Goal: Task Accomplishment & Management: Manage account settings

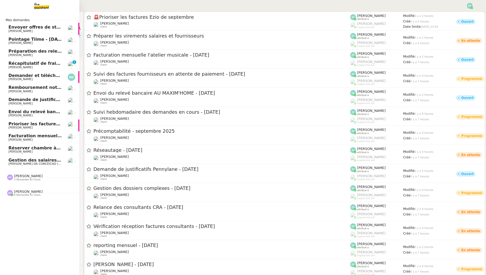
click at [29, 66] on span "[PERSON_NAME]" at bounding box center [34, 67] width 53 height 3
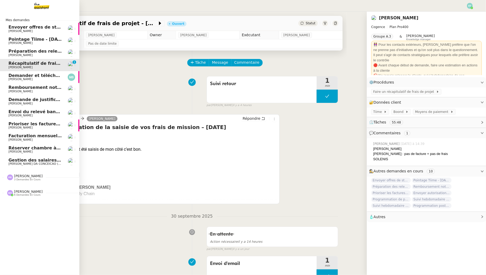
click at [21, 158] on span "Gestion des salaires - septembre 2025" at bounding box center [54, 160] width 92 height 5
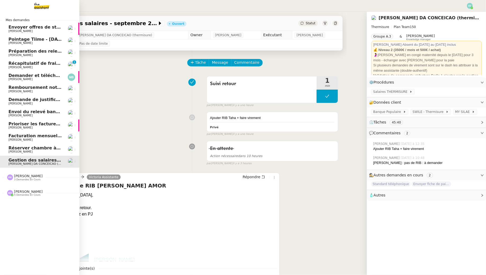
click at [15, 62] on span "Récapitulatif de frais de projet - [DATE]" at bounding box center [55, 63] width 94 height 5
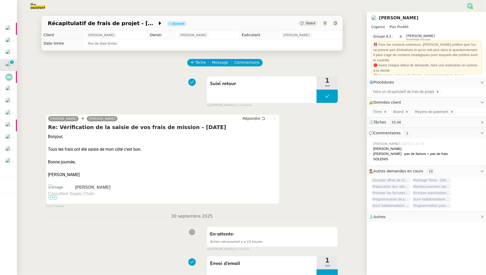
click at [472, 5] on img at bounding box center [470, 6] width 6 height 6
click at [461, 16] on li "Suivi" at bounding box center [455, 14] width 34 height 7
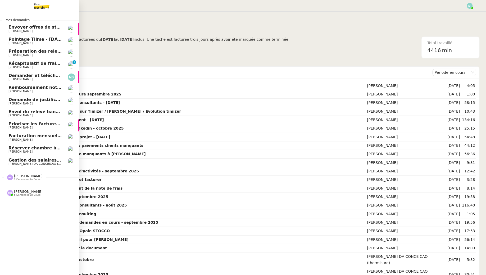
click at [46, 61] on span "Récapitulatif de frais de projet - [DATE]" at bounding box center [55, 63] width 94 height 5
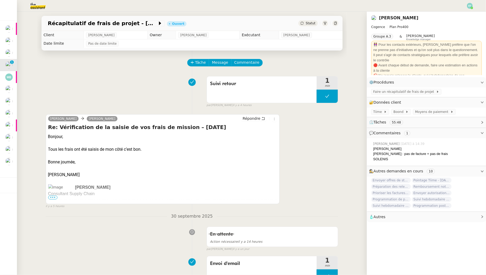
click at [111, 85] on div "Suivi retour 1 min false par [PERSON_NAME] il y a 4 heures" at bounding box center [192, 91] width 292 height 34
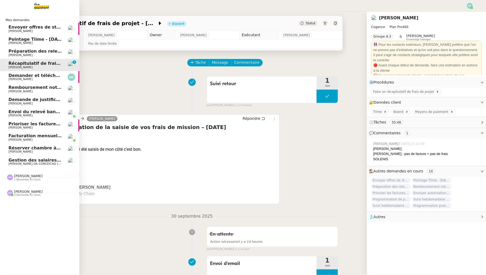
click at [42, 160] on span "Gestion des salaires - septembre 2025" at bounding box center [54, 160] width 92 height 5
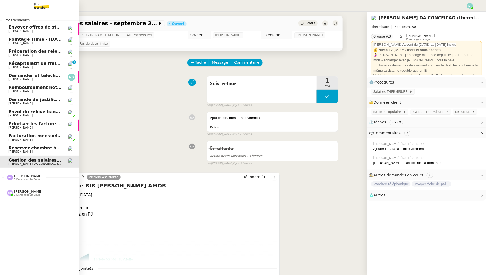
click at [49, 112] on span "Envoi du relevé bancaire AU MAXIM'HOME - [DATE]" at bounding box center [68, 111] width 121 height 5
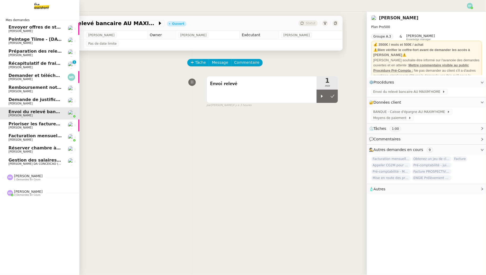
click at [10, 139] on span "[PERSON_NAME]" at bounding box center [20, 139] width 24 height 3
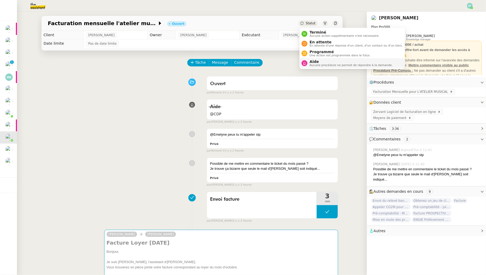
click at [311, 60] on span "Aide" at bounding box center [350, 61] width 83 height 4
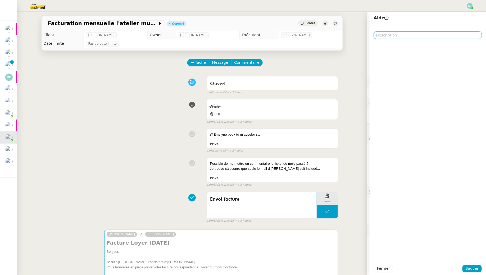
click at [419, 35] on textarea at bounding box center [428, 34] width 108 height 7
type textarea "@CDP"
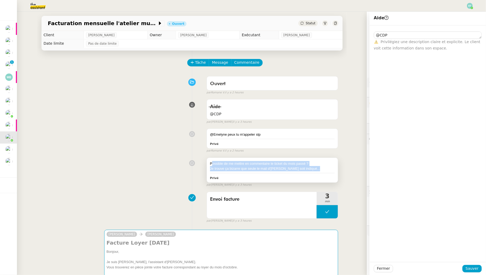
drag, startPoint x: 306, startPoint y: 171, endPoint x: 212, endPoint y: 162, distance: 94.6
click at [212, 162] on div "Possible de me mettre en commentaire le ticket du mois passé ? Je trouve ça biz…" at bounding box center [272, 170] width 131 height 25
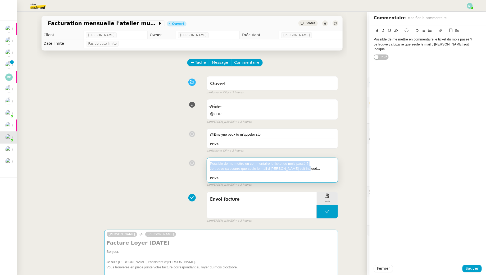
drag, startPoint x: 210, startPoint y: 162, endPoint x: 306, endPoint y: 171, distance: 97.2
click at [306, 171] on div "Possible de me mettre en commentaire le ticket du mois passé ? Je trouve ça biz…" at bounding box center [272, 170] width 131 height 25
copy div "Possible de me mettre en commentaire le ticket du mois passé ? Je trouve ça biz…"
click at [314, 63] on div "Tâche Message Commentaire" at bounding box center [263, 65] width 150 height 13
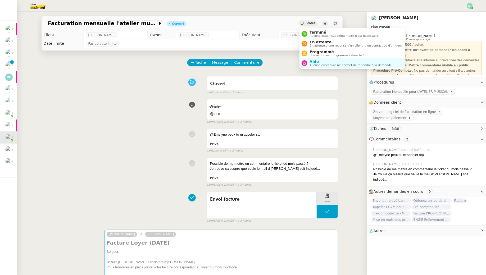
click at [313, 68] on ul "Terminé Aucune action supplémentaire n'est nécessaire. En attente En attente d'…" at bounding box center [351, 48] width 105 height 41
click at [313, 64] on span "Aucune procédure ne permet de répondre à la demande." at bounding box center [350, 65] width 83 height 3
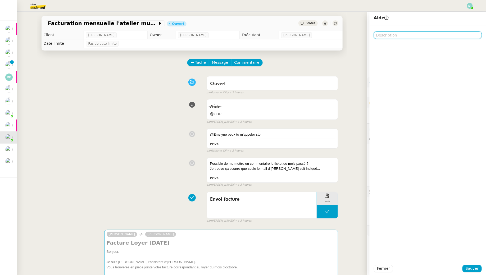
click at [409, 34] on textarea at bounding box center [428, 34] width 108 height 7
type textarea "@CDP"
click at [473, 266] on span "Sauver" at bounding box center [471, 268] width 13 height 6
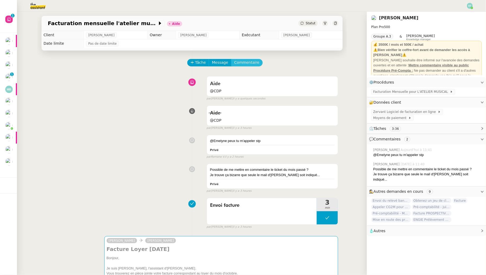
click at [237, 63] on span "Commentaire" at bounding box center [246, 62] width 25 height 6
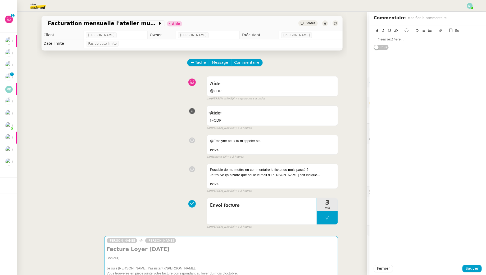
click at [392, 38] on div at bounding box center [428, 39] width 108 height 5
click at [469, 268] on span "Sauver" at bounding box center [471, 268] width 13 height 6
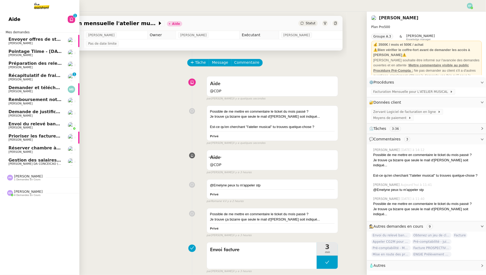
click at [31, 76] on span "Récapitulatif de frais de projet - [DATE]" at bounding box center [55, 75] width 94 height 5
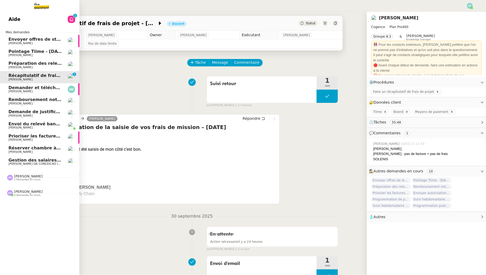
click at [25, 43] on span "[PERSON_NAME]" at bounding box center [20, 43] width 24 height 3
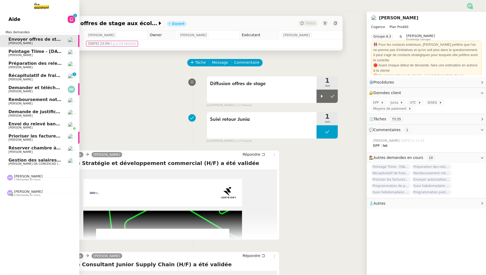
click at [19, 55] on span "[PERSON_NAME]" at bounding box center [20, 54] width 24 height 3
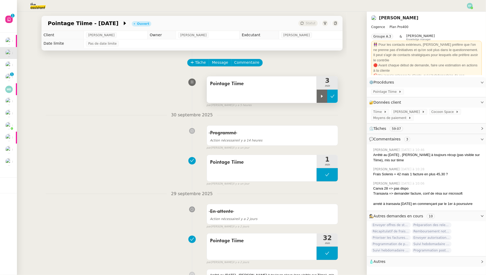
click at [333, 97] on icon at bounding box center [333, 96] width 4 height 3
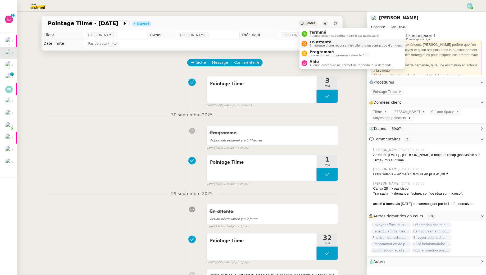
click at [312, 44] on span "En attente d'une réponse d'un client, d'un contact ou d'un tiers." at bounding box center [355, 45] width 93 height 3
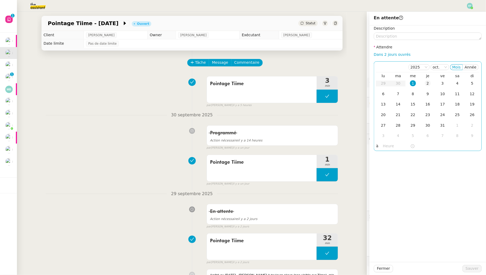
click at [426, 87] on td "2" at bounding box center [427, 83] width 15 height 11
click at [471, 270] on span "Sauver" at bounding box center [471, 268] width 13 height 6
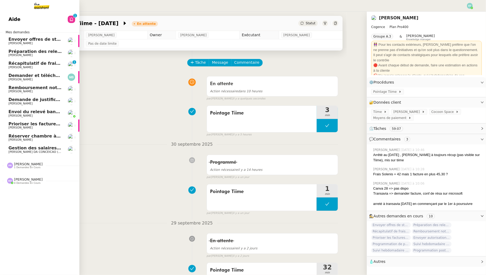
click at [15, 65] on span "Récapitulatif de frais de projet - [DATE]" at bounding box center [55, 63] width 94 height 5
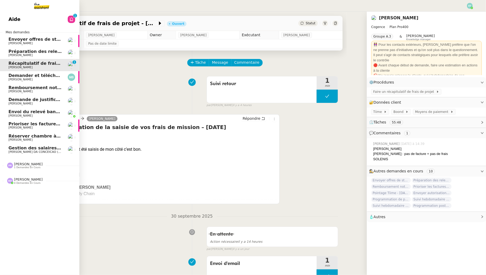
click at [3, 77] on link "Demander et télécharger les factures pour Qonto [PERSON_NAME]" at bounding box center [39, 77] width 79 height 12
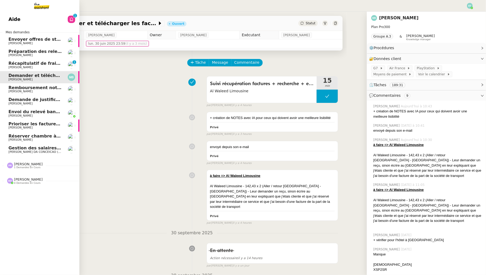
click at [43, 93] on link "Remboursement notes de frais - [DATE] [PERSON_NAME]" at bounding box center [39, 89] width 79 height 12
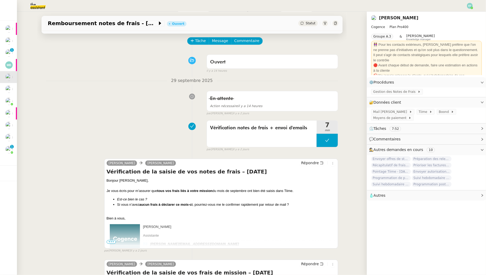
scroll to position [22, 0]
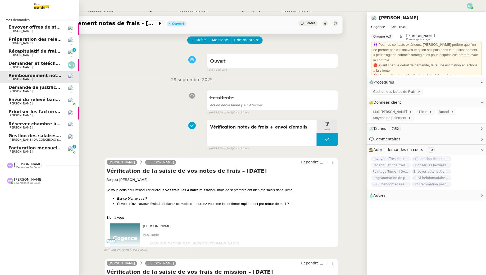
click at [34, 112] on span "Prioriser les factures Ezio de septembre" at bounding box center [56, 111] width 96 height 5
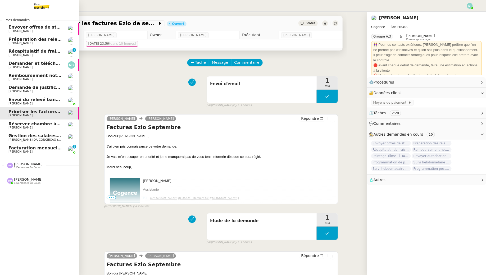
click at [39, 31] on span "[PERSON_NAME]" at bounding box center [34, 31] width 53 height 3
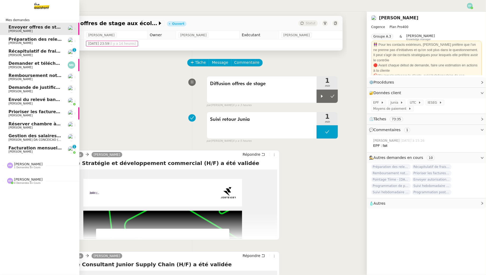
click at [51, 54] on span "[PERSON_NAME]" at bounding box center [34, 55] width 53 height 3
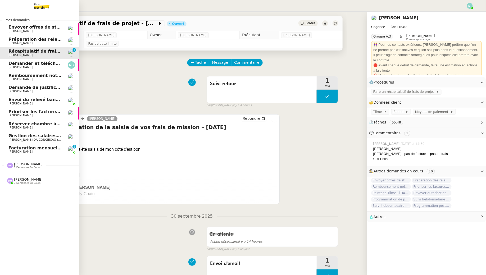
click at [10, 150] on span "Facturation mensuelle l'atelier musicale - [DATE]" at bounding box center [66, 147] width 116 height 5
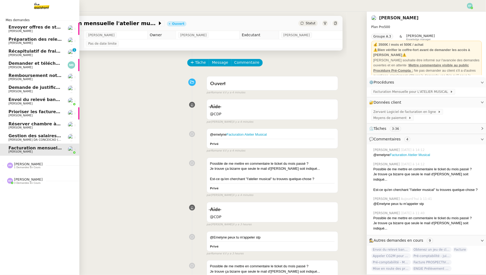
click at [24, 55] on span "[PERSON_NAME]" at bounding box center [20, 54] width 24 height 3
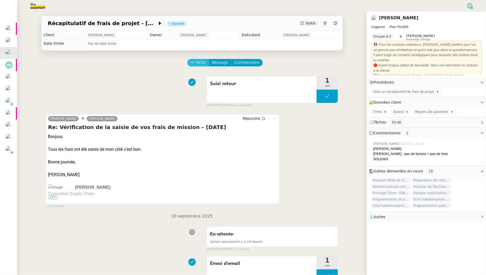
click at [201, 63] on span "Tâche" at bounding box center [200, 62] width 11 height 6
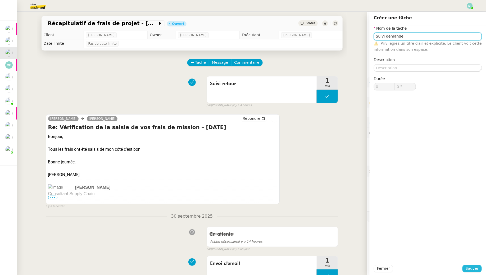
type input "Suivi demande"
click at [474, 270] on span "Sauver" at bounding box center [471, 268] width 13 height 6
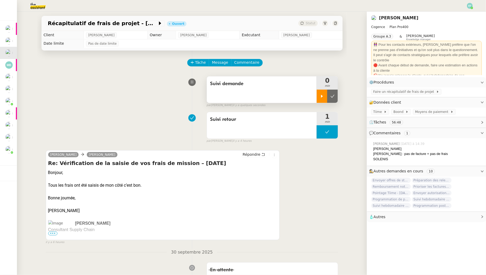
click at [321, 102] on div at bounding box center [322, 96] width 11 height 13
click at [382, 91] on span "Faire un récapitulatif de frais de projet" at bounding box center [404, 91] width 63 height 5
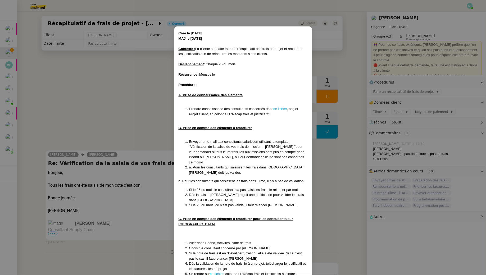
click at [279, 106] on li "Prendre connaissance des consultants concernés dans ce fichier , onglet Projet …" at bounding box center [248, 111] width 118 height 10
click at [279, 109] on link "ce fichier" at bounding box center [279, 109] width 13 height 4
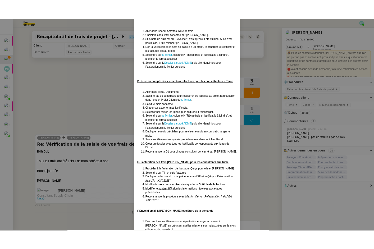
scroll to position [232, 0]
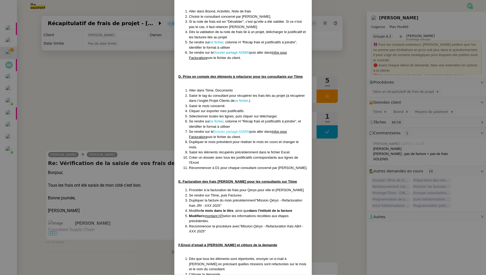
click at [224, 130] on link "Dossier partagé ADMIN" at bounding box center [231, 132] width 36 height 4
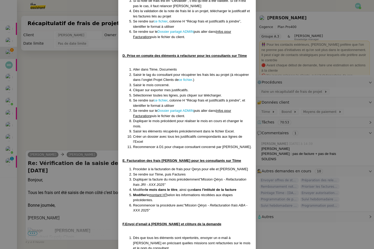
scroll to position [253, 0]
click at [165, 98] on link "ce fichier" at bounding box center [160, 100] width 13 height 4
click at [87, 88] on nz-modal-container "Créé le 23/05/25 MAJ le 06/08/25 Contexte : La cliente souhaite faire un récapi…" at bounding box center [187, 124] width 374 height 249
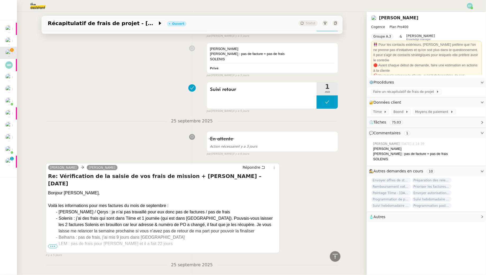
scroll to position [1172, 0]
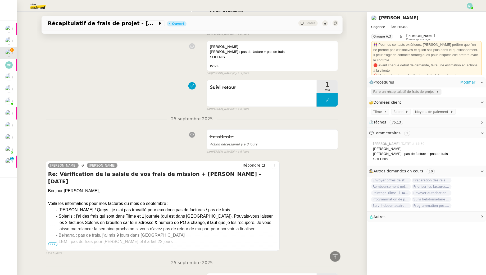
click at [376, 92] on span "Faire un récapitulatif de frais de projet" at bounding box center [404, 91] width 63 height 5
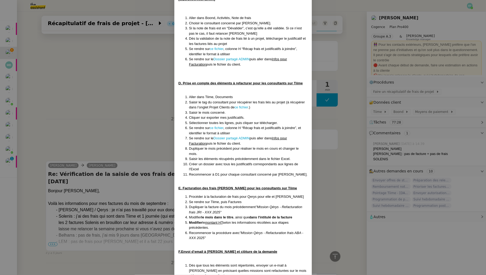
scroll to position [232, 0]
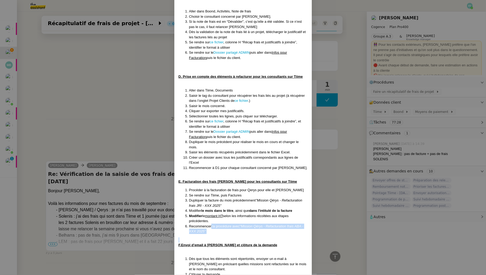
drag, startPoint x: 212, startPoint y: 211, endPoint x: 214, endPoint y: 224, distance: 13.5
click at [214, 224] on div "Créé le 23/05/25 MAJ le 06/08/25 Contexte : La cliente souhaite faire un récapi…" at bounding box center [242, 38] width 129 height 478
click at [214, 237] on div at bounding box center [242, 239] width 129 height 5
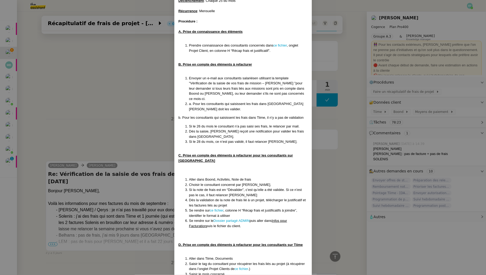
scroll to position [0, 0]
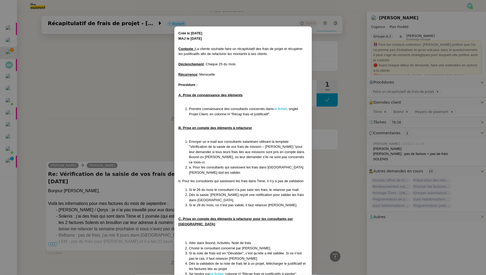
click at [113, 107] on nz-modal-container "Créé le 23/05/25 MAJ le 06/08/25 Contexte : La cliente souhaite faire un récapi…" at bounding box center [243, 137] width 486 height 275
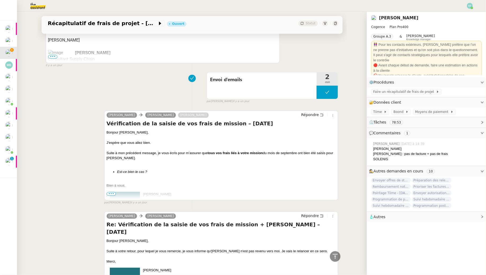
scroll to position [534, 0]
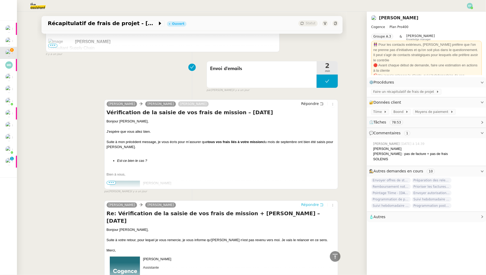
click at [321, 204] on icon at bounding box center [322, 205] width 4 height 4
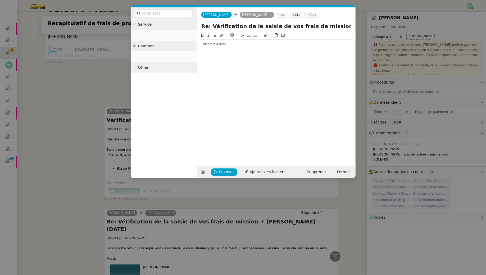
scroll to position [575, 0]
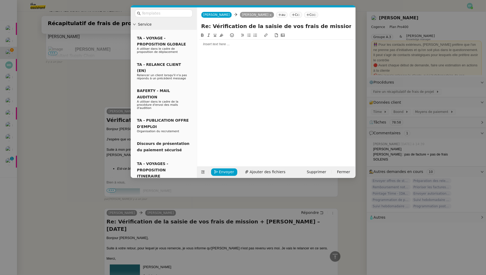
click at [248, 27] on input "Re: Vérification de la saisie de vos frais de mission + [PERSON_NAME] – [DATE]" at bounding box center [276, 26] width 150 height 8
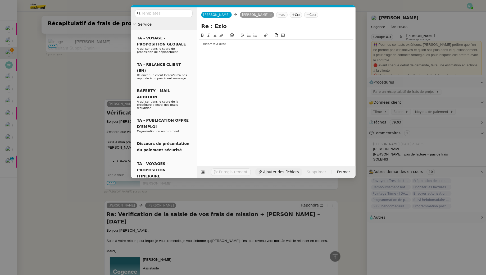
click at [263, 171] on span "Ajouter des fichiers" at bounding box center [281, 172] width 36 height 6
click at [256, 172] on span "Ajouter des fichiers" at bounding box center [268, 172] width 36 height 6
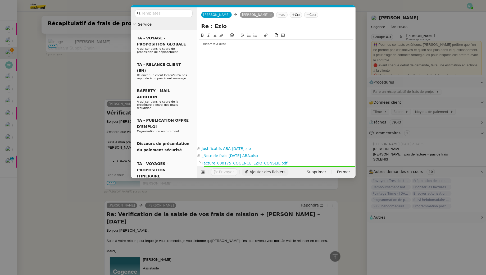
scroll to position [611, 0]
click at [235, 27] on input "Re : Ezio" at bounding box center [276, 26] width 150 height 8
click at [212, 27] on input "Re : Ezio" at bounding box center [276, 26] width 150 height 8
type input "Re : Facturation Ezio"
click at [211, 44] on div at bounding box center [276, 44] width 154 height 5
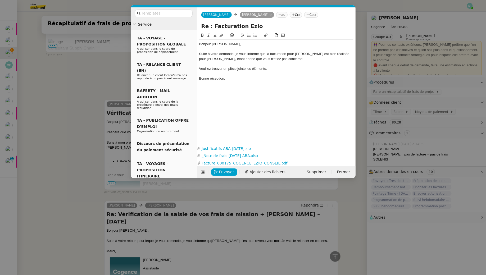
scroll to position [652, 0]
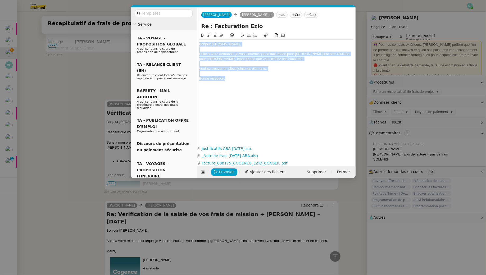
drag, startPoint x: 231, startPoint y: 80, endPoint x: 185, endPoint y: 23, distance: 73.2
click at [185, 23] on nz-layout "Service TA - VOYAGE - PROPOSITION GLOBALE A utiliser dans le cadre de propositi…" at bounding box center [243, 92] width 225 height 171
copy div "Bonjour Juliette, Suite à votre demande, je vous informe que la facturation pou…"
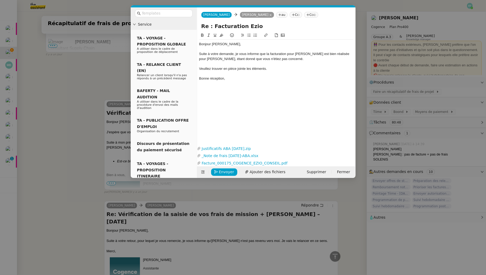
click at [232, 81] on div "Bonjour Juliette, Suite à votre demande, je vous informe que la facturation pou…" at bounding box center [276, 61] width 154 height 43
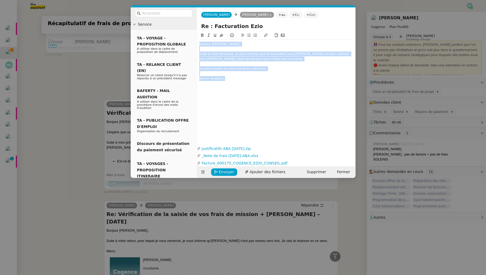
drag, startPoint x: 231, startPoint y: 80, endPoint x: 196, endPoint y: 35, distance: 57.3
click at [196, 35] on nz-layout "Service TA - VOYAGE - PROPOSITION GLOBALE A utiliser dans le cadre de propositi…" at bounding box center [243, 92] width 225 height 171
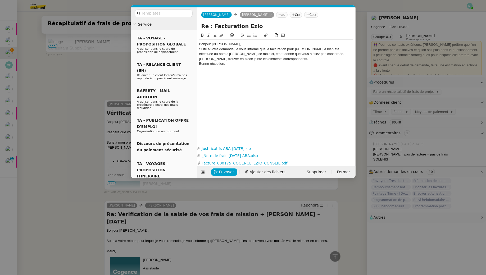
scroll to position [0, 0]
click at [227, 44] on div "Bonjour [PERSON_NAME]," at bounding box center [276, 44] width 154 height 5
click at [306, 59] on div "Suite à votre demande, je vous informe que la facturation pour [PERSON_NAME] a …" at bounding box center [276, 57] width 154 height 10
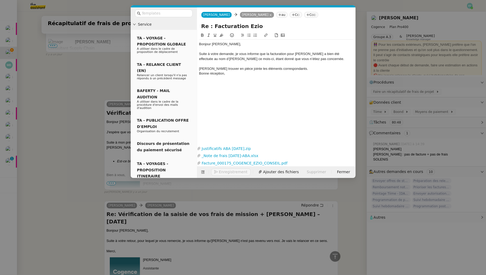
click at [305, 70] on div "[PERSON_NAME] trouver en pièce jointe les éléments correspondants." at bounding box center [276, 68] width 154 height 5
click at [225, 172] on span "Envoyer" at bounding box center [226, 172] width 15 height 6
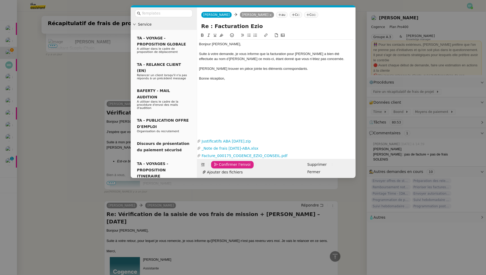
click at [225, 168] on span "Confirmer l'envoi" at bounding box center [235, 165] width 32 height 6
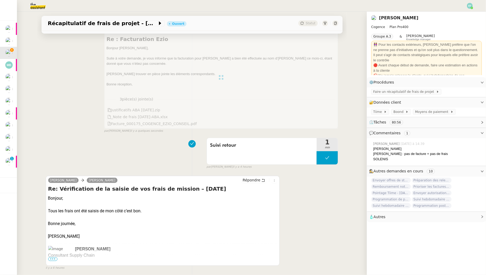
scroll to position [0, 0]
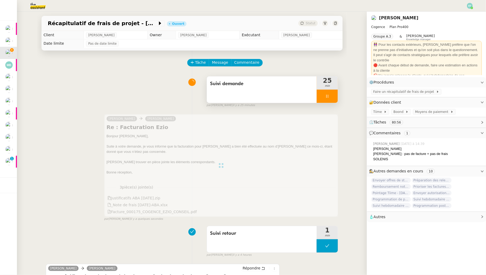
click at [325, 97] on icon at bounding box center [327, 96] width 4 height 4
click at [330, 97] on button at bounding box center [332, 96] width 11 height 13
click at [268, 95] on div "Suivi demande" at bounding box center [262, 89] width 110 height 26
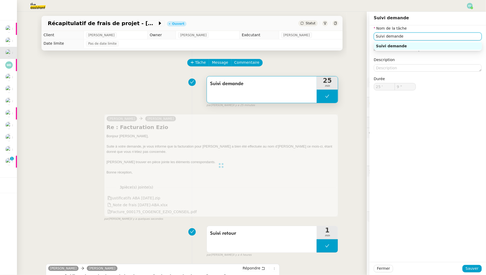
click at [398, 34] on input "Suivi demande" at bounding box center [428, 37] width 108 height 8
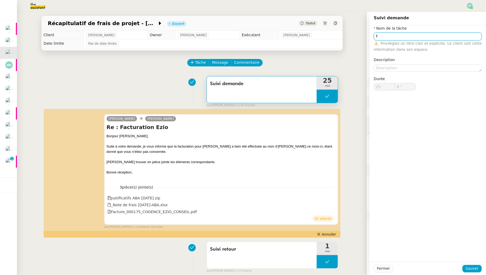
type input "Suivi demande"
type input "25 '"
type input "9 ""
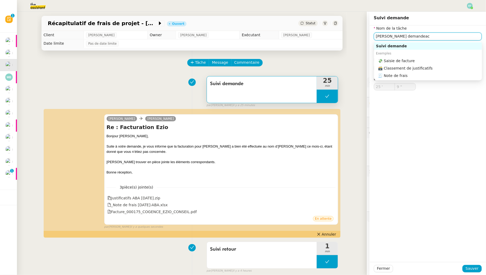
type input "Suivi demande"
type input "25 '"
type input "9 ""
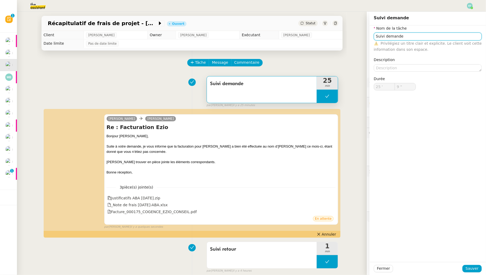
type input "Suivi demande"
type input "25 '"
type input "9 ""
drag, startPoint x: 412, startPoint y: 36, endPoint x: 346, endPoint y: 23, distance: 67.3
click at [346, 23] on app-ticket "Récapitulatif de frais de projet - septembre 2025 Ouvert Statut Client Juliette…" at bounding box center [251, 143] width 469 height 263
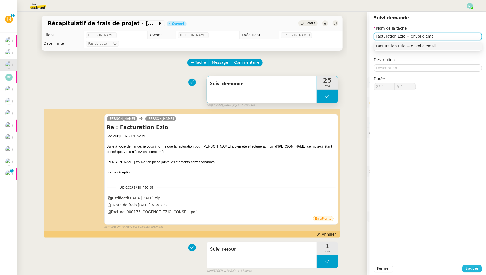
type input "Facturation Ezio + envoi d'email"
click at [471, 269] on span "Sauver" at bounding box center [471, 268] width 13 height 6
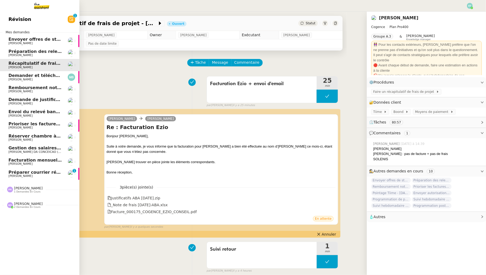
click at [39, 126] on span "Prioriser les factures Ezio de septembre" at bounding box center [56, 123] width 96 height 5
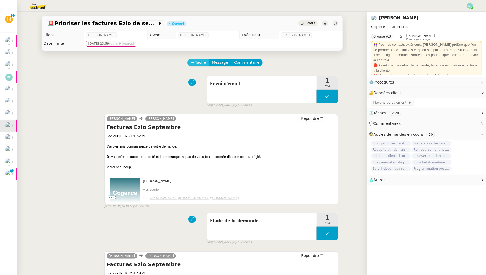
click at [202, 64] on span "Tâche" at bounding box center [200, 62] width 11 height 6
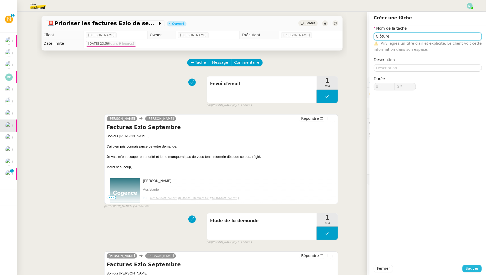
type input "Clôture"
click at [476, 267] on span "Sauver" at bounding box center [471, 268] width 13 height 6
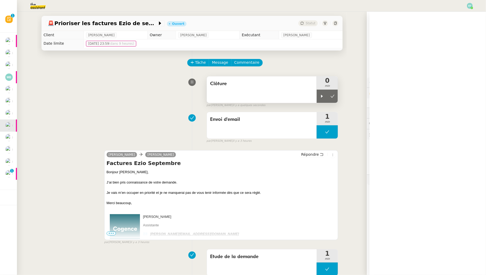
click at [317, 97] on div "Clôture 0 min" at bounding box center [273, 89] width 132 height 27
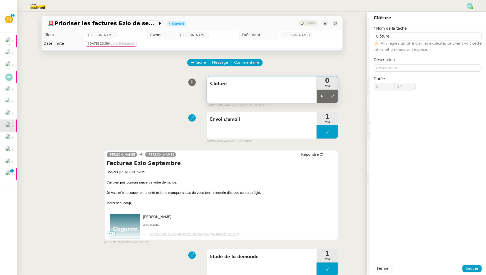
click at [276, 95] on div "Clôture" at bounding box center [262, 89] width 110 height 26
click at [277, 88] on span "Clôture" at bounding box center [262, 84] width 104 height 8
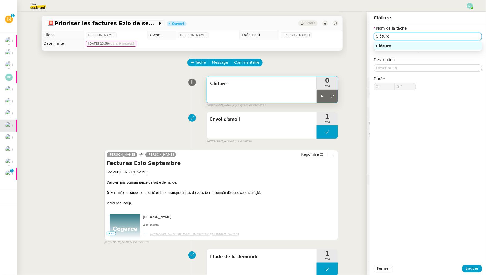
drag, startPoint x: 393, startPoint y: 34, endPoint x: 366, endPoint y: 34, distance: 26.7
click at [366, 35] on app-ticket "🚨 Prioriser les factures Ezio de septembre Ouvert Statut Client Juliette Rihal …" at bounding box center [251, 143] width 469 height 263
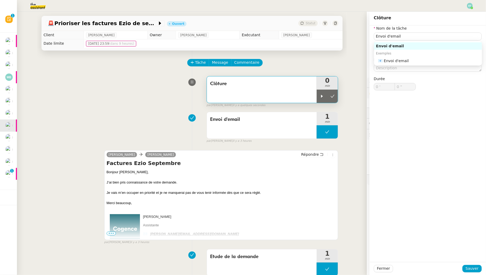
click at [272, 94] on div "Clôture" at bounding box center [262, 89] width 110 height 26
drag, startPoint x: 403, startPoint y: 39, endPoint x: 350, endPoint y: 30, distance: 53.9
click at [350, 30] on app-ticket "🚨 Prioriser les factures Ezio de septembre Ouvert Statut Client Juliette Rihal …" at bounding box center [251, 143] width 469 height 263
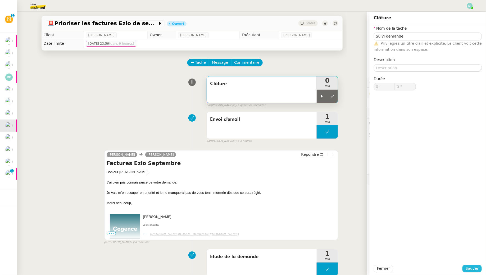
click at [471, 269] on span "Sauver" at bounding box center [471, 268] width 13 height 6
type input "Suivi demande"
type input "0 '"
type input "0 ""
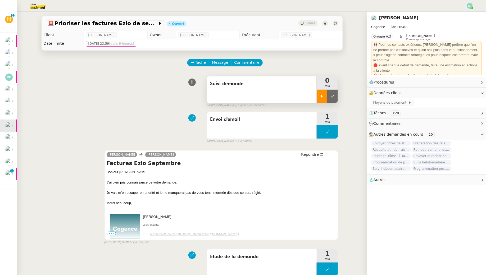
click at [319, 102] on div at bounding box center [322, 96] width 11 height 13
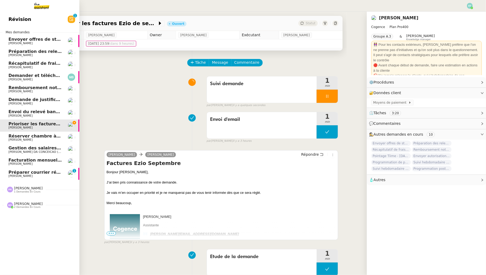
click at [13, 66] on span "[PERSON_NAME]" at bounding box center [20, 67] width 24 height 3
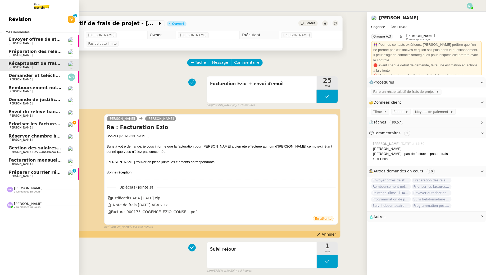
click at [31, 23] on link "Révision 0 1 2 3 4 5 6 7 8 9" at bounding box center [39, 19] width 79 height 12
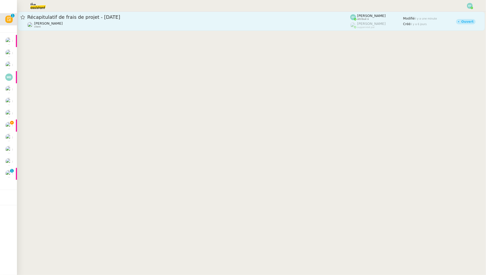
click at [157, 23] on div "Juliette Rihal client" at bounding box center [188, 24] width 323 height 7
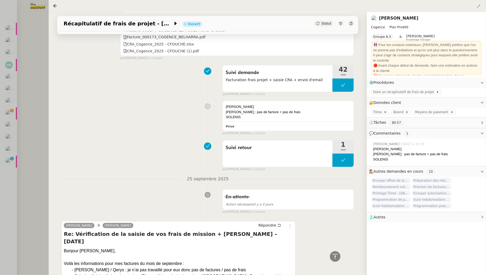
scroll to position [1280, 0]
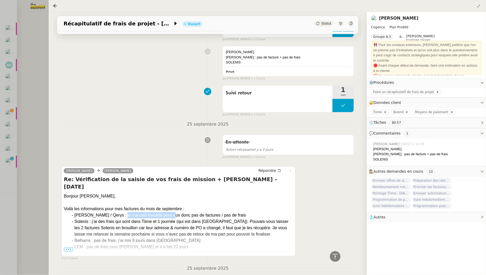
drag, startPoint x: 116, startPoint y: 203, endPoint x: 168, endPoint y: 201, distance: 52.1
click at [167, 212] on div "[PERSON_NAME] / Qerys : je n’ai pas travaillé pour eux donc pas de factures / p…" at bounding box center [183, 215] width 219 height 6
click at [28, 147] on div at bounding box center [243, 137] width 486 height 275
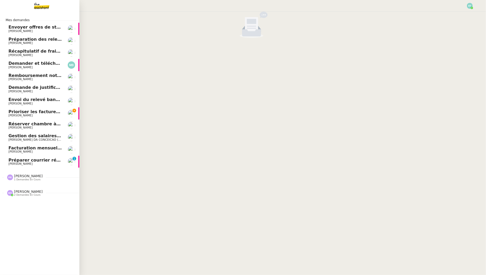
click at [9, 112] on span "Prioriser les factures Ezio de septembre" at bounding box center [56, 111] width 96 height 5
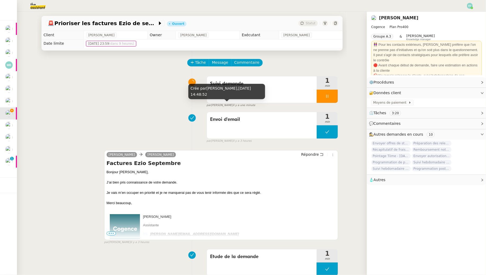
click at [238, 90] on div "Crée par Emelyne Foussier, 1 oct. 2025, 14:48:52" at bounding box center [226, 92] width 77 height 16
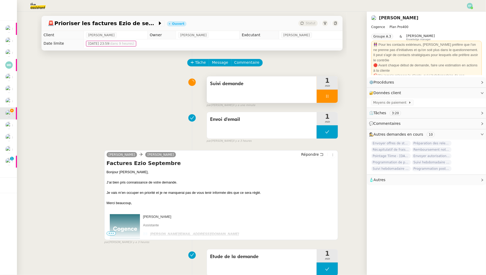
click at [300, 80] on span "Suivi demande" at bounding box center [262, 84] width 104 height 8
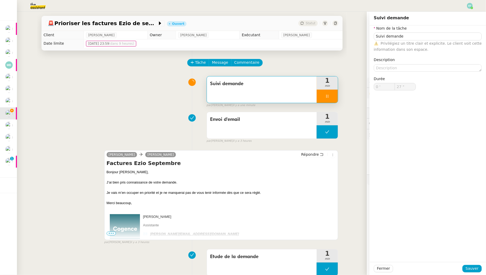
type input "28 ""
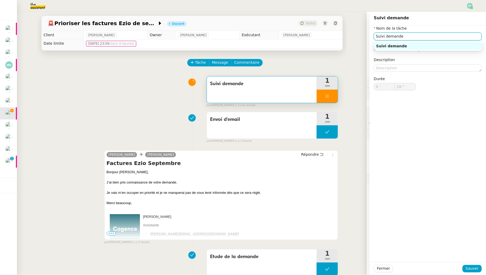
drag, startPoint x: 415, startPoint y: 34, endPoint x: 345, endPoint y: 28, distance: 70.3
click at [350, 30] on app-ticket "🚨 Prioriser les factures Ezio de septembre Ouvert Statut Client Juliette Rihal …" at bounding box center [251, 143] width 469 height 263
type input "D"
type input "29 ""
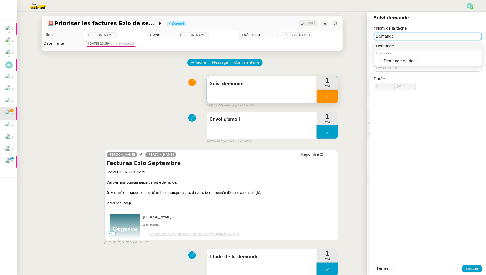
type input "Demande"
type input "30 ""
type input "Demande d'inf"
type input "31 ""
type input "Demande d'informations"
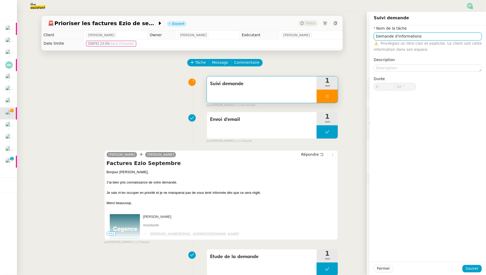
type input "33 ""
type input "Demande d'informations"
click at [469, 269] on span "Sauver" at bounding box center [471, 268] width 13 height 6
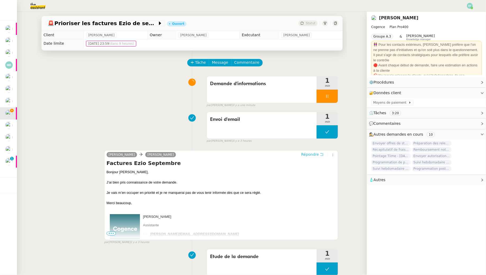
click at [317, 154] on span "Répondre" at bounding box center [310, 154] width 18 height 5
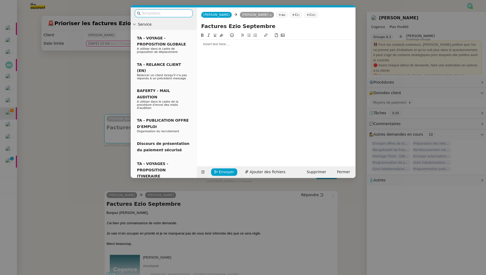
click at [254, 47] on div at bounding box center [276, 44] width 154 height 9
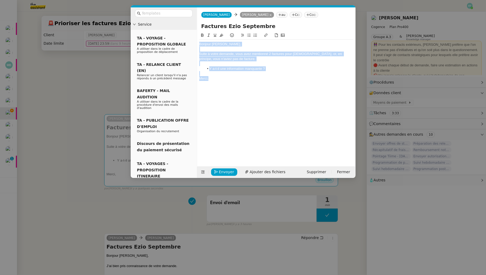
drag, startPoint x: 212, startPoint y: 79, endPoint x: 186, endPoint y: 21, distance: 62.9
click at [186, 21] on nz-layout "Service TA - VOYAGE - PROPOSITION GLOBALE A utiliser dans le cadre de propositi…" at bounding box center [243, 92] width 225 height 171
copy div "Bonjour Juliette, Suite à votre demande, vous avez mentionné 2 factures pour Ez…"
click at [214, 76] on div "Merci," at bounding box center [276, 78] width 154 height 5
drag, startPoint x: 217, startPoint y: 77, endPoint x: 193, endPoint y: 38, distance: 45.5
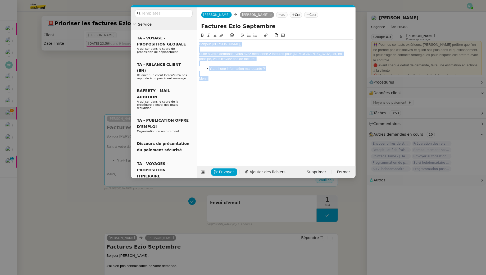
click at [193, 38] on nz-layout "Service TA - VOYAGE - PROPOSITION GLOBALE A utiliser dans le cadre de propositi…" at bounding box center [243, 92] width 225 height 171
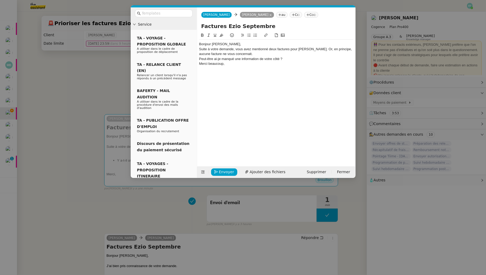
click at [235, 47] on div "Suite à votre demande, vous avez mentionné deux factures pour Ezio. Or, en prin…" at bounding box center [276, 52] width 154 height 10
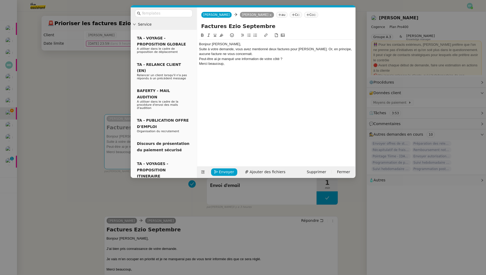
click at [234, 44] on div "Bonjour [PERSON_NAME]," at bounding box center [276, 44] width 154 height 5
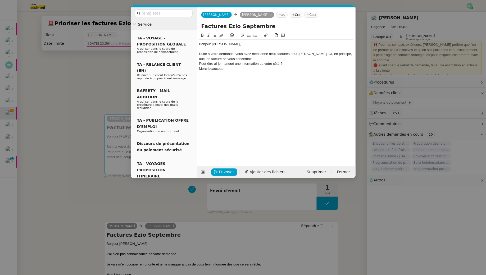
click at [274, 59] on div "Suite à votre demande, vous avez mentionné deux factures pour Ezio. Or, en prin…" at bounding box center [276, 57] width 154 height 10
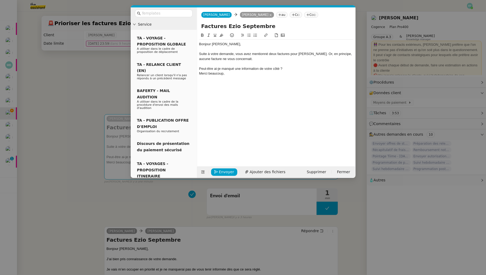
click at [233, 54] on div "Suite à votre demande, vous avez mentionné deux factures pour Ezio. Or, en prin…" at bounding box center [276, 57] width 154 height 10
click at [301, 54] on div "Suite à votre demande ce jour, vous avez mentionné deux factures pour Ezio. Or,…" at bounding box center [276, 57] width 154 height 10
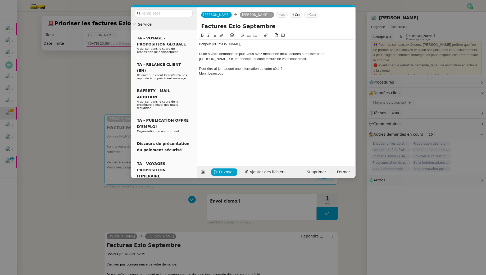
click at [200, 67] on div "Peut-être ai-je manqué une information de votre côté ?" at bounding box center [276, 68] width 154 height 5
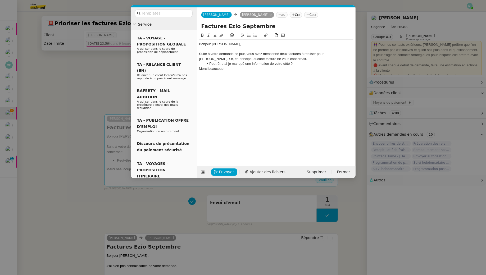
click at [298, 64] on li "Peut-être ai-je manqué une information de votre côté ?" at bounding box center [278, 63] width 149 height 5
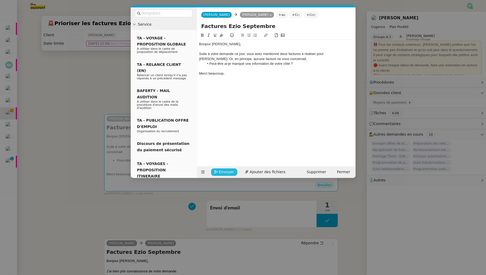
click at [229, 169] on span "Envoyer" at bounding box center [226, 172] width 15 height 6
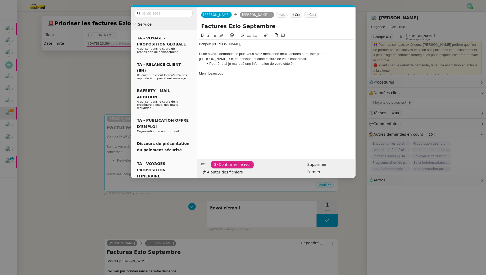
click at [229, 168] on span "Confirmer l'envoi" at bounding box center [235, 165] width 32 height 6
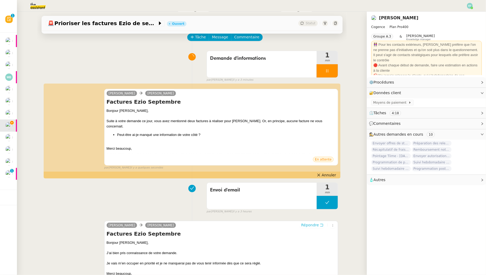
scroll to position [323, 0]
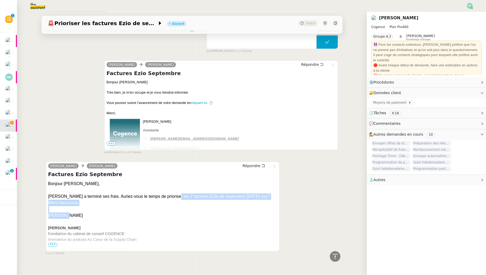
drag, startPoint x: 171, startPoint y: 190, endPoint x: 171, endPoint y: 209, distance: 18.5
click at [171, 209] on div "Bonjour Louise, Antoine a terminé ses frais. Auriez-vous le temps de prioriser …" at bounding box center [162, 245] width 229 height 129
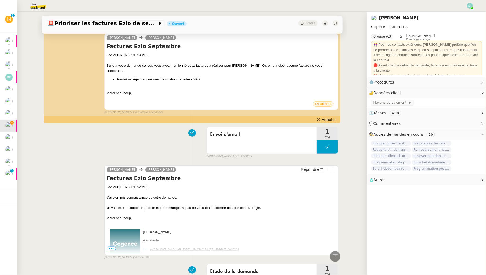
scroll to position [0, 0]
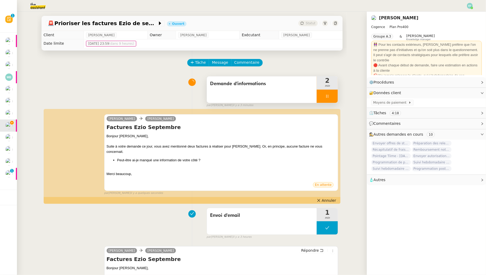
click at [327, 98] on div at bounding box center [327, 96] width 21 height 13
click at [334, 98] on button at bounding box center [332, 96] width 11 height 13
click at [306, 85] on span "Demande d'informations" at bounding box center [262, 84] width 104 height 8
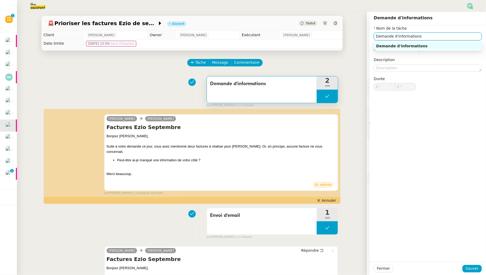
click at [377, 37] on input "Demande d'informations" at bounding box center [428, 37] width 108 height 8
type input "Vérification mail initial + Demande d'informations"
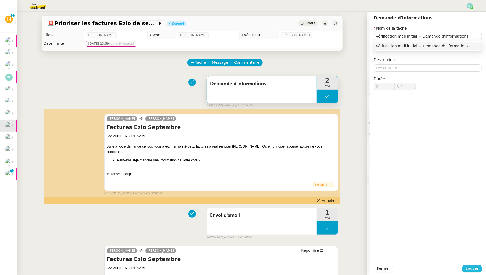
click at [472, 270] on span "Sauver" at bounding box center [471, 268] width 13 height 6
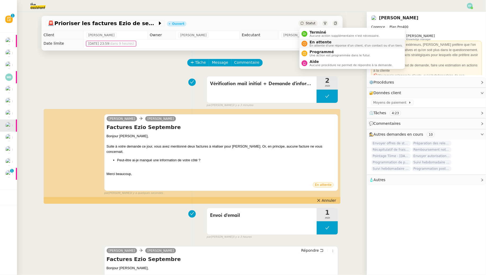
click at [311, 43] on span "En attente" at bounding box center [355, 42] width 93 height 4
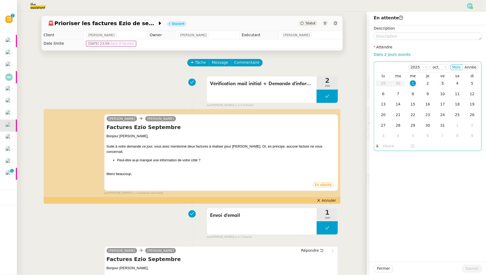
click at [443, 85] on div "3" at bounding box center [442, 83] width 6 height 6
click at [472, 270] on span "Sauver" at bounding box center [471, 268] width 13 height 6
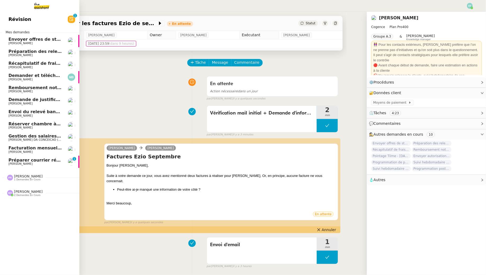
click at [47, 20] on link "Révision 0 1 2 3 4 5 6 7 8 9" at bounding box center [39, 19] width 79 height 12
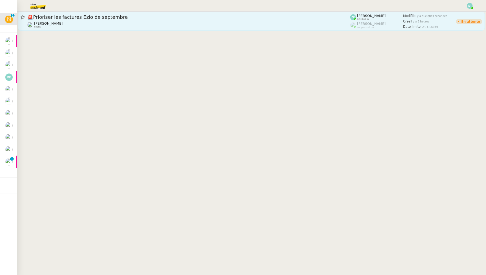
click at [132, 25] on div "Juliette Rihal client" at bounding box center [188, 24] width 323 height 7
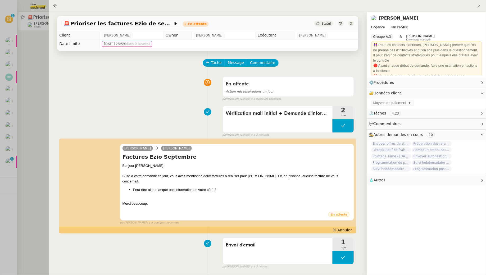
click at [25, 43] on div at bounding box center [243, 137] width 486 height 275
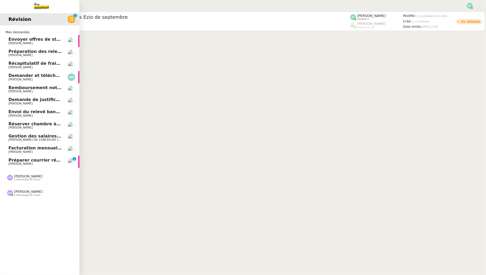
click at [40, 159] on span "Préparer courrier réponse reprise AVENTURINE RH" at bounding box center [68, 160] width 121 height 5
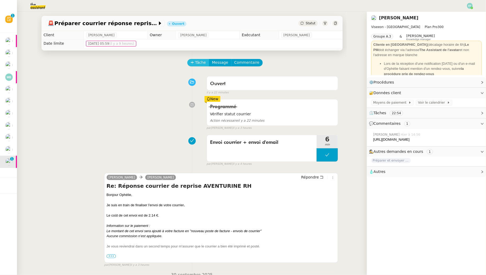
click at [200, 61] on span "Tâche" at bounding box center [200, 62] width 11 height 6
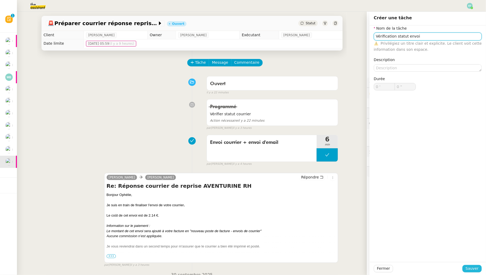
type input "Vérification statut envoi"
click at [465, 269] on button "Sauver" at bounding box center [471, 268] width 19 height 7
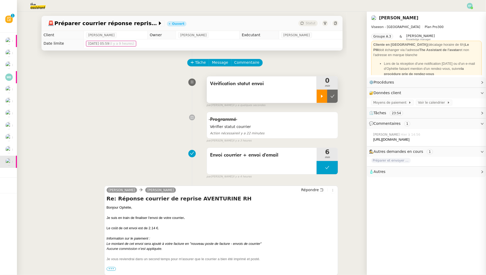
click at [323, 94] on icon at bounding box center [322, 96] width 4 height 4
click at [286, 95] on div "Vérification statut envoi" at bounding box center [262, 89] width 110 height 26
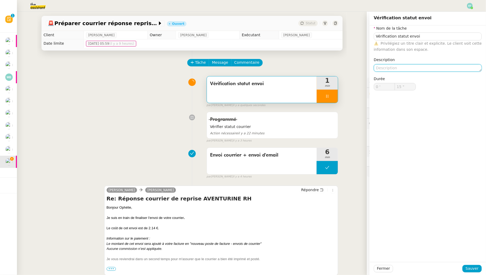
click at [390, 67] on textarea at bounding box center [428, 67] width 108 height 7
type input "16 ""
type textarea "Imprimé"
type input "17 ""
type textarea "Imprimé et pos"
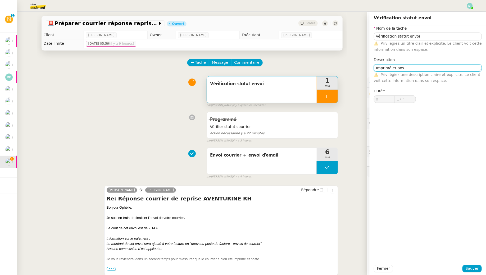
type input "18 ""
type textarea "Imprimé et posté"
type input "19 ""
type textarea "Imprimé et posté"
click at [471, 266] on span "Sauver" at bounding box center [471, 268] width 13 height 6
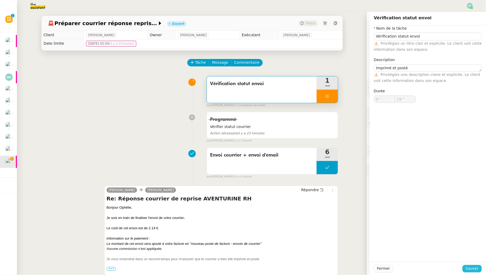
type input "20 ""
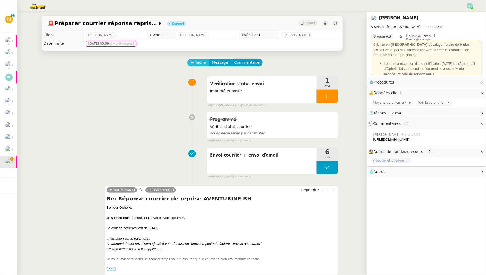
click at [201, 59] on button "Tâche" at bounding box center [198, 62] width 22 height 7
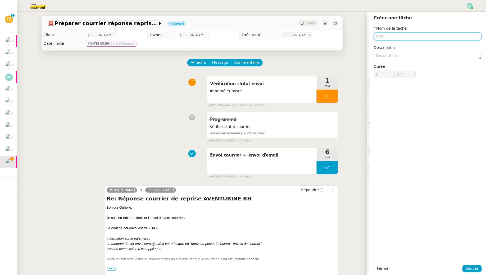
click at [379, 40] on input "text" at bounding box center [428, 37] width 108 height 8
type input "Envoi d'email"
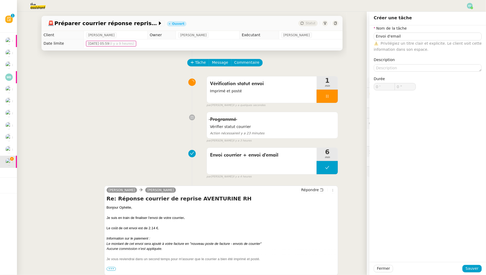
click at [472, 262] on div "Fermer Sauver" at bounding box center [427, 268] width 116 height 13
click at [472, 267] on span "Sauver" at bounding box center [471, 268] width 13 height 6
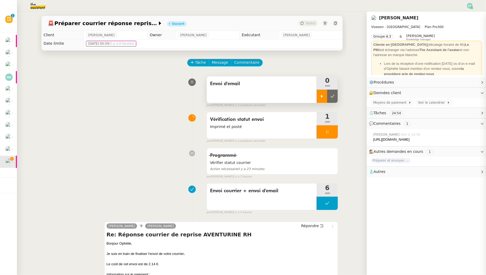
click at [318, 98] on div at bounding box center [322, 96] width 11 height 13
click at [328, 135] on div at bounding box center [327, 131] width 21 height 13
click at [331, 135] on button at bounding box center [332, 131] width 11 height 13
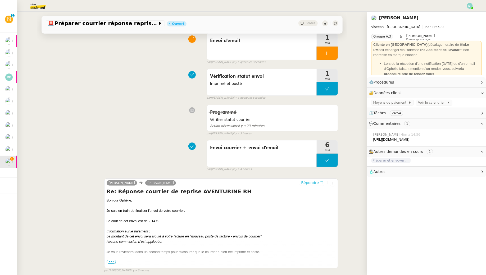
click at [322, 182] on icon at bounding box center [322, 183] width 4 height 4
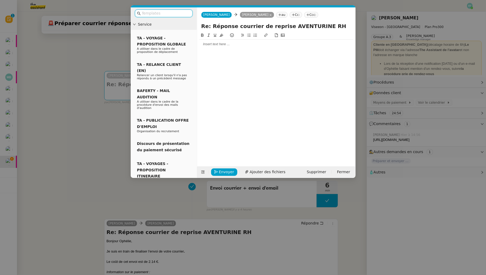
click at [251, 42] on div at bounding box center [276, 44] width 154 height 9
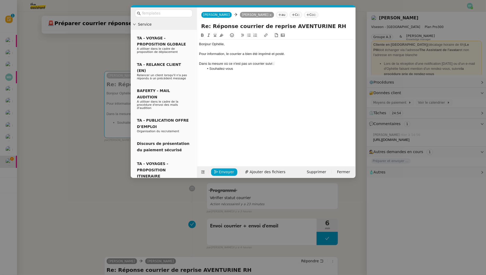
click at [265, 62] on div "Dans la mesure où ce n'est pas un courrier suivi :" at bounding box center [276, 63] width 154 height 5
click at [272, 65] on div "Dans la mesure où ce n'est pas un courrier suivi :" at bounding box center [276, 63] width 154 height 5
click at [268, 73] on div "Bonjour Ophélie, Pour information, le courrier a bien été imprimé et posté. Dan…" at bounding box center [276, 57] width 154 height 34
click at [274, 63] on div "Dans la mesure où ce n'est pas un courrier suivi :" at bounding box center [276, 63] width 154 height 5
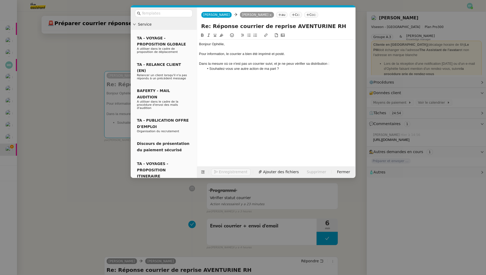
click at [283, 70] on li "Souhaitez-vous une autre action de ma part ?" at bounding box center [278, 68] width 149 height 5
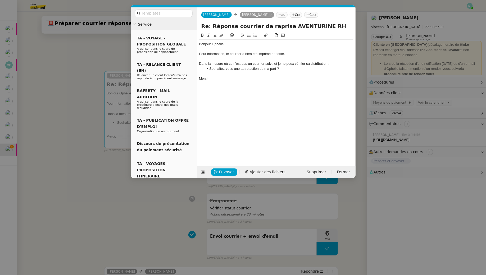
click at [228, 54] on div "Pour information, le courrier a bien été imprimé et posté." at bounding box center [276, 54] width 154 height 5
click at [209, 32] on button at bounding box center [208, 35] width 6 height 6
click at [220, 67] on li "Souhaitez-vous une autre action de ma part ?" at bounding box center [278, 68] width 149 height 5
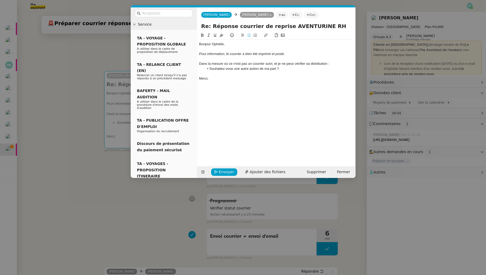
click at [220, 81] on div "Bonjour Ophélie, Pour information, le courrier a bien été imprimé et posté. Dan…" at bounding box center [276, 61] width 154 height 43
click at [229, 65] on div "Dans la mesure où ce n'est pas un courrier suivi, et je ne peux vérifier sa dis…" at bounding box center [276, 63] width 154 height 5
drag, startPoint x: 251, startPoint y: 65, endPoint x: 228, endPoint y: 64, distance: 22.8
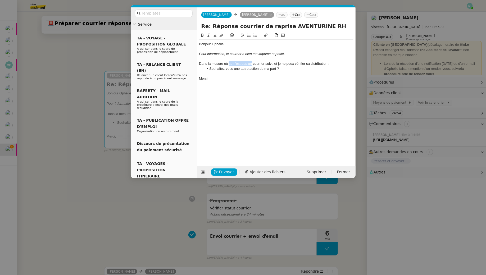
click at [228, 64] on div "Dans la mesure où ce n'est pas un courrier suivi, et je ne peux vérifier sa dis…" at bounding box center [276, 63] width 154 height 5
click at [245, 64] on div "Dans la mesure où le courrier suivi, et je ne peux vérifier sa distribution :" at bounding box center [276, 63] width 154 height 5
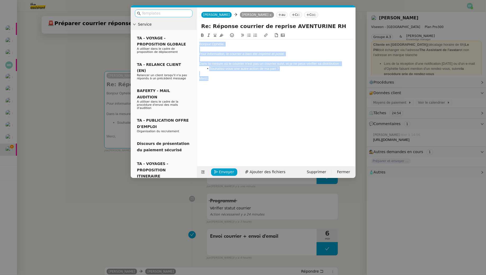
drag, startPoint x: 230, startPoint y: 77, endPoint x: 189, endPoint y: 12, distance: 77.0
click at [189, 12] on nz-layout "Service TA - VOYAGE - PROPOSITION GLOBALE A utiliser dans le cadre de propositi…" at bounding box center [243, 92] width 225 height 171
copy div "Bonjour Ophélie, Pour information, le courrier a bien été imprimé et posté. Dan…"
click at [220, 79] on div "Merci," at bounding box center [276, 78] width 154 height 5
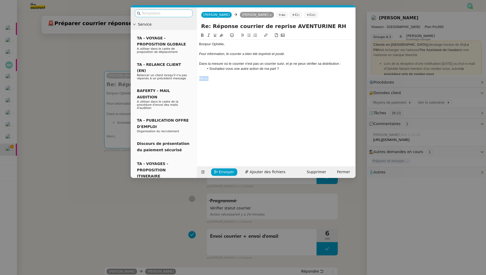
drag, startPoint x: 223, startPoint y: 85, endPoint x: 177, endPoint y: 15, distance: 83.4
click at [177, 15] on nz-layout "Service TA - VOYAGE - PROPOSITION GLOBALE A utiliser dans le cadre de propositi…" at bounding box center [243, 92] width 225 height 171
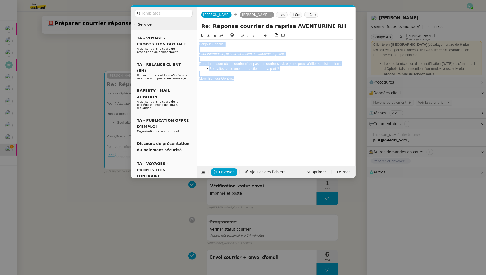
drag, startPoint x: 243, startPoint y: 76, endPoint x: 181, endPoint y: 32, distance: 76.1
click at [181, 32] on nz-layout "Service TA - VOYAGE - PROPOSITION GLOBALE A utiliser dans le cadre de propositi…" at bounding box center [243, 92] width 225 height 171
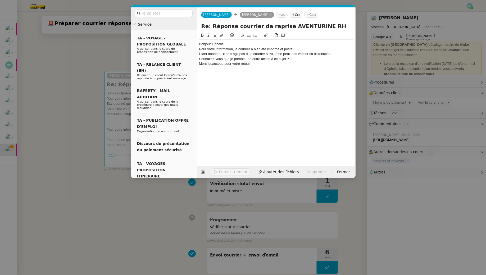
click at [226, 42] on div "Bonjour Ophélie," at bounding box center [276, 44] width 154 height 5
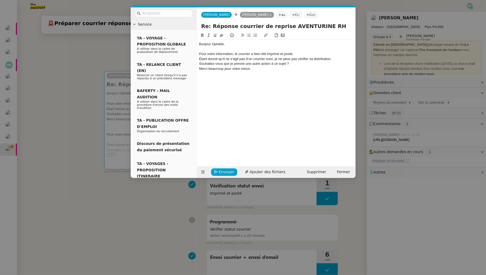
click at [306, 56] on div "Pour votre information, le courrier a bien été imprimé et posté." at bounding box center [276, 54] width 154 height 5
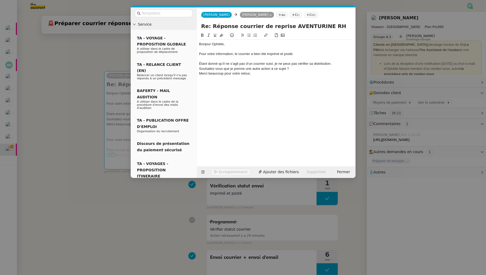
click at [336, 65] on div "Étant donné qu’il ne s’agit pas d’un courrier suivi, je ne peux pas vérifier sa…" at bounding box center [276, 63] width 154 height 5
click at [305, 70] on li "Souhaitez-vous que je prenne une autre action à ce sujet ?" at bounding box center [278, 68] width 149 height 5
click at [247, 69] on li "Souhaitez-vous que je prenne une autre action à ce sujet ?" at bounding box center [278, 68] width 149 height 5
drag, startPoint x: 268, startPoint y: 80, endPoint x: 198, endPoint y: 80, distance: 70.1
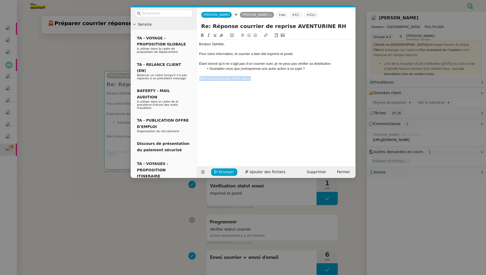
click at [198, 80] on nz-spin "Bonjour Ophélie, Pour votre information, le courrier a bien été imprimé et post…" at bounding box center [276, 96] width 158 height 128
click at [227, 171] on span "Envoyer" at bounding box center [226, 172] width 15 height 6
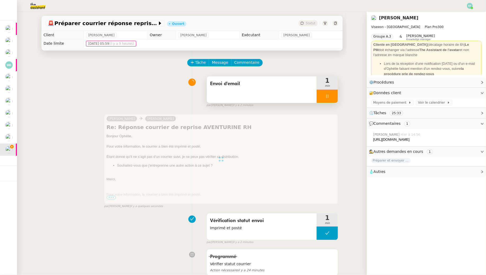
click at [326, 97] on icon at bounding box center [327, 96] width 4 height 4
click at [333, 97] on icon at bounding box center [332, 96] width 4 height 4
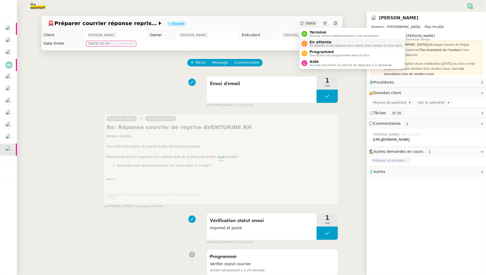
click at [311, 42] on span "En attente" at bounding box center [355, 42] width 93 height 4
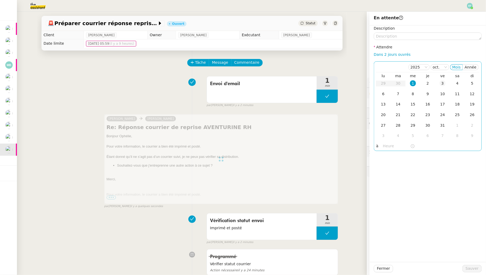
click at [443, 83] on div "3" at bounding box center [442, 83] width 6 height 6
click at [473, 267] on span "Sauver" at bounding box center [471, 268] width 13 height 6
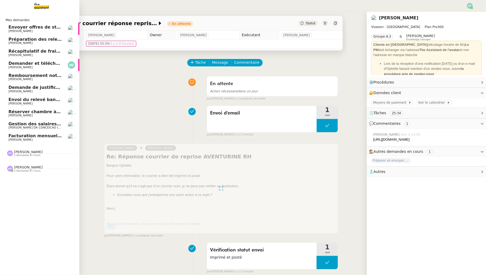
click at [7, 142] on link "Facturation mensuelle l'atelier musicale - [DATE] [PERSON_NAME]" at bounding box center [39, 137] width 79 height 12
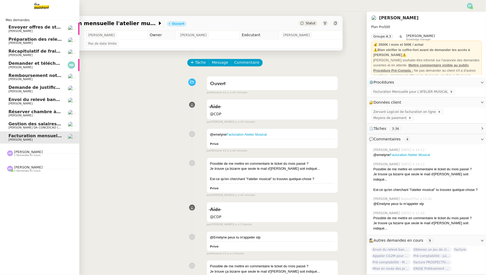
click at [49, 111] on span "Réserver chambre à [GEOGRAPHIC_DATA] // WESTIN" at bounding box center [69, 111] width 123 height 5
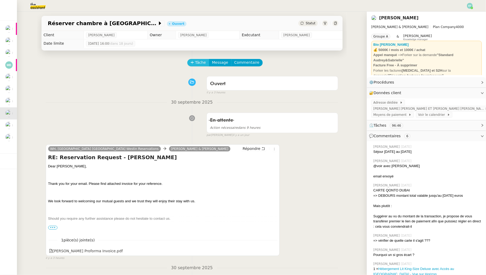
click at [200, 59] on span "Tâche" at bounding box center [200, 62] width 11 height 6
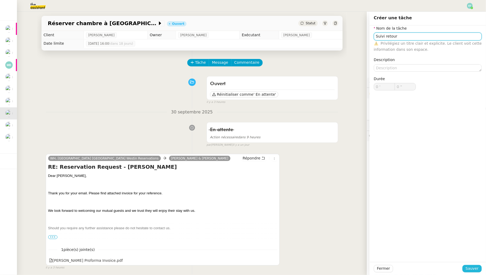
type input "Suivi retour"
click at [470, 267] on span "Sauver" at bounding box center [471, 268] width 13 height 6
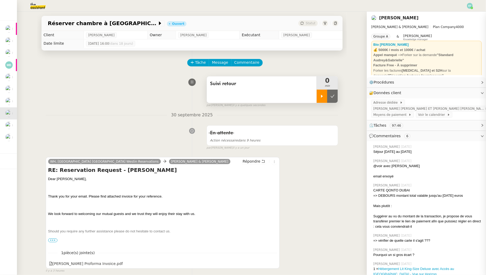
click at [318, 97] on div at bounding box center [322, 96] width 11 height 13
click at [331, 94] on div at bounding box center [327, 96] width 21 height 13
click at [335, 94] on button at bounding box center [332, 96] width 11 height 13
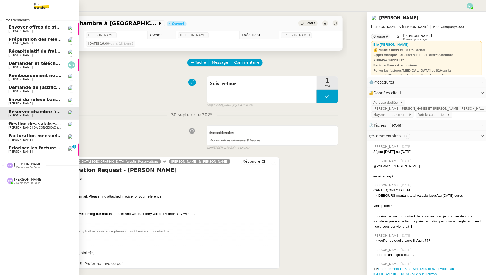
click at [43, 148] on span "Prioriser les factures Ezio de septembre" at bounding box center [56, 147] width 96 height 5
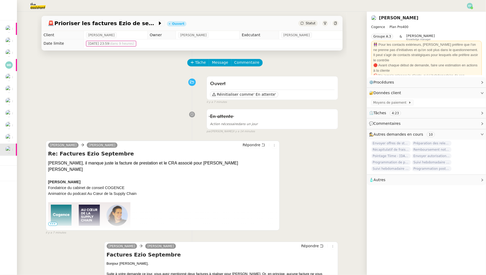
click at [105, 79] on div "Ouvert Réinitialiser comme ' En attente' false il y a 7 minutes" at bounding box center [192, 89] width 292 height 31
click at [203, 63] on span "Tâche" at bounding box center [200, 62] width 11 height 6
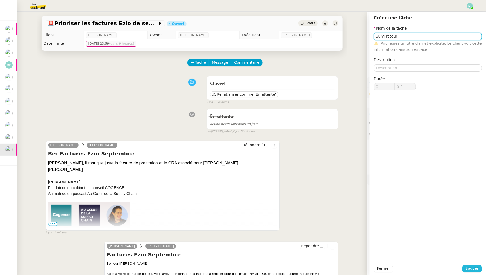
type input "Suivi retour"
click at [470, 269] on span "Sauver" at bounding box center [471, 268] width 13 height 6
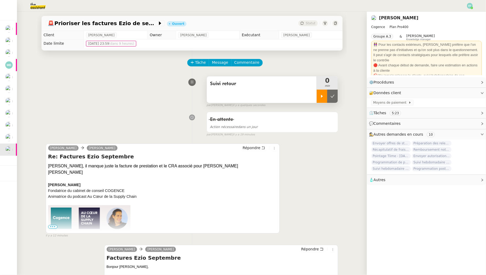
click at [324, 98] on div at bounding box center [322, 96] width 11 height 13
click at [331, 96] on div at bounding box center [327, 96] width 21 height 13
click at [334, 96] on icon at bounding box center [332, 96] width 4 height 4
click at [199, 63] on span "Tâche" at bounding box center [200, 62] width 11 height 6
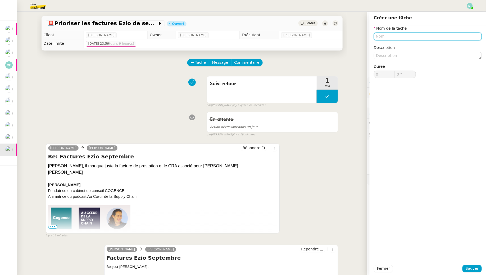
click at [380, 35] on input "text" at bounding box center [428, 37] width 108 height 8
type input "Facturation"
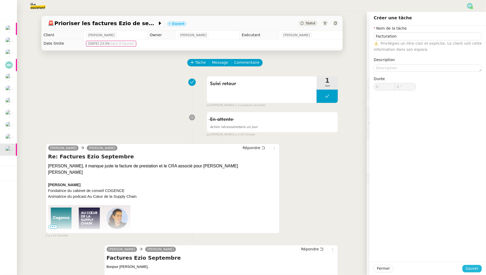
click at [468, 269] on span "Sauver" at bounding box center [471, 268] width 13 height 6
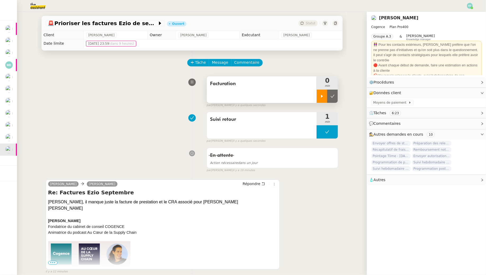
click at [322, 96] on icon at bounding box center [322, 96] width 2 height 3
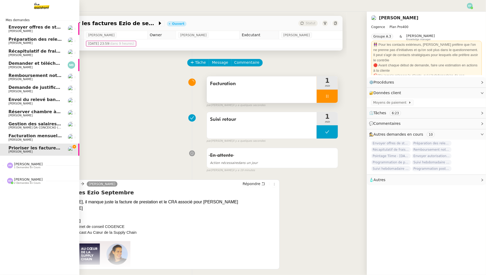
click at [29, 50] on span "Récapitulatif de frais de projet - [DATE]" at bounding box center [55, 51] width 94 height 5
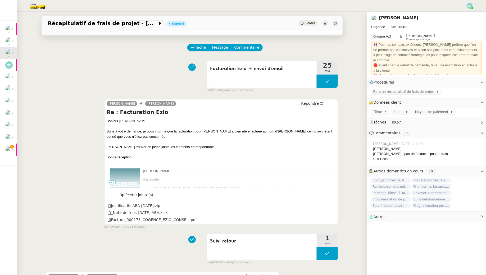
scroll to position [16, 0]
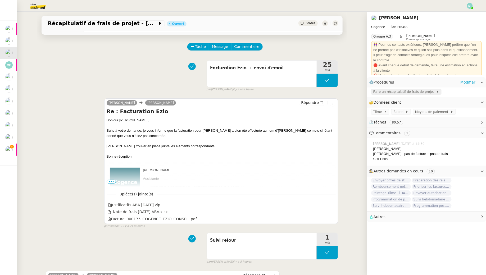
click at [398, 92] on span "Faire un récapitulatif de frais de projet" at bounding box center [404, 91] width 63 height 5
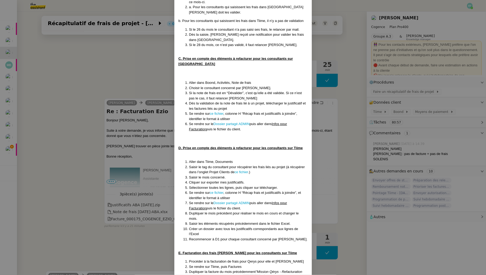
scroll to position [161, 0]
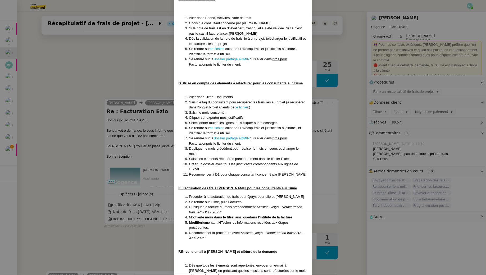
click at [133, 88] on nz-modal-container "Créé le 23/05/25 MAJ le 06/08/25 Contexte : La cliente souhaite faire un récapi…" at bounding box center [243, 137] width 486 height 275
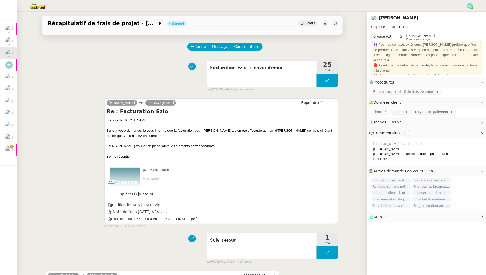
scroll to position [205, 0]
click at [470, 79] on link "Modifier" at bounding box center [467, 82] width 15 height 6
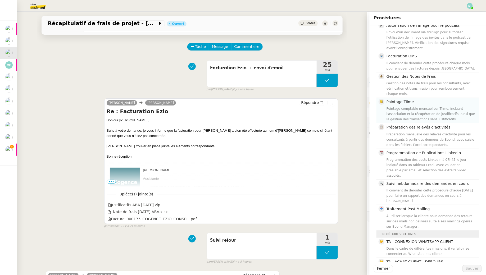
scroll to position [73, 0]
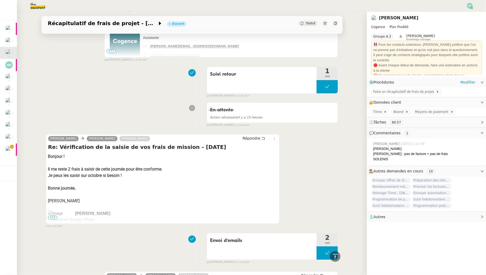
scroll to position [502, 0]
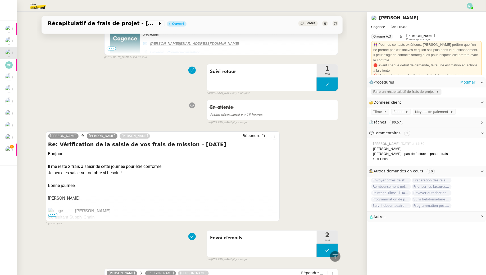
click at [393, 92] on span "Faire un récapitulatif de frais de projet" at bounding box center [404, 91] width 63 height 5
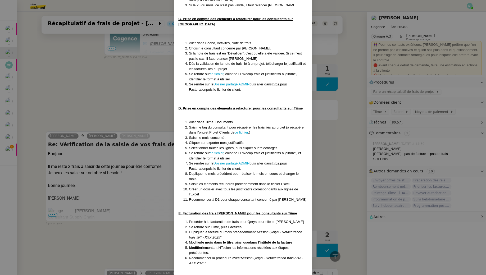
scroll to position [200, 0]
click at [241, 82] on link "Dossier partagé ADMIN" at bounding box center [231, 84] width 36 height 4
click at [338, 134] on nz-modal-container "Créé le 23/05/25 MAJ le 06/08/25 Contexte : La cliente souhaite faire un récapi…" at bounding box center [243, 137] width 486 height 275
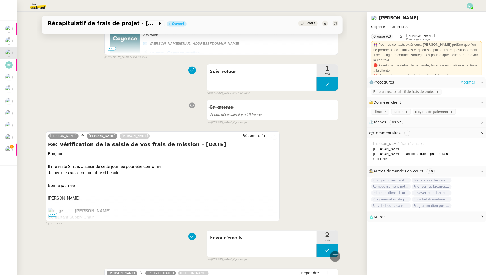
click at [470, 81] on link "Modifier" at bounding box center [467, 82] width 15 height 6
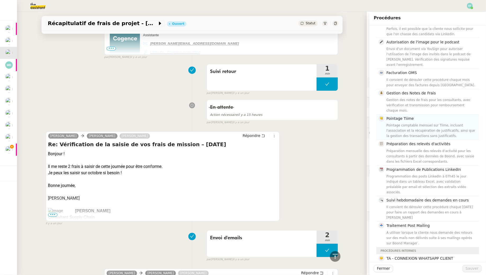
scroll to position [56, 0]
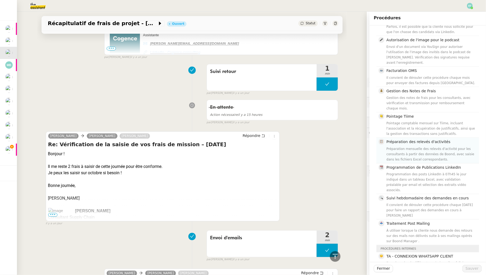
click at [437, 146] on div "Préparation mensuelle des relevés d'activité pour les consultants à partir des …" at bounding box center [430, 154] width 89 height 16
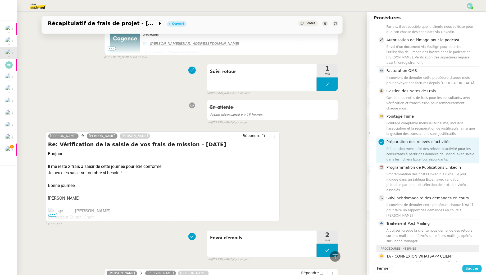
click at [472, 270] on span "Sauver" at bounding box center [471, 268] width 13 height 6
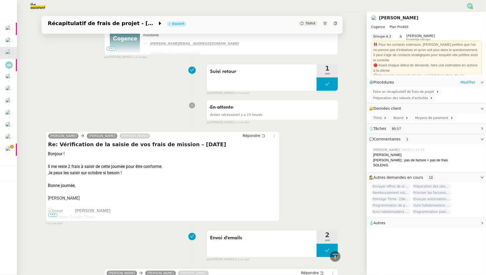
click at [419, 95] on div "Faire un récapitulatif de frais de projet Préparation des relevés d'activités" at bounding box center [426, 96] width 119 height 16
click at [417, 98] on span "Préparation des relevés d'activités" at bounding box center [401, 97] width 57 height 5
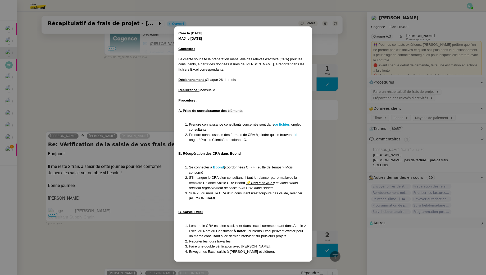
click at [120, 95] on nz-modal-container "Créé le [DATE] MAJ le [DATE] Contexte : La cliente souhaite la préparation mens…" at bounding box center [243, 137] width 486 height 275
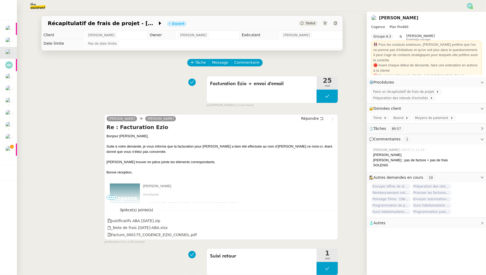
click at [35, 5] on img at bounding box center [33, 6] width 41 height 12
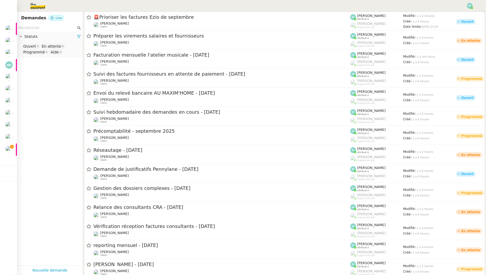
click at [37, 28] on input "text" at bounding box center [47, 28] width 57 height 6
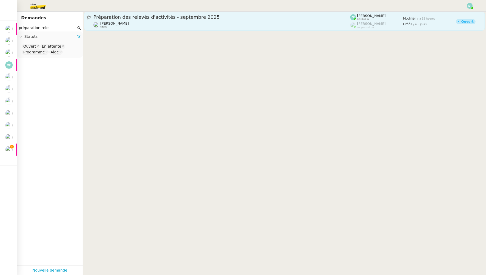
type input "préparation rele"
click at [160, 19] on div "Préparation des relevés d'activités - septembre 2025" at bounding box center [221, 17] width 257 height 6
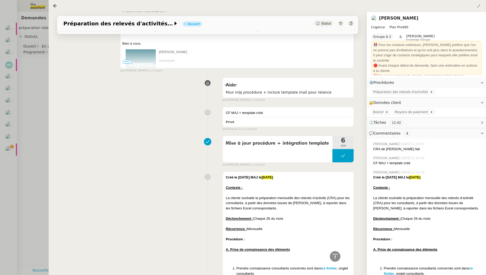
scroll to position [521, 0]
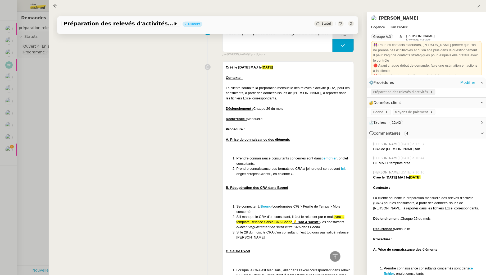
click at [383, 91] on span "Préparation des relevés d'activités" at bounding box center [401, 91] width 57 height 5
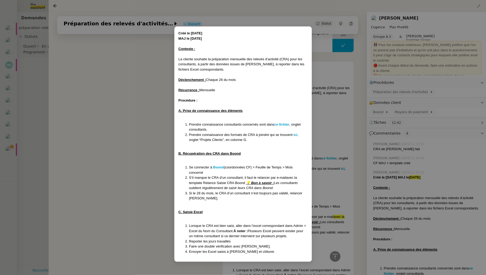
click at [30, 104] on nz-modal-container "Créé le [DATE] MAJ le [DATE] Contexte : La cliente souhaite la préparation mens…" at bounding box center [243, 137] width 486 height 275
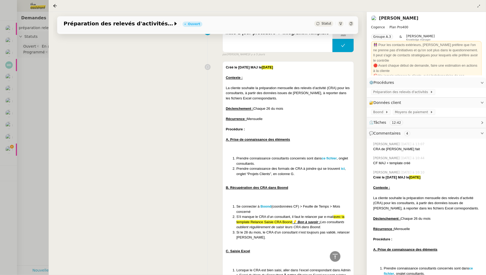
click at [14, 154] on div at bounding box center [243, 137] width 486 height 275
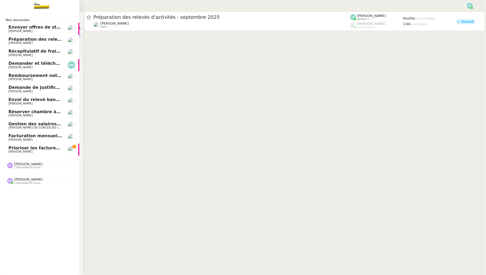
click at [12, 148] on span "Prioriser les factures Ezio de septembre" at bounding box center [56, 147] width 96 height 5
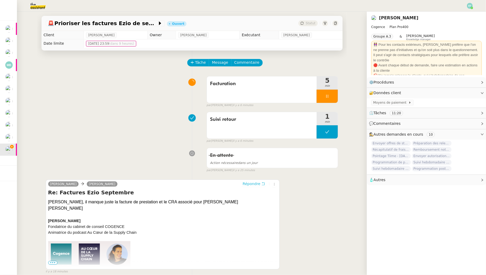
click at [258, 183] on span "Répondre" at bounding box center [251, 183] width 18 height 5
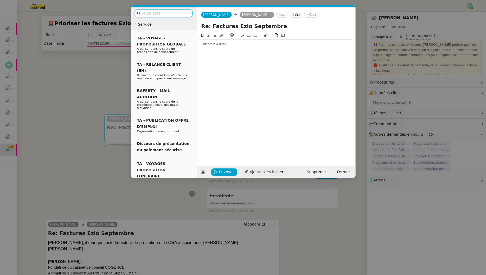
click at [262, 171] on span "Ajouter des fichiers" at bounding box center [268, 172] width 36 height 6
click at [262, 161] on link "Facture_000176_COGENCE_EZIO_CONSEIL.pdf" at bounding box center [272, 163] width 143 height 6
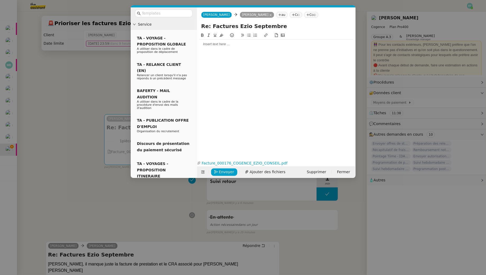
click at [230, 42] on div at bounding box center [276, 44] width 154 height 5
click at [250, 171] on span "Ajouter des fichiers" at bounding box center [268, 172] width 36 height 6
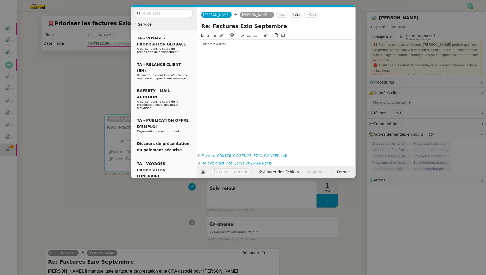
click at [81, 63] on nz-modal-container "Service TA - VOYAGE - PROPOSITION GLOBALE A utiliser dans le cadre de propositi…" at bounding box center [243, 137] width 486 height 275
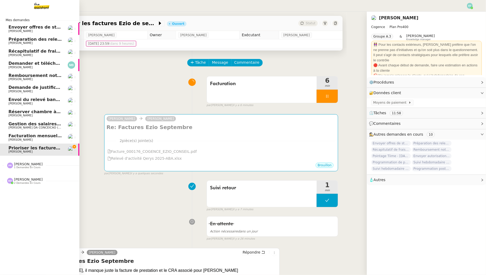
click at [35, 51] on span "Récapitulatif de frais de projet - [DATE]" at bounding box center [55, 51] width 94 height 5
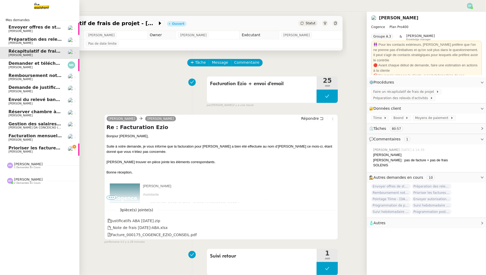
click at [35, 38] on span "Préparation des relevés d'activités - septembre 2025" at bounding box center [71, 39] width 127 height 5
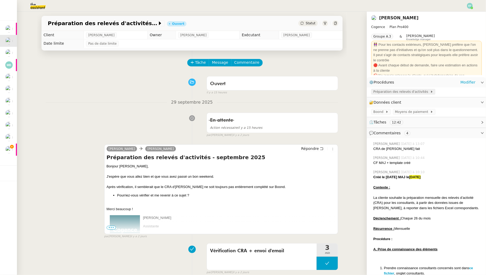
click at [409, 91] on span "Préparation des relevés d'activités" at bounding box center [401, 91] width 57 height 5
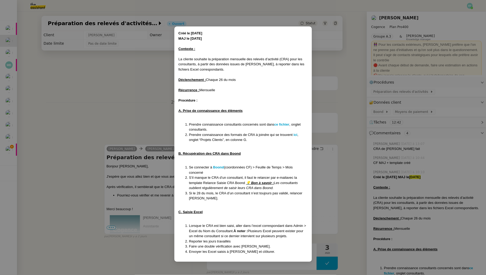
click at [16, 139] on nz-modal-container "Créé le [DATE] MAJ le [DATE] Contexte : La cliente souhaite la préparation mens…" at bounding box center [243, 137] width 486 height 275
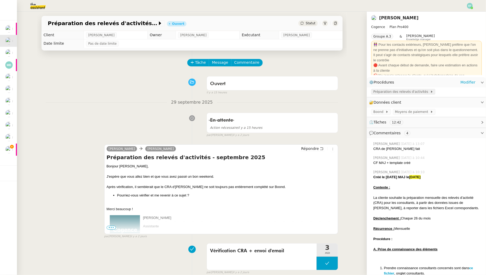
click at [386, 93] on span "Préparation des relevés d'activités" at bounding box center [401, 91] width 57 height 5
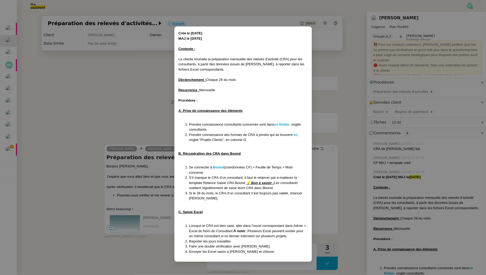
click at [95, 76] on nz-modal-container "Créé le [DATE] MAJ le [DATE] Contexte : La cliente souhaite la préparation mens…" at bounding box center [243, 137] width 486 height 275
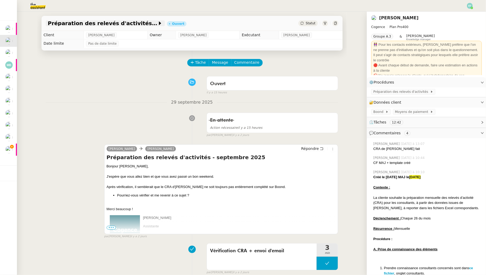
click at [120, 24] on span "Préparation des relevés d'activités - septembre 2025" at bounding box center [102, 23] width 109 height 5
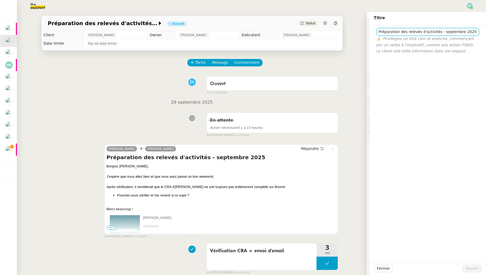
click at [427, 32] on input "Préparation des relevés d'activités - septembre 2025" at bounding box center [427, 32] width 103 height 8
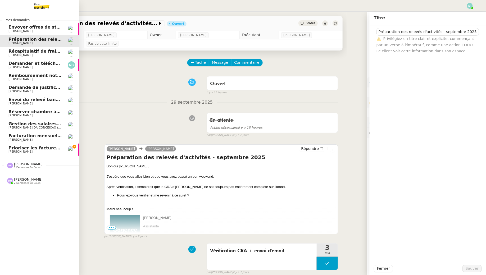
click at [8, 152] on link "Prioriser les factures Ezio de septembre [PERSON_NAME]" at bounding box center [39, 150] width 79 height 12
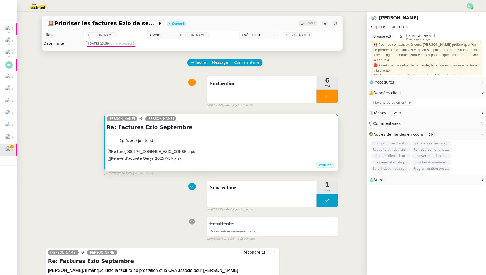
click at [221, 131] on div "Re: Factures Ezio Septembre •••" at bounding box center [221, 128] width 229 height 10
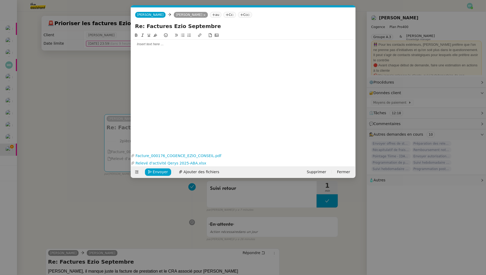
scroll to position [0, 11]
click at [169, 43] on div at bounding box center [243, 44] width 220 height 5
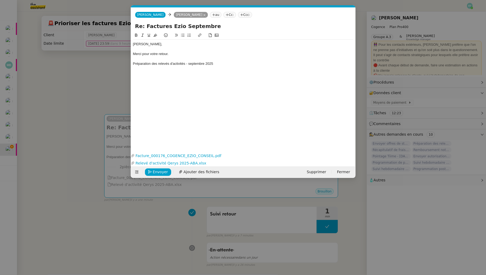
click at [134, 64] on div "Préparation des relevés d'activités - septembre 2025" at bounding box center [243, 63] width 220 height 5
click at [325, 64] on div "Souhaitez-vous que j'inclue la partie facturation à votre procédure "Préparatio…" at bounding box center [243, 63] width 220 height 5
click at [69, 85] on nz-modal-container "Service TA - VOYAGE - PROPOSITION GLOBALE A utiliser dans le cadre de propositi…" at bounding box center [243, 137] width 486 height 275
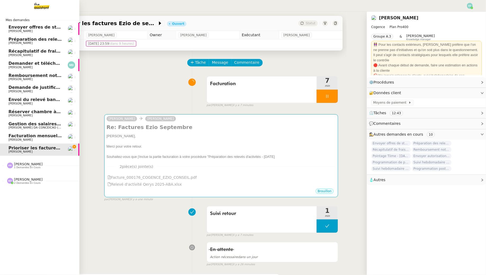
click at [26, 42] on span "[PERSON_NAME]" at bounding box center [34, 43] width 53 height 3
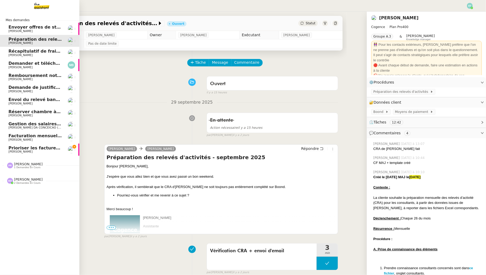
click at [58, 150] on span "[PERSON_NAME]" at bounding box center [34, 151] width 53 height 3
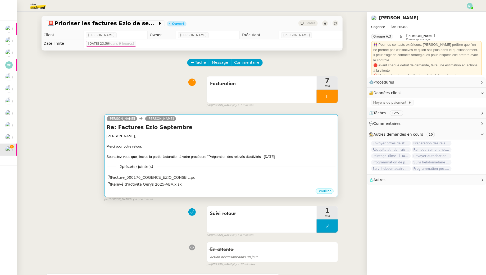
click at [238, 133] on div "Re: Factures Ezio Septembre Juliette, Merci pour votre retour. Souhaitez-vous q…" at bounding box center [221, 141] width 229 height 36
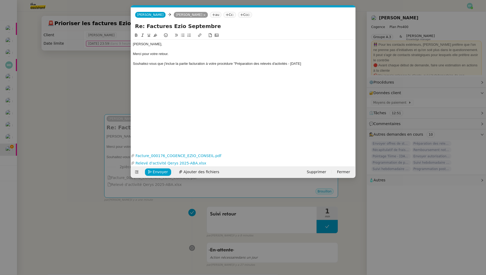
scroll to position [0, 11]
drag, startPoint x: 319, startPoint y: 61, endPoint x: 290, endPoint y: 62, distance: 29.6
click at [290, 62] on div "Souhaitez-vous que j'inclue la partie facturation à votre procédure "Préparatio…" at bounding box center [243, 63] width 220 height 5
click at [133, 63] on div "Souhaitez-vous que j'inclue la partie facturation à votre procédure "Préparatio…" at bounding box center [243, 63] width 220 height 5
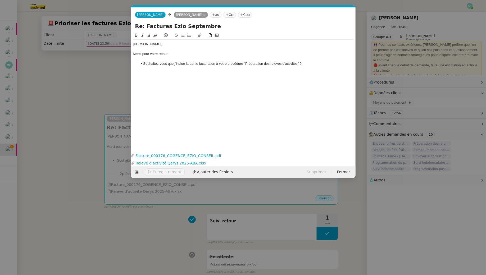
click at [171, 57] on div at bounding box center [243, 59] width 220 height 5
click at [313, 63] on li "Souhaitez-vous que j'inclue la partie facturation à votre procédure "Préparatio…" at bounding box center [245, 63] width 215 height 5
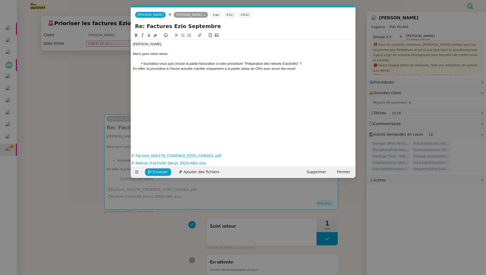
click at [100, 81] on nz-modal-container "Service TA - VOYAGE - PROPOSITION GLOBALE A utiliser dans le cadre de propositi…" at bounding box center [243, 137] width 486 height 275
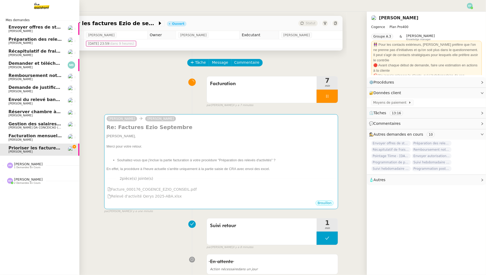
click at [21, 29] on span "Envoyer offres de stage aux écoles" at bounding box center [49, 27] width 83 height 5
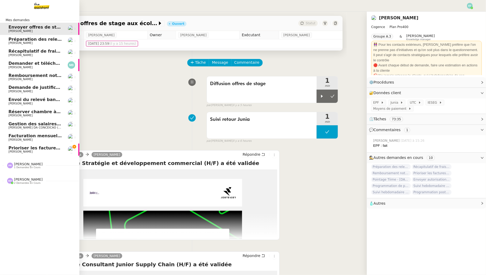
click at [28, 43] on span "[PERSON_NAME]" at bounding box center [34, 43] width 53 height 3
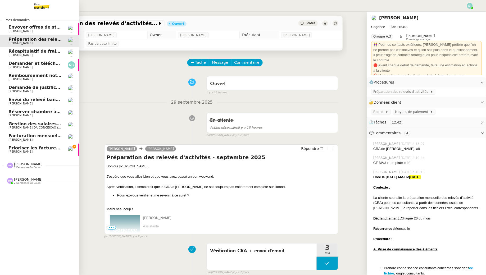
click at [30, 57] on link "Récapitulatif de frais de projet - septembre 2025 Juliette Rihal" at bounding box center [39, 53] width 79 height 12
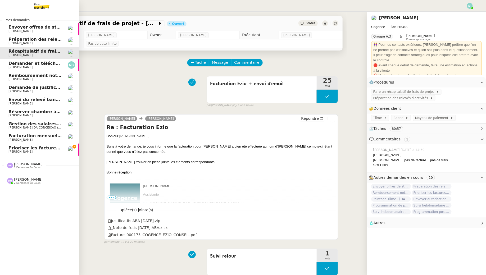
click at [44, 46] on link "Préparation des relevés d'activités - septembre 2025 Juliette Rihal" at bounding box center [39, 41] width 79 height 12
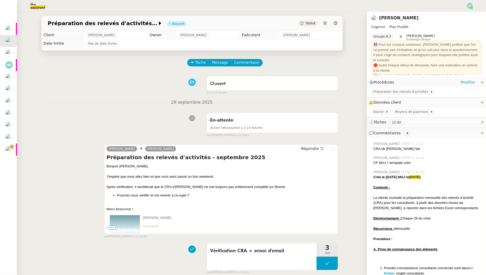
click at [412, 95] on div "Préparation des relevés d'activités" at bounding box center [426, 92] width 119 height 9
click at [410, 92] on span "Préparation des relevés d'activités" at bounding box center [401, 91] width 57 height 5
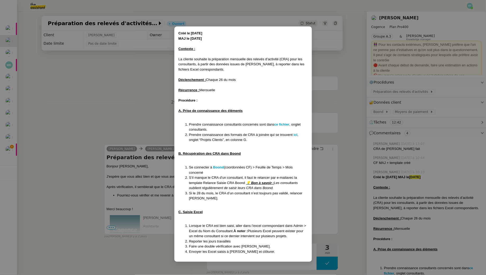
click at [79, 104] on nz-modal-container "Créé le [DATE] MAJ le [DATE] Contexte : La cliente souhaite la préparation mens…" at bounding box center [243, 137] width 486 height 275
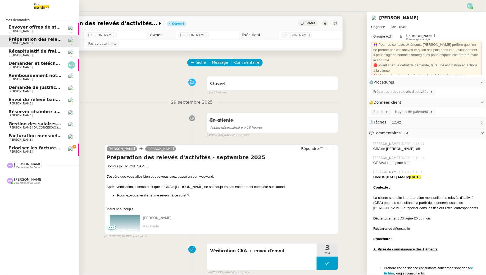
click at [21, 149] on span "Prioriser les factures Ezio de septembre" at bounding box center [56, 147] width 96 height 5
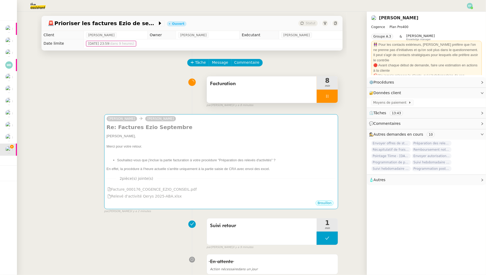
click at [288, 89] on div "Facturation" at bounding box center [262, 89] width 110 height 26
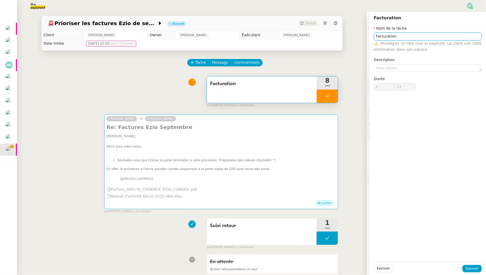
click at [375, 36] on input "Facturation" at bounding box center [428, 37] width 108 height 8
type input "23 ""
type input "CAFacturation"
type input "24 ""
type input "CRA + Facturation"
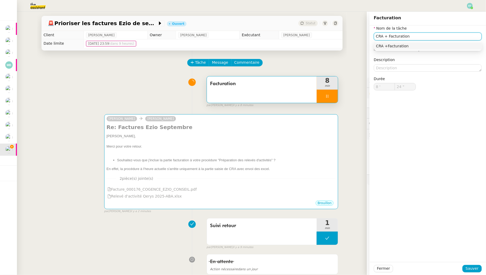
type input "25 ""
click at [445, 35] on input "CRA + Facturation" at bounding box center [428, 37] width 108 height 8
type input "CRA + Facturation"
type input "26 ""
type input "CRA + Facturation + envoi"
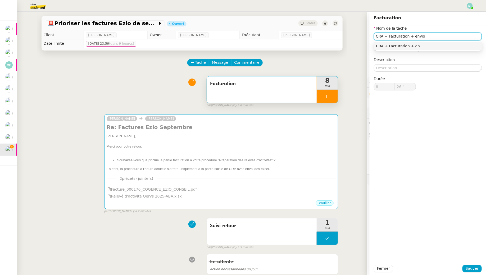
type input "27 ""
type input "CRA + Facturation + envoi d'email"
type input "31 ""
type input "CRA + Facturation + envoi d'email"
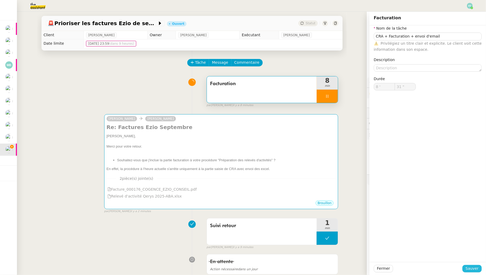
click at [472, 269] on span "Sauver" at bounding box center [471, 268] width 13 height 6
type input "32 ""
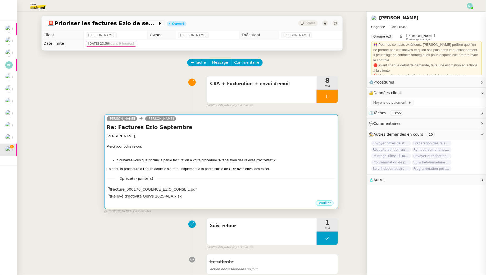
click at [277, 134] on div "[PERSON_NAME]," at bounding box center [221, 136] width 229 height 5
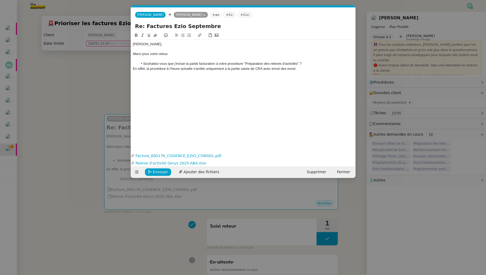
scroll to position [0, 11]
click at [305, 65] on li "Souhaitez-vous que j'inclue la partie facturation à votre procédure "Préparatio…" at bounding box center [245, 63] width 215 height 5
click at [296, 70] on div "En effet, la procédure à l'heure actuelle s'arrête uniquement à la partie saisi…" at bounding box center [243, 68] width 220 height 5
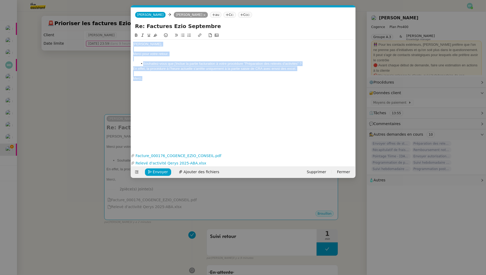
drag, startPoint x: 154, startPoint y: 79, endPoint x: 118, endPoint y: 32, distance: 59.2
click at [118, 32] on nz-modal-container "Service TA - VOYAGE - PROPOSITION GLOBALE A utiliser dans le cadre de propositi…" at bounding box center [243, 137] width 486 height 275
copy div "Juliette, Merci pour votre retour. Souhaitez-vous que j'inclue la partie factur…"
click at [145, 77] on div "Merci," at bounding box center [243, 78] width 220 height 5
drag, startPoint x: 149, startPoint y: 80, endPoint x: 114, endPoint y: 24, distance: 65.6
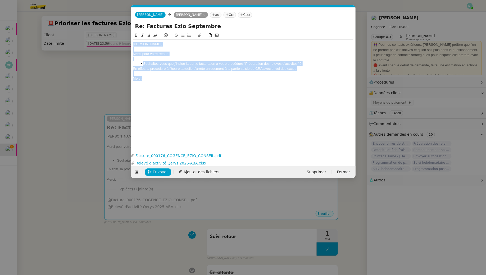
click at [114, 24] on nz-modal-container "Service TA - VOYAGE - PROPOSITION GLOBALE A utiliser dans le cadre de propositi…" at bounding box center [243, 137] width 486 height 275
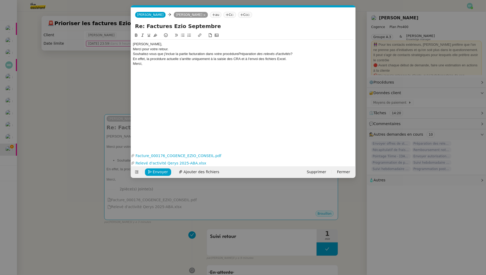
scroll to position [0, 0]
click at [156, 44] on div "[PERSON_NAME]," at bounding box center [243, 44] width 220 height 5
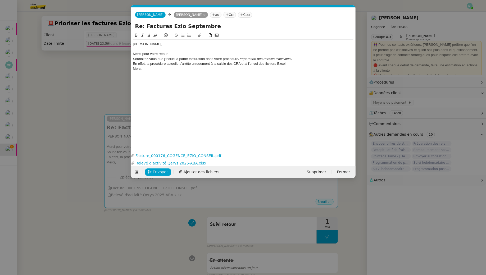
click at [185, 54] on div "Merci pour votre retour." at bounding box center [243, 54] width 220 height 5
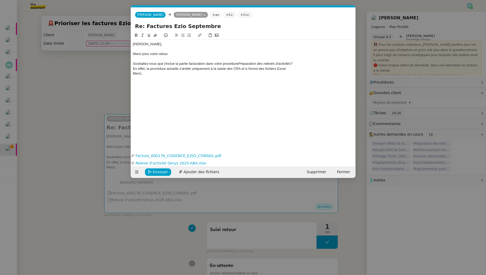
click at [132, 64] on nz-spin "Juliette, Merci pour votre retour. Souhaitez-vous que j'inclue la partie factur…" at bounding box center [243, 88] width 224 height 113
click at [134, 63] on div "Souhaitez-vous que j'inclue la partie facturation dans votre procédure Préparat…" at bounding box center [243, 63] width 220 height 5
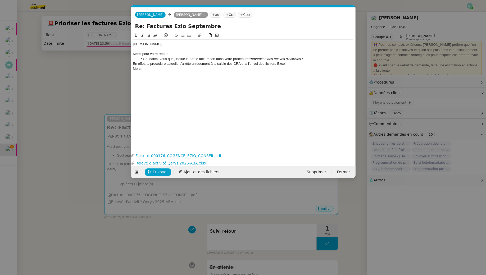
click at [318, 60] on li "Souhaitez-vous que j'inclue la partie facturation dans votre procédure Préparat…" at bounding box center [245, 59] width 215 height 5
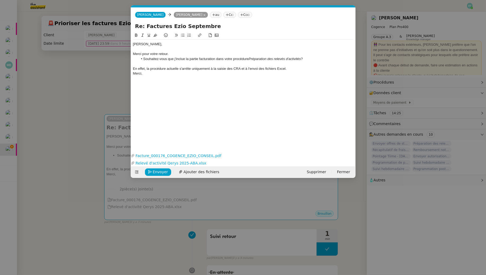
click at [288, 68] on div "En effet, la procédure actuelle s'arrête uniquement à la saisie des CRA et à l'…" at bounding box center [243, 68] width 220 height 5
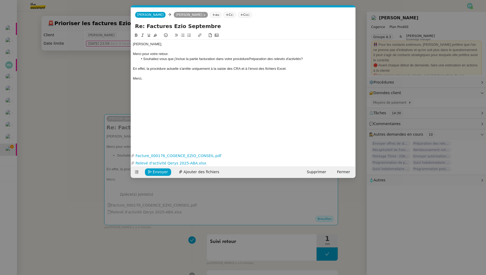
click at [158, 68] on div "En effet, la procédure actuelle s'arrête uniquement à la saisie des CRA et à l'…" at bounding box center [243, 68] width 220 height 5
click at [142, 36] on icon at bounding box center [142, 35] width 2 height 3
click at [155, 86] on div "Juliette, Merci pour votre retour. Souhaitez-vous que j'inclue la partie factur…" at bounding box center [243, 64] width 220 height 48
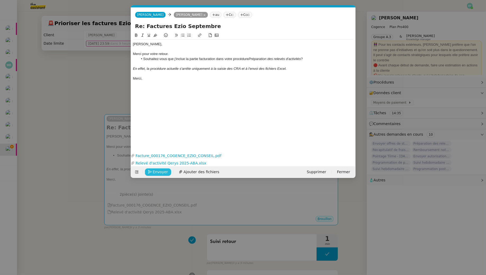
click at [161, 169] on span "Envoyer" at bounding box center [160, 172] width 15 height 6
click at [161, 169] on span "Confirmer l'envoi" at bounding box center [169, 172] width 32 height 6
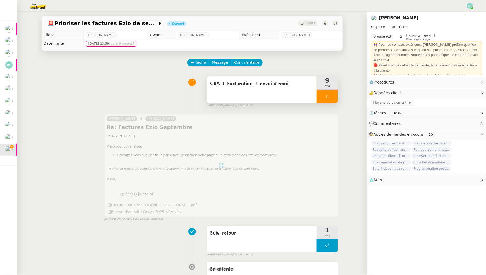
click at [334, 98] on div at bounding box center [327, 96] width 21 height 13
click at [334, 98] on icon at bounding box center [332, 96] width 4 height 4
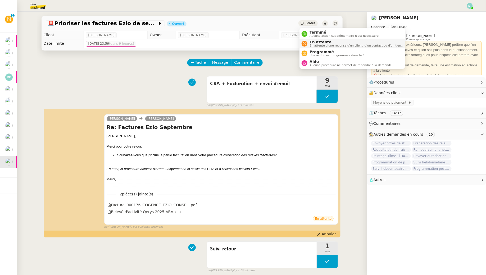
click at [310, 43] on span "En attente" at bounding box center [355, 42] width 93 height 4
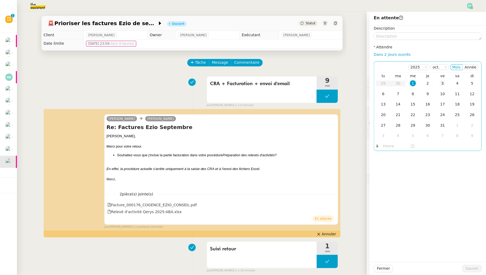
click at [444, 85] on div "3" at bounding box center [442, 83] width 6 height 6
click at [469, 268] on span "Sauver" at bounding box center [471, 268] width 13 height 6
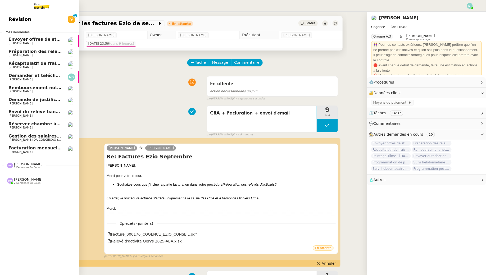
click at [15, 48] on link "Préparation des relevés d'activités - septembre 2025 Juliette Rihal" at bounding box center [39, 53] width 79 height 12
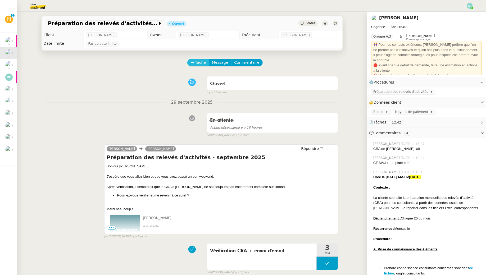
click at [203, 63] on span "Tâche" at bounding box center [200, 62] width 11 height 6
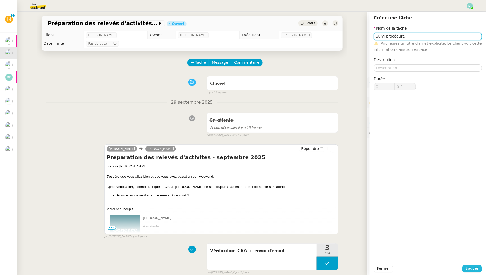
type input "Suivi procédure"
click at [473, 271] on span "Sauver" at bounding box center [471, 268] width 13 height 6
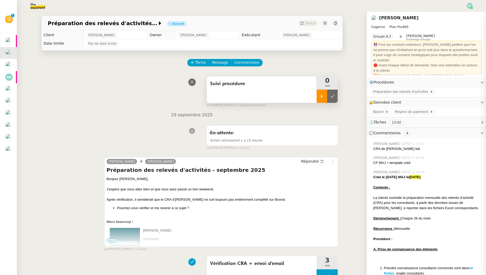
click at [321, 97] on icon at bounding box center [322, 96] width 4 height 4
click at [374, 93] on span "Préparation des relevés d'activités" at bounding box center [401, 91] width 57 height 5
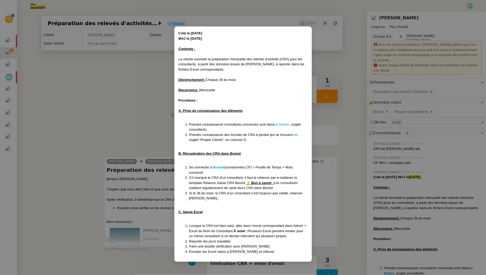
click at [281, 125] on strong "ce fichier" at bounding box center [281, 124] width 15 height 4
click at [148, 85] on nz-modal-container "Créé le [DATE] MAJ le [DATE] Contexte : La cliente souhaite la préparation mens…" at bounding box center [243, 137] width 486 height 275
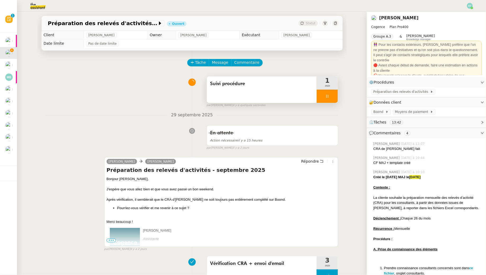
click at [271, 94] on div "Suivi procédure" at bounding box center [262, 89] width 110 height 26
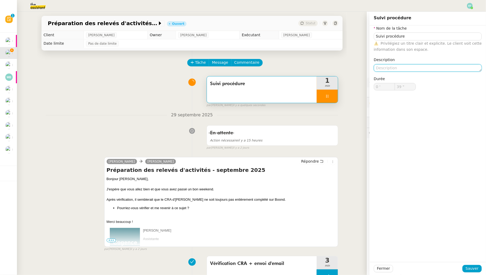
click at [402, 68] on textarea at bounding box center [428, 67] width 108 height 7
type input "40 ""
type textarea "Pas de par"
type input "41 ""
type textarea "Pas de partie fa"
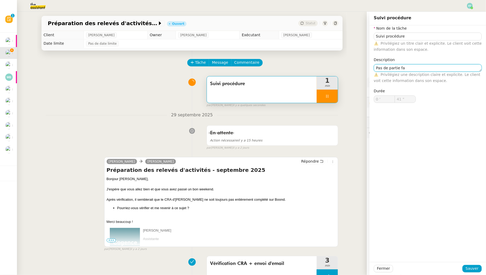
type input "42 ""
type textarea "Pas de partie facturation"
type input "43 ""
type textarea "Pas de partie facturation - en"
type input "44 ""
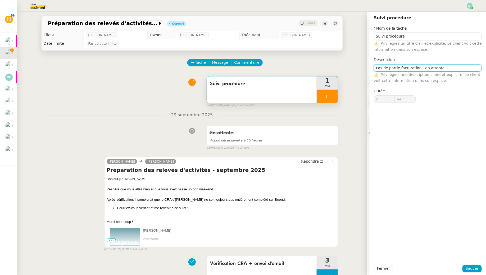
type textarea "Pas de partie facturation - en attente r"
type input "45 ""
type textarea "Pas de partie facturation - en attente retour"
type input "47 ""
type textarea "Pas de partie facturation - en attente retour"
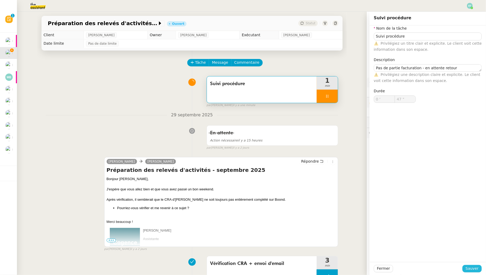
click at [474, 269] on span "Sauver" at bounding box center [471, 268] width 13 height 6
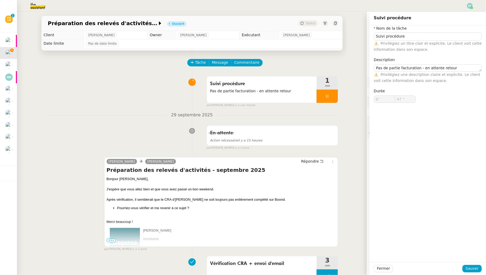
click at [333, 97] on div at bounding box center [327, 96] width 21 height 13
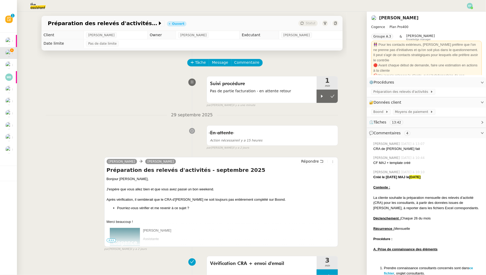
click at [336, 96] on button at bounding box center [332, 96] width 11 height 13
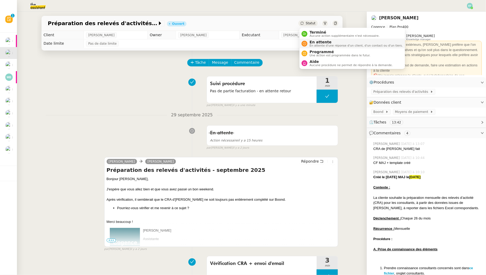
click at [307, 43] on div "En attente En attente d'une réponse d'un client, d'un contact ou d'un tiers." at bounding box center [354, 43] width 95 height 7
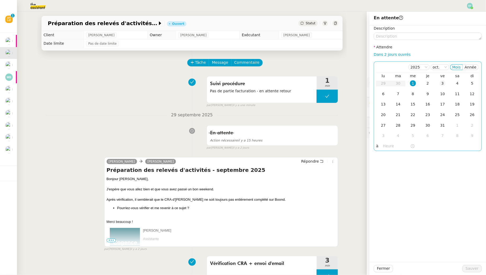
click at [441, 84] on div "3" at bounding box center [442, 83] width 6 height 6
click at [470, 266] on span "Sauver" at bounding box center [471, 268] width 13 height 6
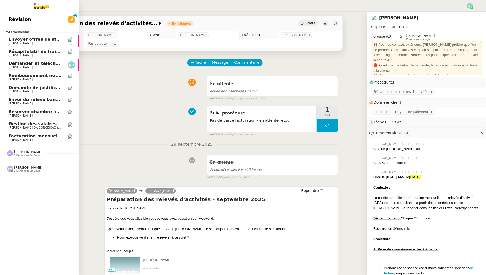
click at [49, 19] on link "Révision 0 1 2 3 4 5 6 7 8 9" at bounding box center [39, 19] width 79 height 12
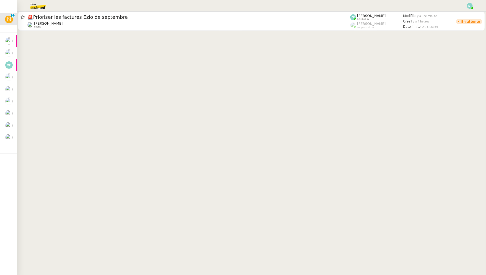
click at [105, 31] on div at bounding box center [251, 22] width 469 height 20
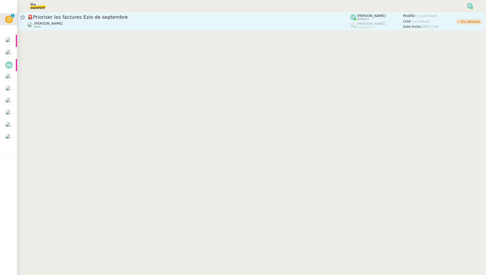
click at [102, 24] on div "Juliette Rihal client" at bounding box center [188, 24] width 323 height 7
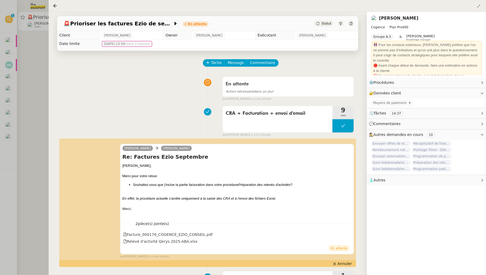
click at [29, 85] on div at bounding box center [243, 137] width 486 height 275
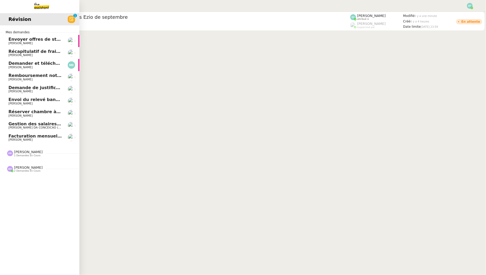
click at [11, 137] on span "Facturation mensuelle l'atelier musicale - [DATE]" at bounding box center [66, 136] width 116 height 5
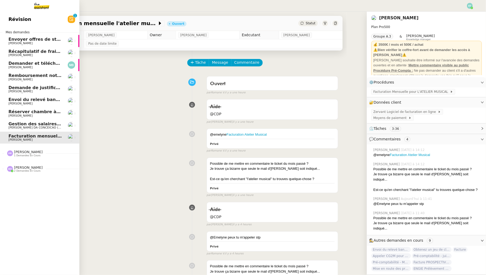
click at [12, 41] on span "Envoyer offres de stage aux écoles" at bounding box center [49, 39] width 83 height 5
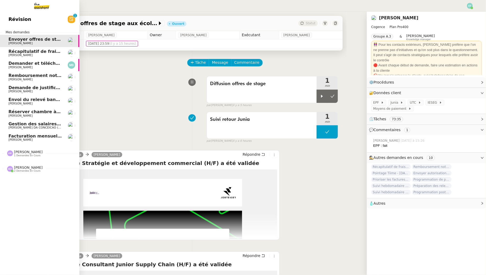
click at [24, 56] on span "[PERSON_NAME]" at bounding box center [20, 54] width 24 height 3
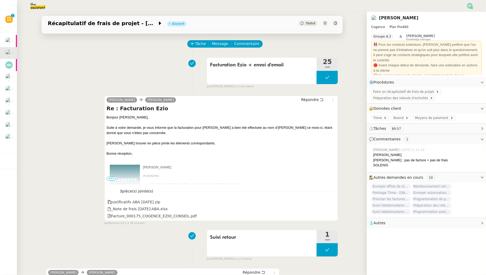
scroll to position [36, 0]
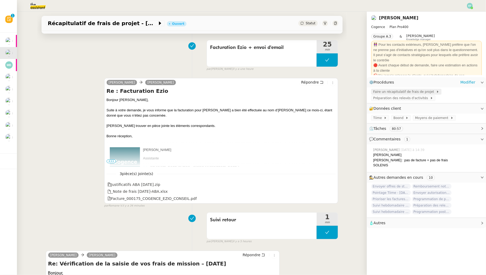
click at [393, 92] on span "Faire un récapitulatif de frais de projet" at bounding box center [404, 91] width 63 height 5
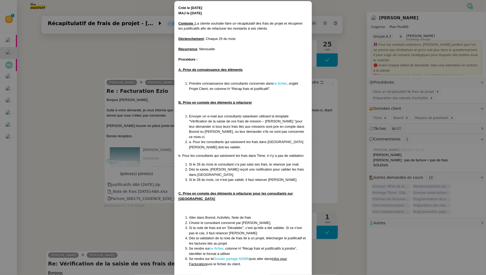
scroll to position [0, 0]
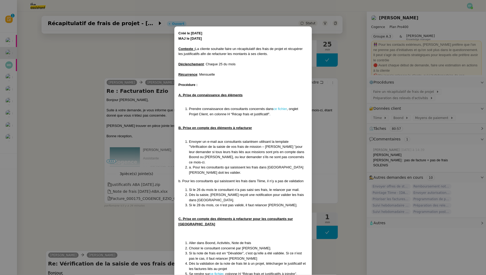
click at [278, 108] on link "ce fichier" at bounding box center [279, 109] width 13 height 4
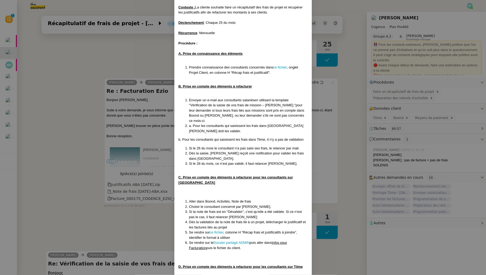
scroll to position [60, 0]
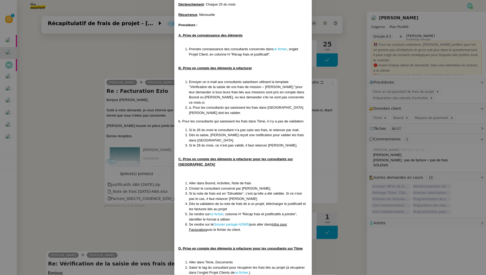
click at [81, 184] on nz-modal-container "Créé le 23/05/25 MAJ le 06/08/25 Contexte : La cliente souhaite faire un récapi…" at bounding box center [243, 137] width 486 height 275
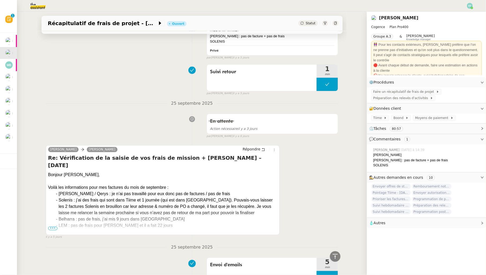
scroll to position [1368, 0]
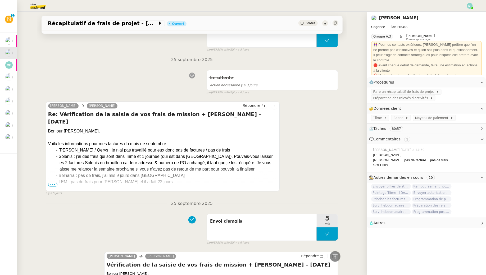
click at [54, 183] on span "•••" at bounding box center [53, 185] width 10 height 4
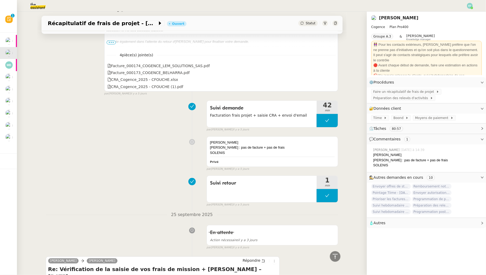
scroll to position [1206, 0]
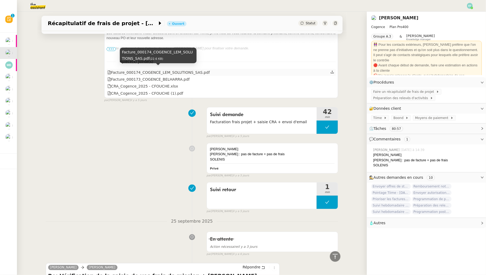
click at [170, 70] on div "Facture_000174_COGENCE_LEM_SOLUTIONS_SAS.pdf" at bounding box center [158, 73] width 102 height 6
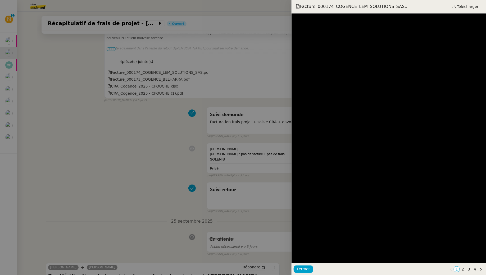
click at [126, 170] on div at bounding box center [243, 137] width 486 height 275
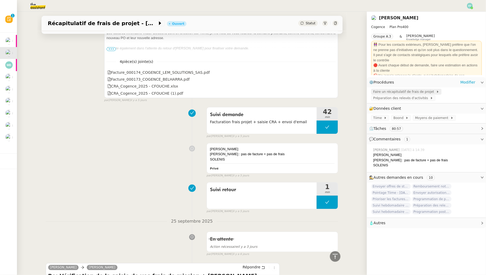
click at [400, 93] on span "Faire un récapitulatif de frais de projet" at bounding box center [404, 91] width 63 height 5
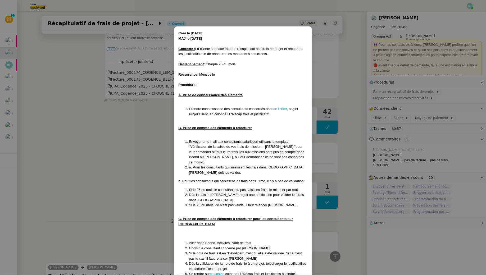
click at [134, 118] on nz-modal-container "Créé le 23/05/25 MAJ le 06/08/25 Contexte : La cliente souhaite faire un récapi…" at bounding box center [243, 137] width 486 height 275
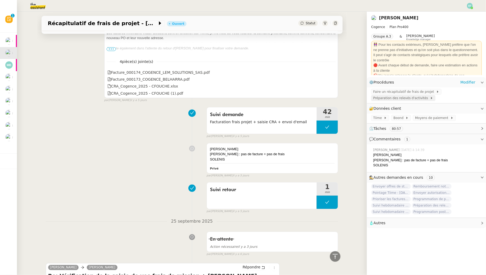
click at [413, 99] on span "Préparation des relevés d'activités" at bounding box center [401, 97] width 57 height 5
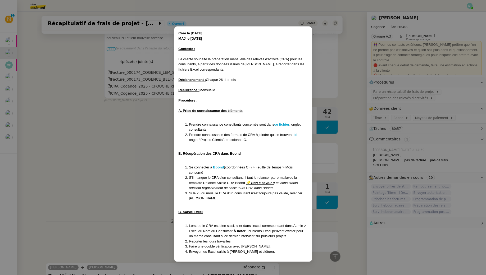
click at [121, 136] on nz-modal-container "Créé le [DATE] MAJ le [DATE] Contexte : La cliente souhaite la préparation mens…" at bounding box center [243, 137] width 486 height 275
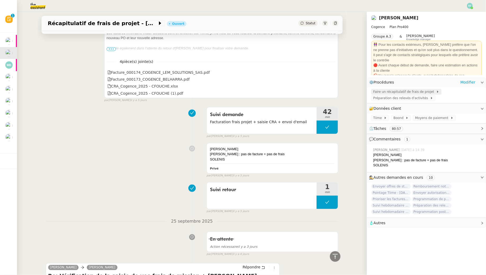
click at [407, 89] on span "Faire un récapitulatif de frais de projet" at bounding box center [404, 91] width 63 height 5
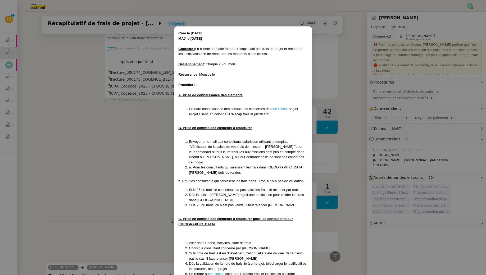
click at [114, 171] on nz-modal-container "Créé le 23/05/25 MAJ le 06/08/25 Contexte : La cliente souhaite faire un récapi…" at bounding box center [243, 137] width 486 height 275
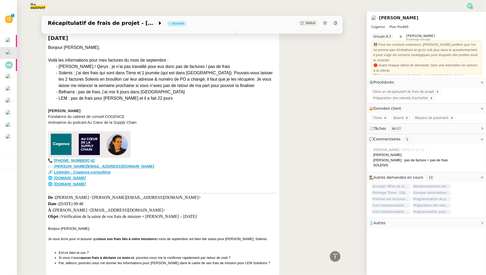
scroll to position [1451, 0]
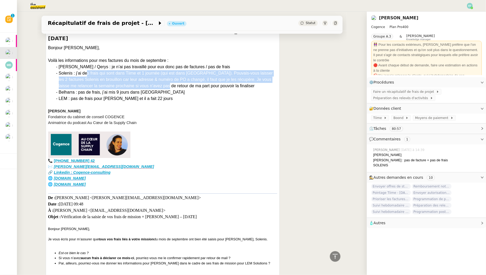
drag, startPoint x: 88, startPoint y: 63, endPoint x: 173, endPoint y: 77, distance: 86.6
click at [173, 77] on div "Solenis : j’ai des frais qui sont dans Tiime et 1 journée (qui est dans [GEOGRA…" at bounding box center [168, 79] width 219 height 19
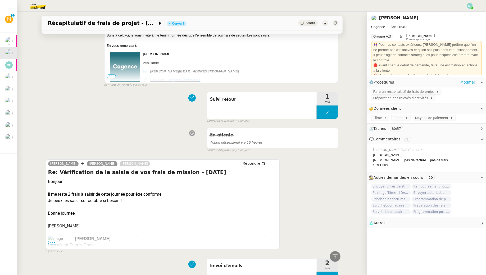
scroll to position [0, 0]
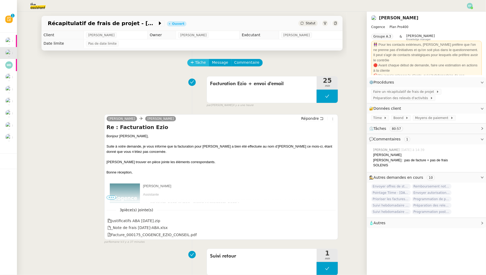
click at [196, 62] on span "Tâche" at bounding box center [200, 62] width 11 height 6
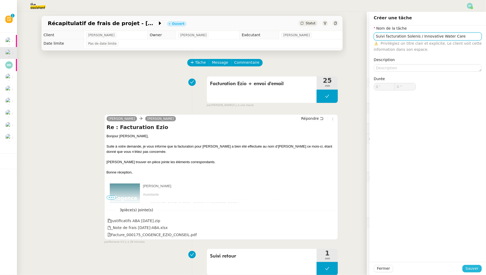
type input "Suivi facturation Solenis / Innovative Water Care"
click at [473, 272] on button "Sauver" at bounding box center [471, 268] width 19 height 7
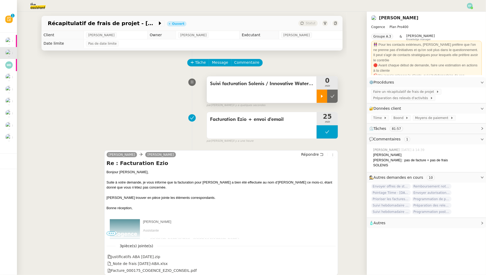
click at [320, 98] on icon at bounding box center [322, 96] width 4 height 4
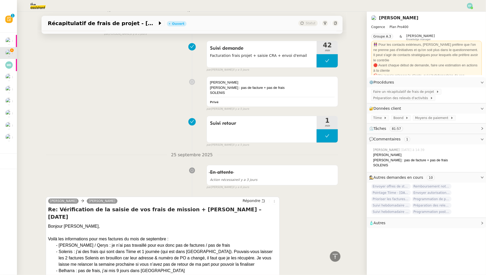
scroll to position [1140, 0]
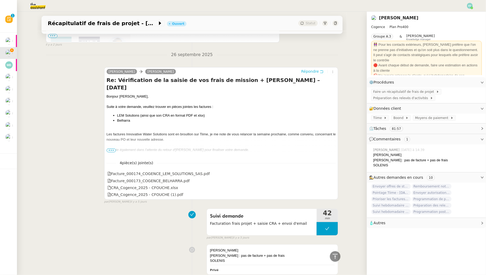
click at [320, 68] on button "Répondre" at bounding box center [312, 71] width 26 height 6
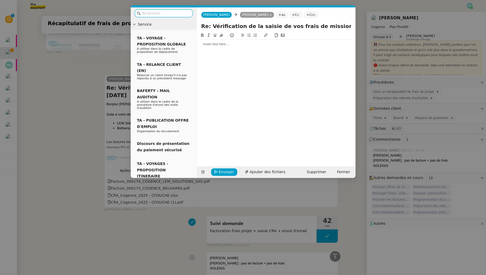
scroll to position [1183, 0]
click at [225, 44] on div at bounding box center [276, 44] width 154 height 5
click at [255, 52] on div "Comme convenu, après vérification, les factures pour Innovative Water Care Euro…" at bounding box center [276, 57] width 154 height 10
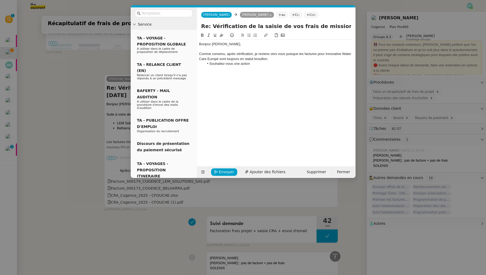
scroll to position [0, 66]
drag, startPoint x: 202, startPoint y: 26, endPoint x: 368, endPoint y: 27, distance: 165.8
click at [368, 27] on nz-modal-container "Service TA - VOYAGE - PROPOSITION GLOBALE A utiliser dans le cadre de propositi…" at bounding box center [243, 137] width 486 height 275
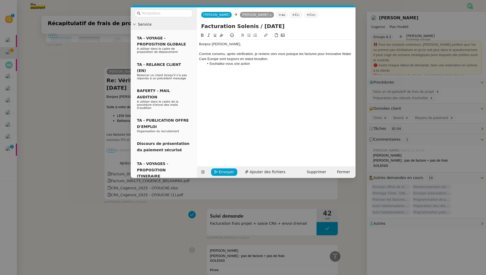
type input "Facturation Solenis / [DATE]"
click at [287, 57] on div "Comme convenu, après vérification, je reviens vers vous puisque les factures po…" at bounding box center [276, 57] width 154 height 10
click at [324, 53] on div "Comme convenu, après vérification, je reviens vers vous puisque les factures po…" at bounding box center [276, 57] width 154 height 10
click at [289, 63] on li "Souhaitez-vous une action" at bounding box center [278, 63] width 149 height 5
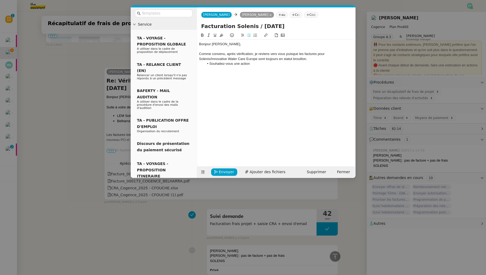
click at [251, 59] on div "Comme convenu, après vérification, je reviens vers vous puisque les factures po…" at bounding box center [276, 57] width 154 height 10
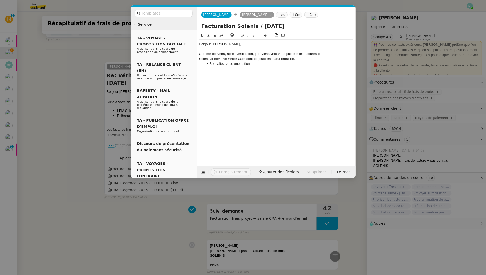
scroll to position [1210, 0]
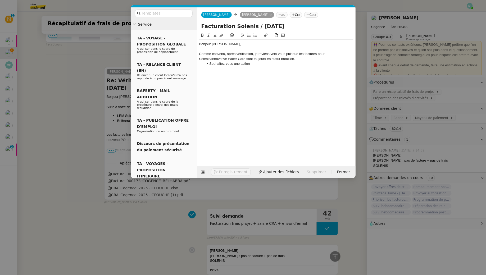
click at [301, 58] on div "Comme convenu, après vérification, je reviens vers vous puisque les factures po…" at bounding box center [276, 57] width 154 height 10
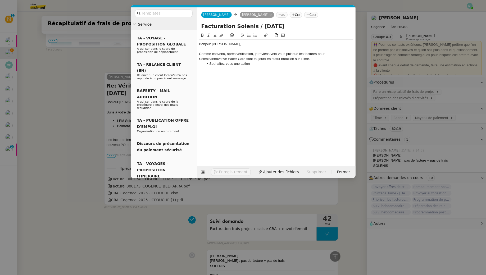
scroll to position [1215, 0]
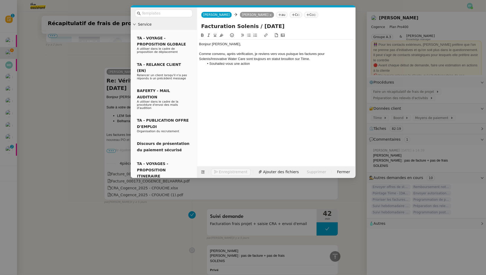
click at [270, 66] on li "Souhaitez-vous une action" at bounding box center [278, 63] width 149 height 5
click at [240, 63] on li "Souhaitez-vous une action" at bounding box center [278, 63] width 149 height 5
click at [262, 64] on li "Souhaitez-vous une autre action" at bounding box center [278, 63] width 149 height 5
click at [227, 171] on span "Envoyer" at bounding box center [226, 172] width 15 height 6
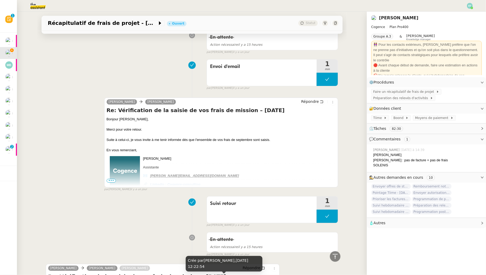
scroll to position [0, 0]
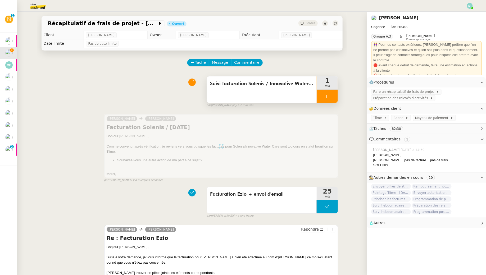
click at [330, 98] on div at bounding box center [327, 96] width 21 height 13
click at [330, 98] on button at bounding box center [332, 96] width 11 height 13
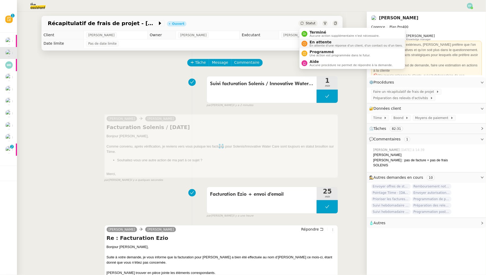
click at [312, 43] on span "En attente" at bounding box center [355, 42] width 93 height 4
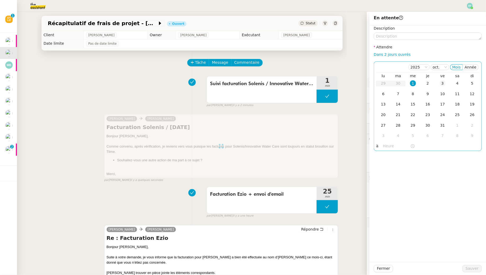
click at [442, 83] on div "3" at bounding box center [442, 83] width 6 height 6
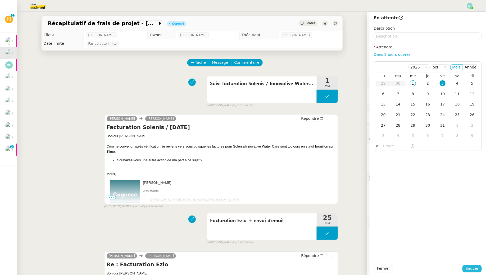
click at [474, 268] on span "Sauver" at bounding box center [471, 268] width 13 height 6
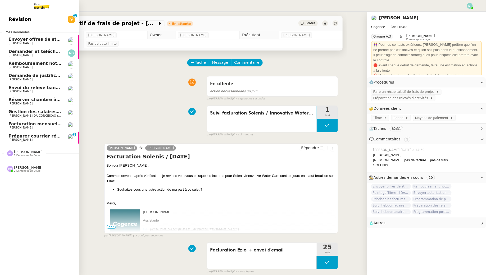
click at [27, 140] on span "Ophélie DIONY" at bounding box center [20, 139] width 24 height 3
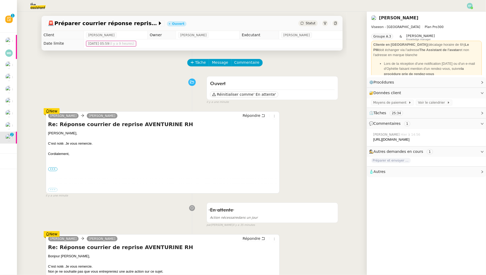
click at [199, 67] on div "Tâche Message Commentaire" at bounding box center [263, 65] width 150 height 13
click at [198, 63] on span "Tâche" at bounding box center [200, 62] width 11 height 6
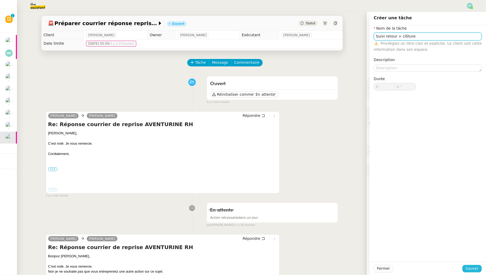
type input "Suivi retour + clôture"
click at [474, 268] on span "Sauver" at bounding box center [471, 268] width 13 height 6
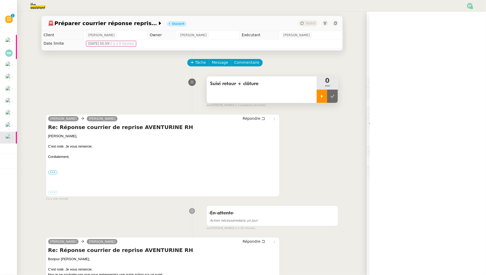
click at [320, 95] on icon at bounding box center [322, 96] width 4 height 4
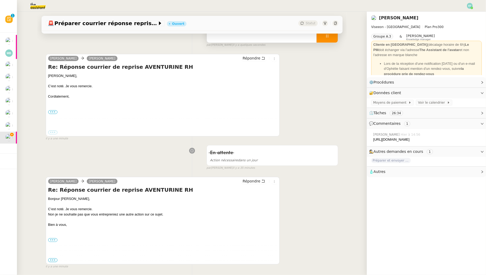
scroll to position [74, 0]
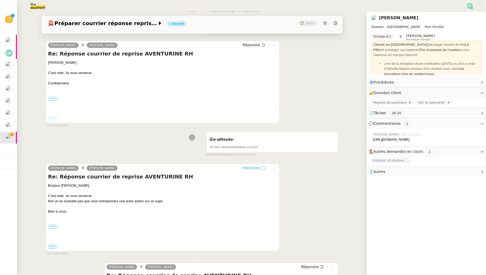
click at [263, 168] on icon at bounding box center [263, 168] width 4 height 4
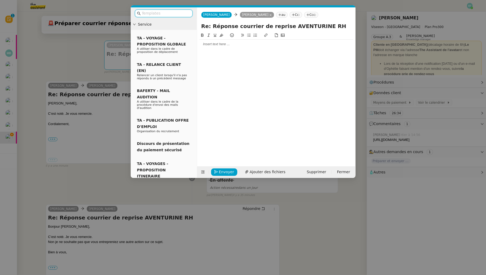
click at [171, 13] on input "text" at bounding box center [166, 13] width 48 height 6
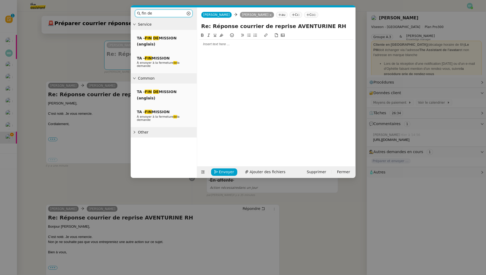
type input "fin de"
click at [165, 52] on div "TA - FIN DE MISSION (anglais) TA - FIN MISSION À envoyer à la fermeture de la d…" at bounding box center [164, 52] width 58 height 38
click at [165, 59] on span "TA - FIN MISSION" at bounding box center [153, 58] width 33 height 4
click at [215, 46] on div "﻿Ophélie﻿," at bounding box center [276, 44] width 154 height 5
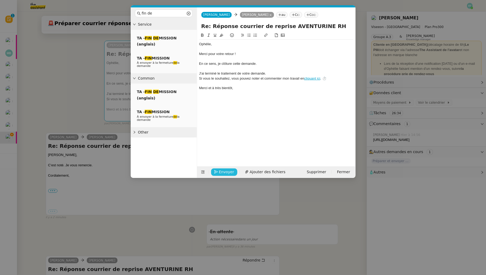
click at [230, 173] on span "Envoyer" at bounding box center [226, 172] width 15 height 6
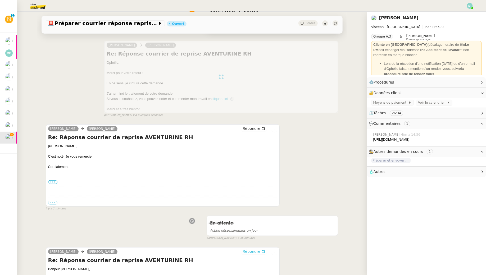
scroll to position [0, 0]
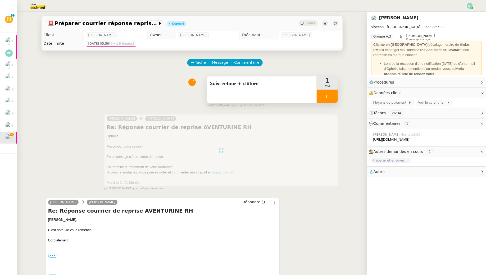
click at [331, 98] on div at bounding box center [327, 96] width 21 height 13
click at [334, 98] on icon at bounding box center [332, 96] width 4 height 4
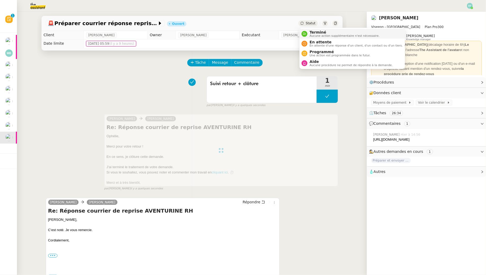
click at [315, 33] on span "Terminé" at bounding box center [344, 32] width 70 height 4
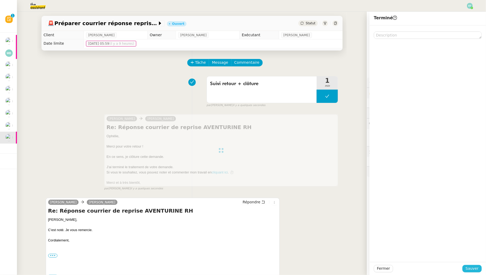
click at [473, 270] on span "Sauver" at bounding box center [471, 268] width 13 height 6
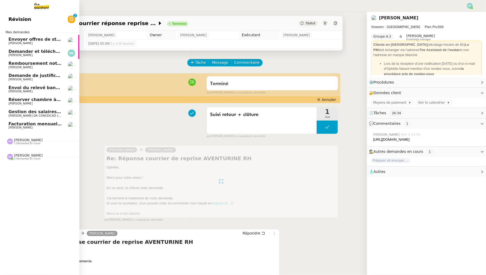
click at [23, 130] on link "Facturation mensuelle l'atelier musicale - [DATE] [PERSON_NAME]" at bounding box center [39, 126] width 79 height 12
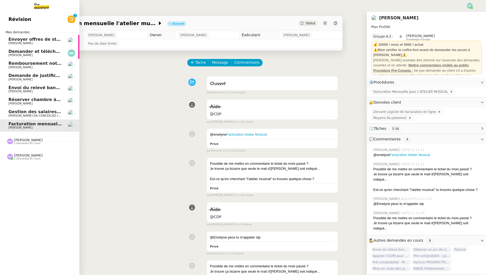
click at [18, 66] on span "[PERSON_NAME]" at bounding box center [20, 67] width 24 height 3
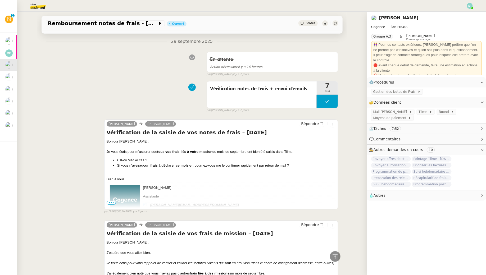
scroll to position [34, 0]
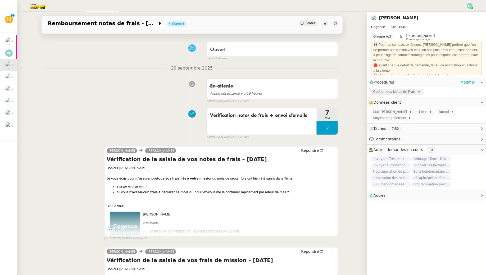
click at [407, 92] on span "Gestion des Notes de Frais" at bounding box center [395, 91] width 44 height 5
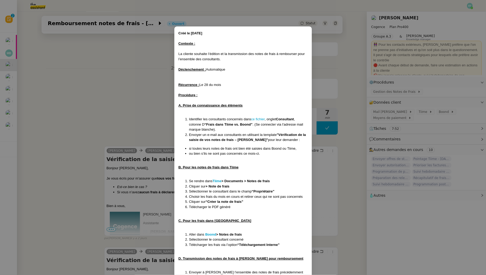
click at [148, 125] on nz-modal-container "Créé le [DATE] Contexte : La cliente souhaite l’édition et la transmission des …" at bounding box center [243, 137] width 486 height 275
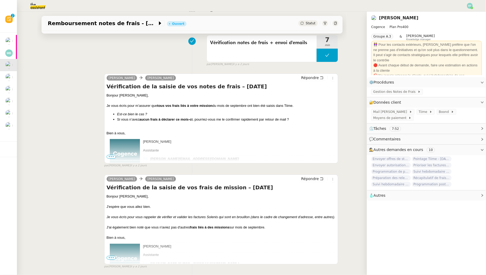
scroll to position [109, 0]
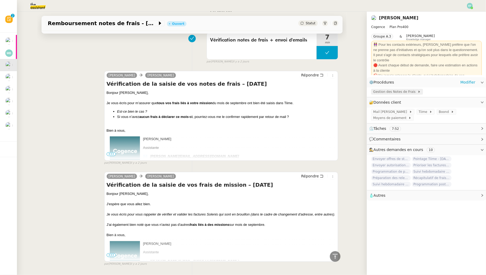
click at [387, 92] on span "Gestion des Notes de Frais" at bounding box center [395, 91] width 44 height 5
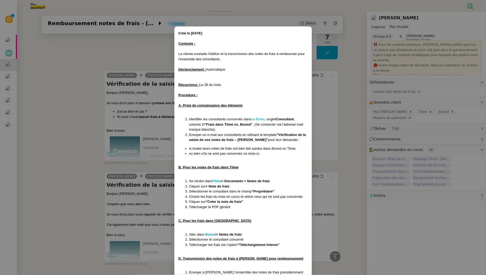
click at [145, 66] on nz-modal-container "Créé le [DATE] Contexte : La cliente souhaite l’édition et la transmission des …" at bounding box center [243, 137] width 486 height 275
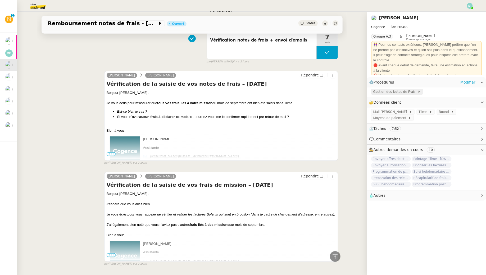
click at [409, 92] on span "Gestion des Notes de Frais" at bounding box center [395, 91] width 44 height 5
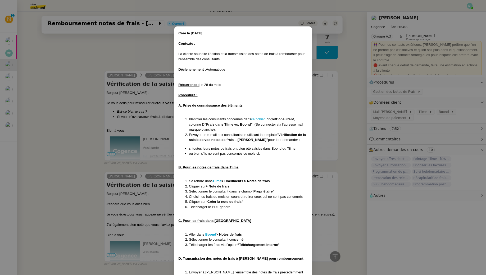
click at [148, 38] on nz-modal-container "Créé le [DATE] Contexte : La cliente souhaite l’édition et la transmission des …" at bounding box center [243, 137] width 486 height 275
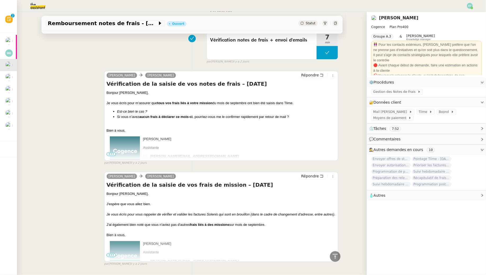
scroll to position [0, 0]
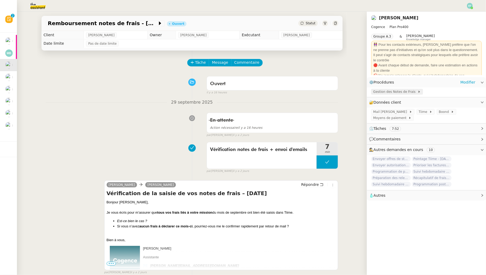
click at [394, 94] on span "Gestion des Notes de Frais" at bounding box center [395, 91] width 44 height 5
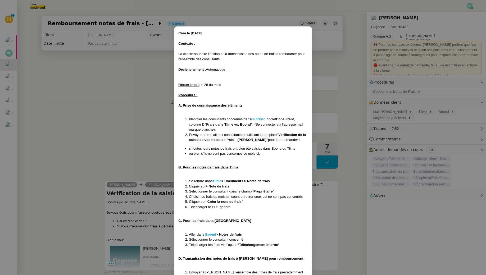
click at [123, 111] on nz-modal-container "Créé le [DATE] Contexte : La cliente souhaite l’édition et la transmission des …" at bounding box center [243, 137] width 486 height 275
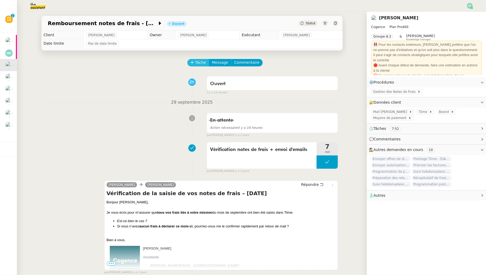
click at [197, 62] on span "Tâche" at bounding box center [200, 62] width 11 height 6
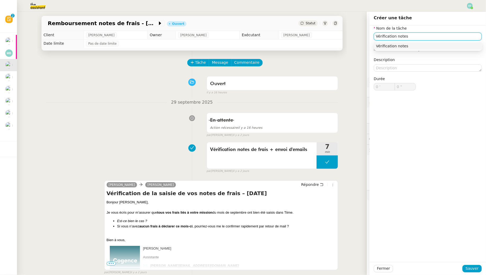
type input "Vérification notes d"
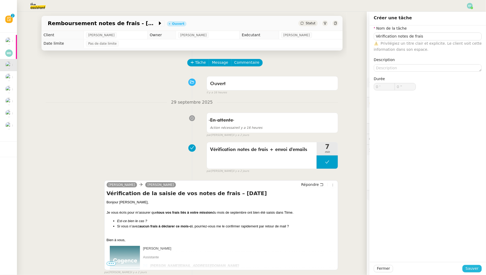
type input "Vérification notes de frais"
click at [471, 269] on span "Sauver" at bounding box center [471, 268] width 13 height 6
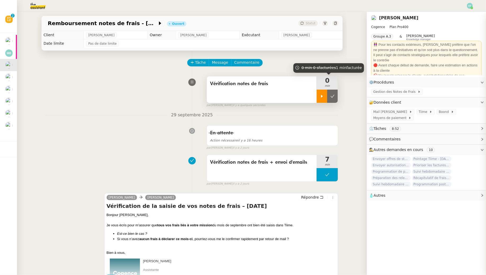
click at [319, 99] on div at bounding box center [322, 96] width 11 height 13
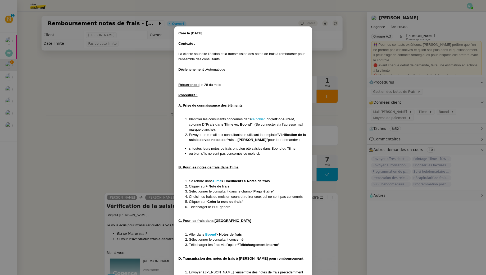
click at [257, 116] on div "Créé le [DATE] Contexte : La cliente souhaite l’édition et la transmission des …" at bounding box center [242, 165] width 129 height 268
click at [258, 118] on link "ce fichier" at bounding box center [257, 119] width 13 height 4
click at [134, 114] on nz-modal-container "Créé le [DATE] Contexte : La cliente souhaite l’édition et la transmission des …" at bounding box center [243, 137] width 486 height 275
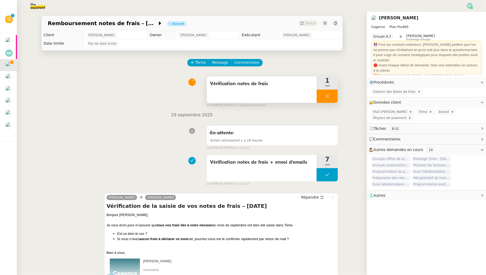
click at [330, 98] on div at bounding box center [327, 96] width 21 height 13
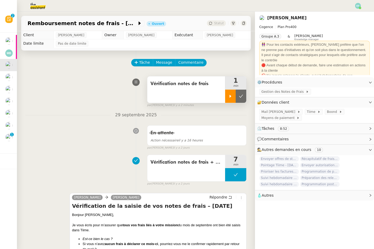
click at [228, 98] on div at bounding box center [230, 96] width 11 height 13
click at [285, 92] on span "Gestion des Notes de Frais" at bounding box center [283, 91] width 44 height 5
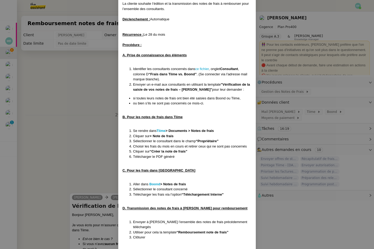
scroll to position [55, 0]
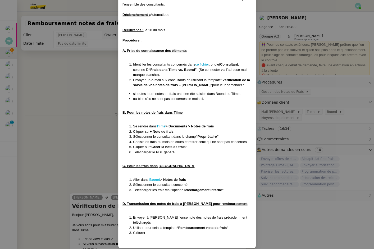
click at [158, 178] on strong "Boond" at bounding box center [154, 180] width 11 height 4
click at [69, 92] on nz-modal-container "Créé le [DATE] Contexte : La cliente souhaite l’édition et la transmission des …" at bounding box center [187, 124] width 374 height 249
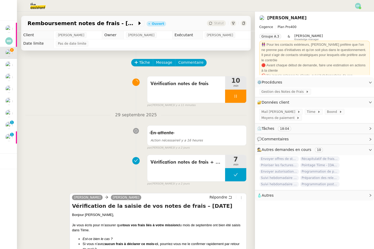
scroll to position [28, 0]
click at [236, 99] on div at bounding box center [235, 96] width 21 height 13
click at [229, 94] on div at bounding box center [230, 96] width 11 height 13
click at [271, 94] on span "Gestion des Notes de Frais" at bounding box center [283, 91] width 44 height 5
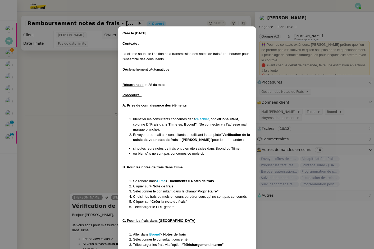
scroll to position [55, 0]
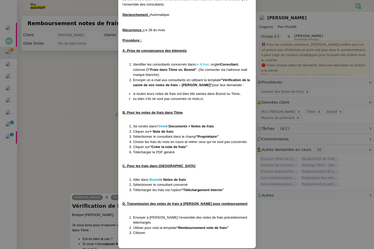
click at [83, 143] on nz-modal-container "Créé le [DATE] Contexte : La cliente souhaite l’édition et la transmission des …" at bounding box center [187, 124] width 374 height 249
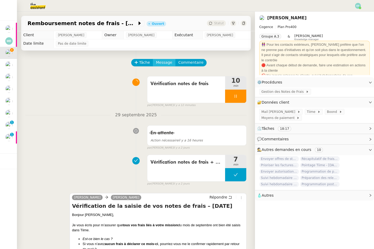
click at [167, 62] on span "Message" at bounding box center [164, 62] width 16 height 6
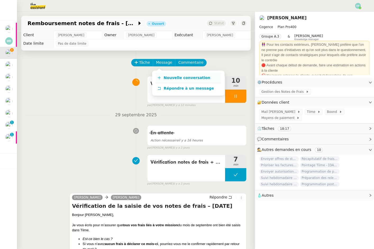
click at [167, 75] on link "Nouvelle conversation" at bounding box center [188, 78] width 66 height 11
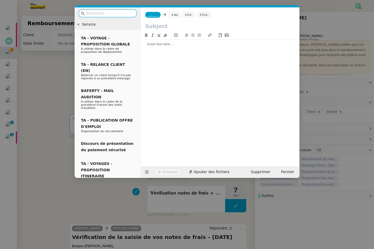
click at [121, 15] on input "text" at bounding box center [110, 13] width 48 height 6
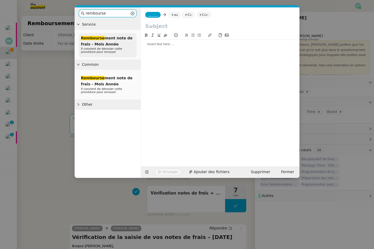
type input "rembourse"
click at [114, 42] on span "Rembourse ment note de frais - Mois Année" at bounding box center [107, 41] width 52 height 10
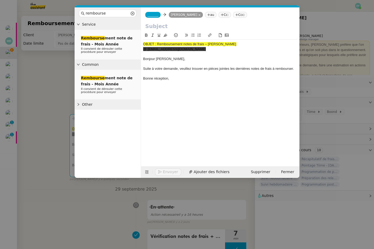
click at [160, 17] on div "_______ [PERSON_NAME] au Cc: Ccc:" at bounding box center [220, 14] width 158 height 15
click at [156, 15] on span "_______" at bounding box center [152, 15] width 11 height 4
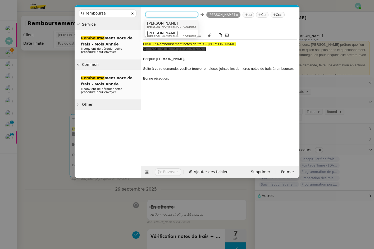
click at [172, 23] on span "[PERSON_NAME]" at bounding box center [184, 23] width 75 height 4
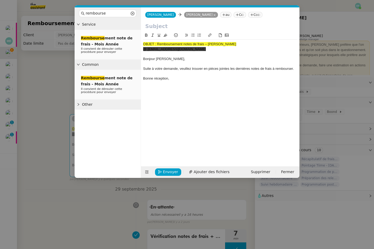
click at [173, 45] on span "OBJET : Remboursement notes de frais – [PERSON_NAME]" at bounding box center [189, 44] width 93 height 4
copy span "OBJET : Remboursement notes de frais – [PERSON_NAME]"
click at [159, 24] on input "text" at bounding box center [220, 26] width 150 height 8
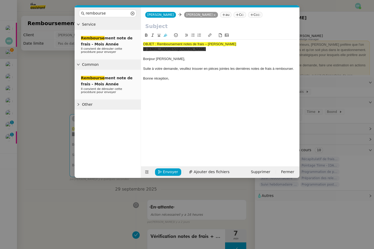
paste input "OBJET : Remboursement notes de frais – [PERSON_NAME]"
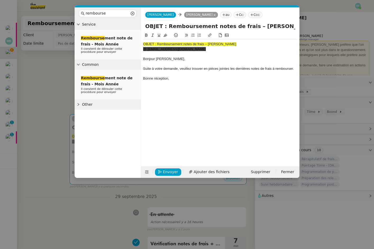
drag, startPoint x: 166, startPoint y: 26, endPoint x: 138, endPoint y: 25, distance: 28.3
click at [138, 25] on nz-layout "rembourse Service Rembourse ment note de frais - Mois Année Il convient de déro…" at bounding box center [187, 92] width 225 height 171
drag, startPoint x: 259, startPoint y: 25, endPoint x: 228, endPoint y: 26, distance: 31.2
click at [228, 26] on input "Remboursement notes de frais – [PERSON_NAME]" at bounding box center [220, 26] width 150 height 8
type input "Remboursement notes de frais – [DATE]"
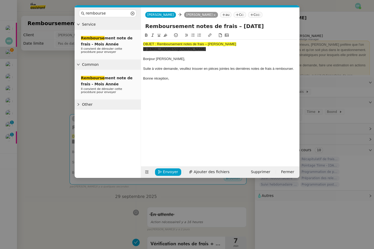
drag, startPoint x: 218, startPoint y: 49, endPoint x: 140, endPoint y: 48, distance: 77.8
click at [140, 48] on nz-layout "rembourse Service Rembourse ment note de frais - Mois Année Il convient de déro…" at bounding box center [187, 92] width 225 height 171
click at [187, 57] on div "Bonjour [PERSON_NAME]," at bounding box center [220, 59] width 154 height 5
drag, startPoint x: 144, startPoint y: 58, endPoint x: 139, endPoint y: 42, distance: 16.3
click at [139, 42] on nz-layout "rembourse Service Rembourse ment note de frais - Mois Année Il convient de déro…" at bounding box center [187, 92] width 225 height 171
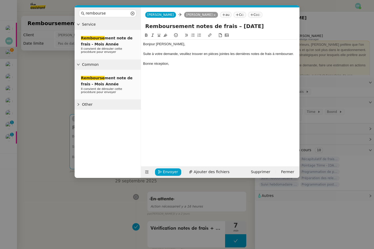
click at [36, 63] on nz-modal-container "rembourse Service Rembourse ment note de frais - Mois Année Il convient de déro…" at bounding box center [187, 124] width 374 height 249
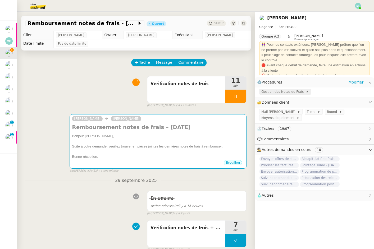
click at [287, 92] on span "Gestion des Notes de Frais" at bounding box center [283, 91] width 44 height 5
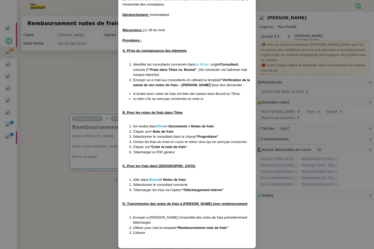
scroll to position [54, 0]
click at [87, 81] on nz-modal-container "Créé le [DATE] Contexte : La cliente souhaite l’édition et la transmission des …" at bounding box center [187, 124] width 374 height 249
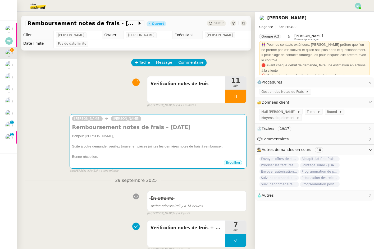
scroll to position [28, 0]
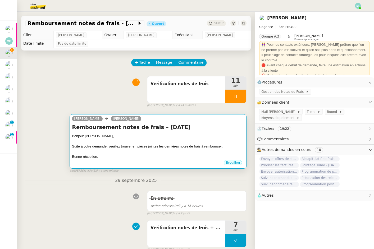
click at [217, 131] on div "Remboursement notes de frais – [DATE] Bonjour [PERSON_NAME], Suite à votre dema…" at bounding box center [158, 141] width 172 height 36
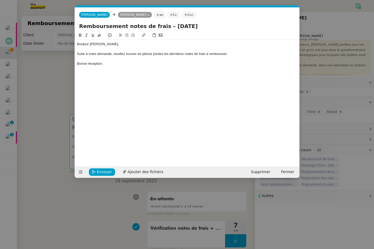
scroll to position [0, 29]
click at [146, 172] on span "Ajouter des fichiers" at bounding box center [145, 172] width 36 height 6
click at [236, 57] on div at bounding box center [187, 59] width 220 height 5
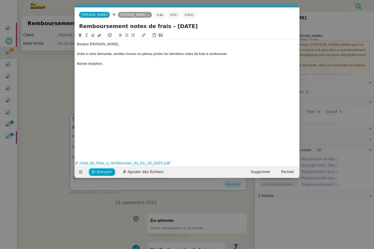
click at [235, 52] on div "Suite à votre demande, veuillez trouver en pièces jointes les dernières notes d…" at bounding box center [187, 54] width 220 height 5
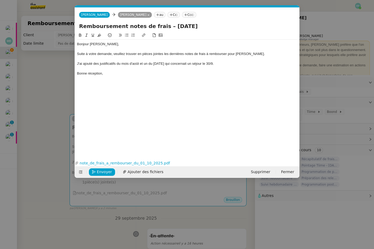
click at [134, 63] on div "J'ai ajouté des justificatifs du mois d'août et un du [DATE] qui concernait un …" at bounding box center [187, 63] width 220 height 5
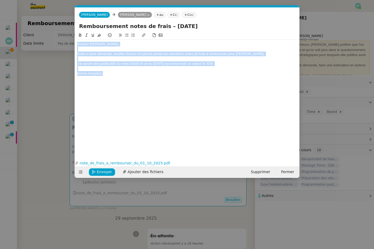
drag, startPoint x: 116, startPoint y: 73, endPoint x: 82, endPoint y: 38, distance: 48.2
click at [82, 38] on div "Bonjour [PERSON_NAME], Suite à votre demande, veuillez trouver en pièces jointe…" at bounding box center [187, 55] width 220 height 46
copy div "Bonjour [PERSON_NAME], Suite à votre demande, veuillez trouver en pièces jointe…"
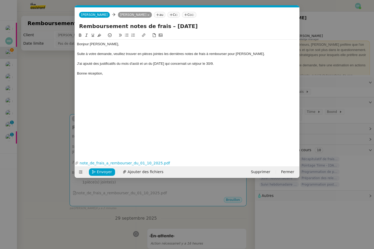
click at [234, 64] on div "J'ai ajouté des justificatifs du mois d'août et un du [DATE] qui concernait un …" at bounding box center [187, 63] width 220 height 5
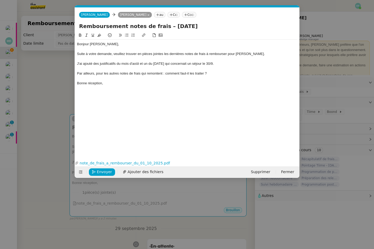
click at [162, 74] on div "Par ailleurs, pour les autres notes de frais qui remontent : comment faut-il le…" at bounding box center [187, 73] width 220 height 5
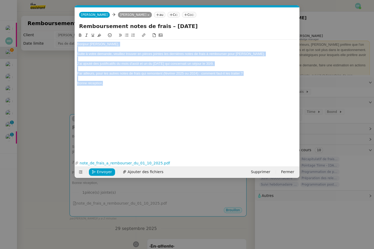
drag, startPoint x: 104, startPoint y: 80, endPoint x: 63, endPoint y: 11, distance: 80.3
click at [64, 11] on nz-modal-container "rembourse Service Rembourse ment note de frais - Mois Année Il convient de déro…" at bounding box center [187, 124] width 374 height 249
copy div "Bonjour [PERSON_NAME], Suite à votre demande, veuillez trouver en pièces jointe…"
click at [112, 86] on div "Bonjour [PERSON_NAME], Suite à votre demande, veuillez trouver en pièces jointe…" at bounding box center [187, 64] width 220 height 48
drag, startPoint x: 117, startPoint y: 85, endPoint x: 72, endPoint y: 41, distance: 62.5
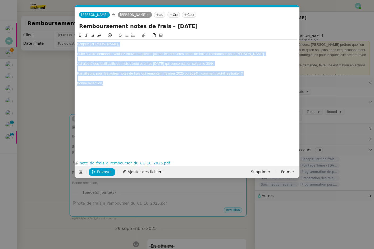
click at [72, 41] on nz-modal-container "rembourse Service Rembourse ment note de frais - Mois Année Il convient de déro…" at bounding box center [187, 124] width 374 height 249
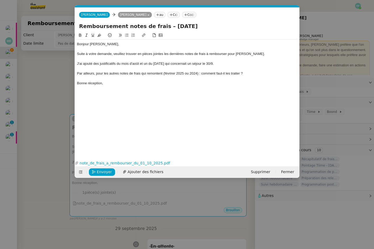
scroll to position [0, 0]
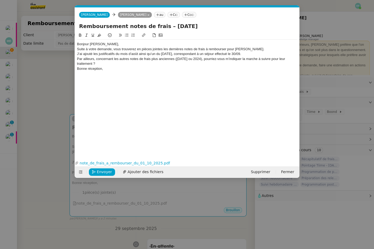
click at [109, 44] on div "Bonjour [PERSON_NAME]," at bounding box center [187, 44] width 220 height 5
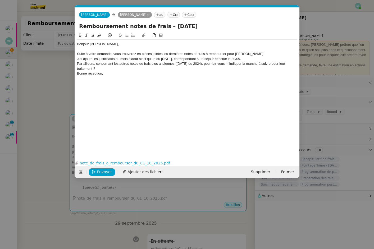
click at [151, 53] on div "Suite à votre demande, vous trouverez en pièces jointes les dernières notes de …" at bounding box center [187, 54] width 220 height 5
click at [160, 54] on div "Suite à votre demande, vous trouverez en pièce jointes les dernières notes de f…" at bounding box center [187, 54] width 220 height 5
click at [163, 53] on div "Suite à votre demande, vous trouverez en pièce jointe les dernières notes de fr…" at bounding box center [187, 54] width 220 height 5
click at [170, 53] on div "Suite à votre demande, vous trouverez en pièce jointe la dernières notes de fra…" at bounding box center [187, 54] width 220 height 5
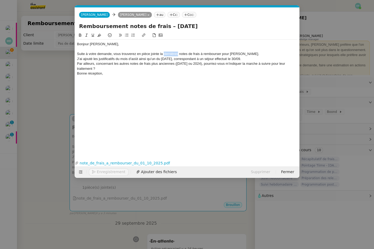
click at [170, 53] on div "Suite à votre demande, vous trouverez en pièce jointe la dernières notes de fra…" at bounding box center [187, 54] width 220 height 5
click at [186, 55] on div "Suite à votre demande, vous trouverez en pièce jointe la dernière notes de frai…" at bounding box center [187, 54] width 220 height 5
click at [244, 52] on div "Suite à votre demande, vous trouverez en pièce jointe la dernière note de frais…" at bounding box center [187, 54] width 220 height 5
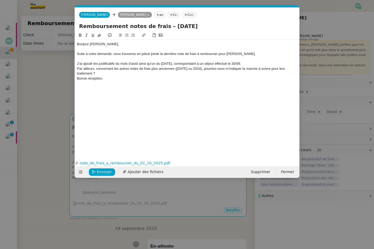
click at [250, 65] on div "J’ai ajouté les justificatifs du mois d’août ainsi qu’un du [DATE], corresponda…" at bounding box center [187, 63] width 220 height 5
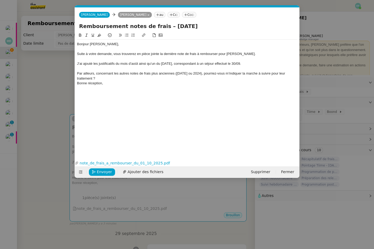
click at [103, 78] on div "Par ailleurs, concernant les autres notes de frais plus anciennes ([DATE] ou 20…" at bounding box center [187, 76] width 220 height 10
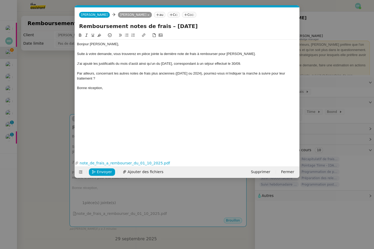
click at [77, 73] on div "Par ailleurs, concernant les autres notes de frais plus anciennes ([DATE] ou 20…" at bounding box center [187, 76] width 220 height 10
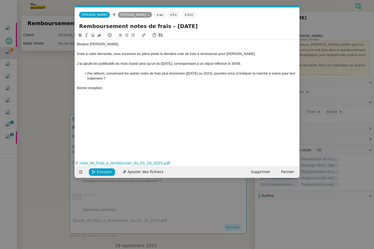
click at [107, 89] on div "Bonne réception," at bounding box center [187, 88] width 220 height 5
click at [108, 172] on span "Envoyer" at bounding box center [104, 172] width 15 height 6
click at [109, 131] on div "Bonjour [PERSON_NAME], Suite à votre demande, vous trouverez en pièce jointe la…" at bounding box center [187, 91] width 220 height 118
click at [116, 78] on li "Par ailleurs, concernant les autres notes de frais plus anciennes ([DATE] ou 20…" at bounding box center [189, 76] width 215 height 10
click at [155, 82] on li "De plus, il n'y a pas de notes de frais indiquée pour vous : êtes-vous concerné…" at bounding box center [189, 83] width 215 height 5
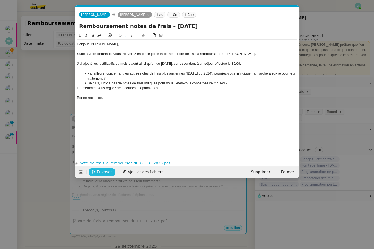
click at [0, 0] on lt-span "indiqué s" at bounding box center [0, 0] width 0 height 0
click at [166, 88] on div "De mémoire, vous régliez des factures téléphoniques." at bounding box center [187, 88] width 220 height 5
click at [149, 89] on div "De mémoire, vous régliez des factures téléphoniques mensuelles." at bounding box center [187, 88] width 220 height 5
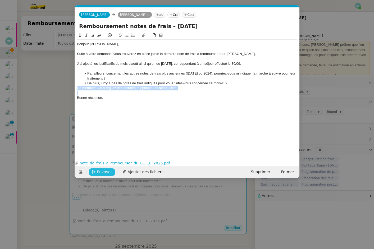
click at [86, 34] on icon at bounding box center [86, 35] width 2 height 3
click at [189, 89] on div "De mémoire, vous régliez des factures téléphoniques mensuelles." at bounding box center [187, 88] width 220 height 5
click at [117, 99] on div "Bonne réception," at bounding box center [187, 97] width 220 height 5
click at [131, 70] on div at bounding box center [187, 68] width 220 height 5
click at [140, 79] on li "Par ailleurs, concernant les autres notes de frais plus anciennes ([DATE] ou 20…" at bounding box center [189, 76] width 215 height 10
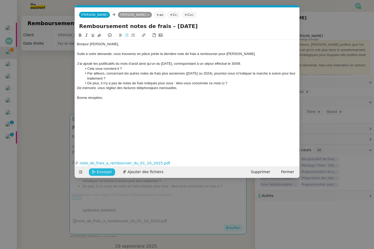
click at [132, 79] on li "Par ailleurs, concernant les autres notes de frais plus anciennes ([DATE] ou 20…" at bounding box center [189, 76] width 215 height 10
click at [122, 97] on div "Bonne réception," at bounding box center [187, 97] width 220 height 5
click at [108, 171] on span "Envoyer" at bounding box center [104, 172] width 15 height 6
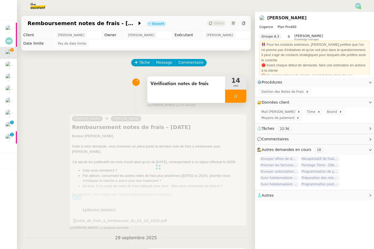
click at [244, 94] on div at bounding box center [235, 96] width 21 height 13
click at [244, 94] on button at bounding box center [241, 96] width 11 height 13
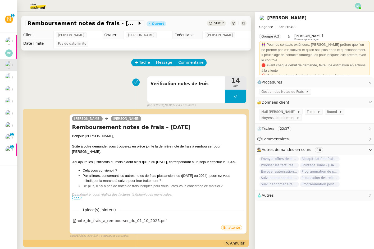
click at [239, 242] on span "Annuler" at bounding box center [237, 243] width 14 height 5
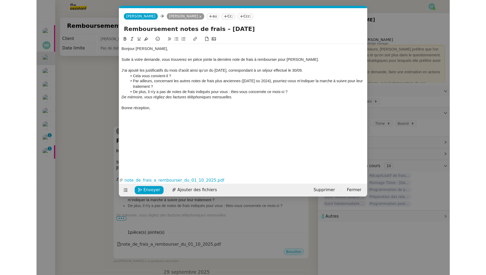
scroll to position [0, 11]
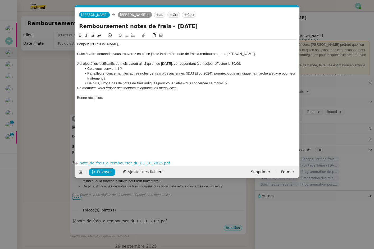
click at [54, 67] on nz-modal-container "Service TA - VOYAGE - PROPOSITION GLOBALE A utiliser dans le cadre de propositi…" at bounding box center [187, 124] width 374 height 249
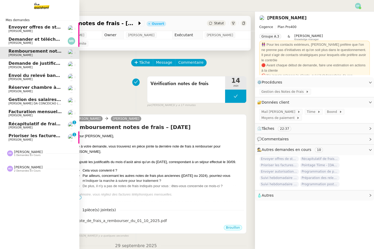
click at [22, 137] on span "Prioriser les factures Ezio de septembre" at bounding box center [56, 135] width 96 height 5
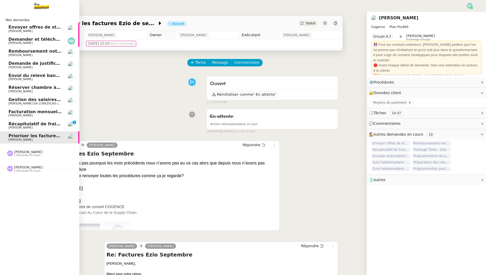
click at [21, 125] on span "Récapitulatif de frais de projet - [DATE]" at bounding box center [55, 123] width 94 height 5
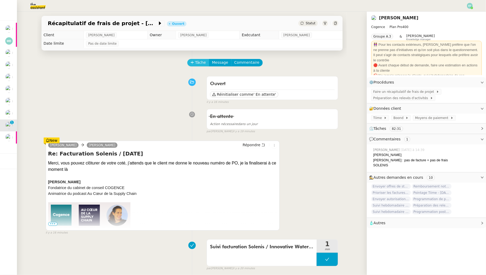
click at [193, 65] on button "Tâche" at bounding box center [198, 62] width 22 height 7
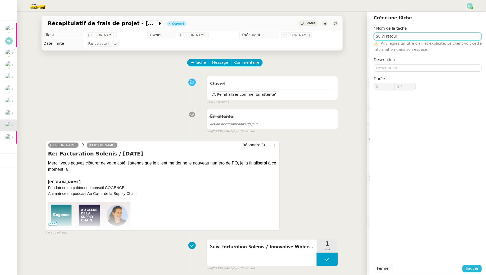
type input "Suivi retour"
click at [468, 269] on span "Sauver" at bounding box center [471, 268] width 13 height 6
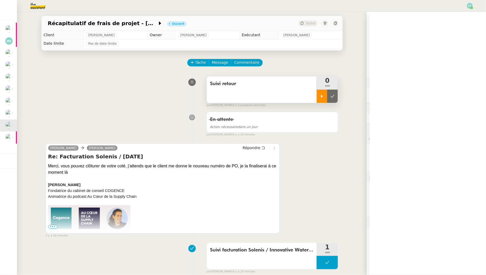
click at [326, 93] on div at bounding box center [322, 96] width 11 height 13
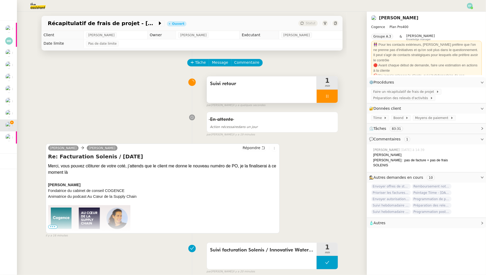
click at [314, 91] on div "Suivi retour" at bounding box center [262, 89] width 110 height 26
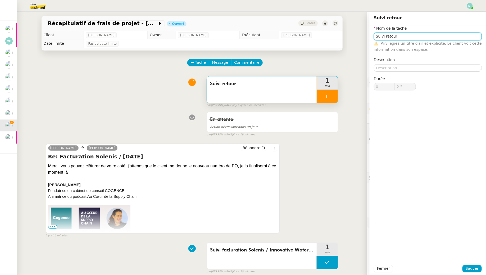
click at [424, 38] on input "Suivi retour" at bounding box center [428, 37] width 108 height 8
type input "Suivi retour"
type input "3 ""
type input "Suivi retour + clôtu"
type input "4 ""
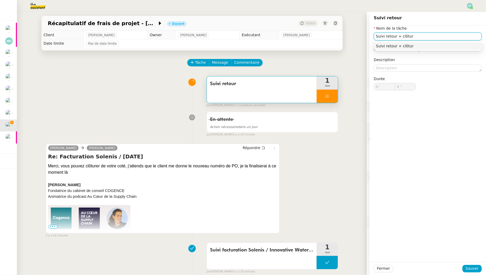
type input "Suivi retour + clôture"
type input "5 ""
type input "Suivi retour + clôture"
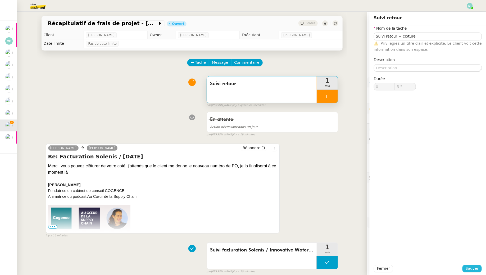
click at [471, 269] on span "Sauver" at bounding box center [471, 268] width 13 height 6
type input "6 ""
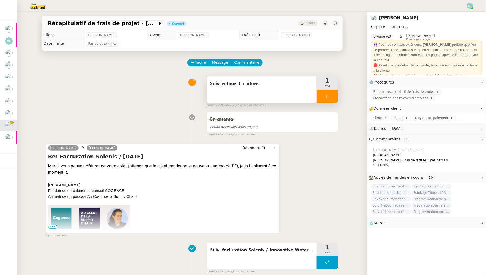
click at [331, 94] on div at bounding box center [327, 96] width 21 height 13
click at [331, 94] on icon at bounding box center [332, 96] width 4 height 4
click at [264, 146] on icon at bounding box center [263, 148] width 4 height 4
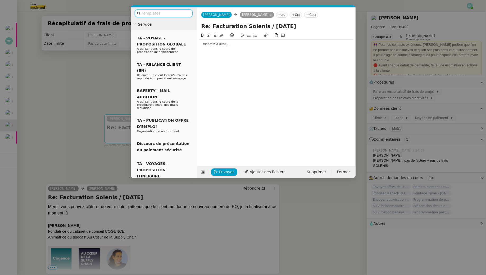
click at [184, 13] on input "text" at bounding box center [166, 13] width 48 height 6
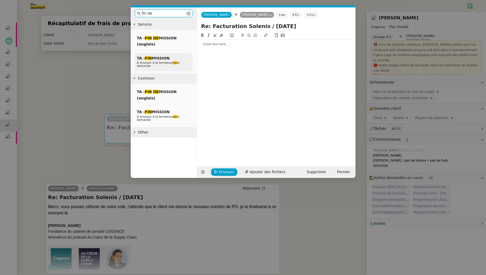
type input "fin de"
click at [180, 58] on div "TA - FIN MISSION À envoyer à la fermeture de la demande" at bounding box center [164, 62] width 58 height 18
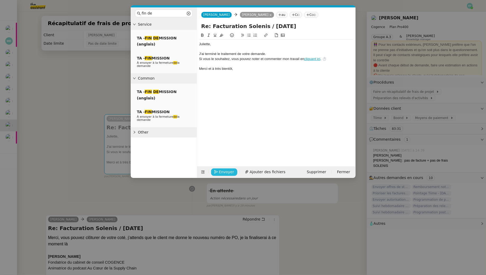
click at [229, 172] on span "Envoyer" at bounding box center [226, 172] width 15 height 6
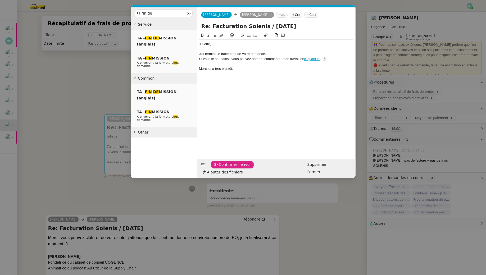
click at [229, 168] on span "Confirmer l'envoi" at bounding box center [235, 165] width 32 height 6
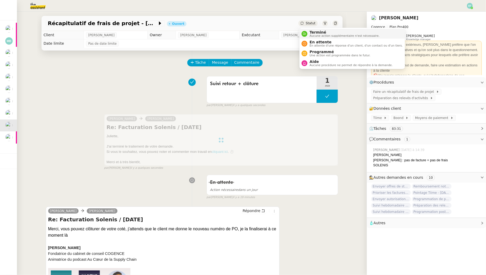
click at [309, 38] on li "Terminé Aucune action supplémentaire n'est nécessaire." at bounding box center [351, 34] width 105 height 10
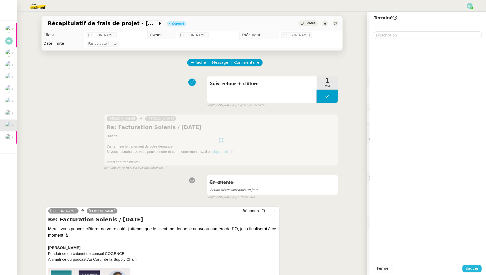
click at [471, 268] on span "Sauver" at bounding box center [471, 268] width 13 height 6
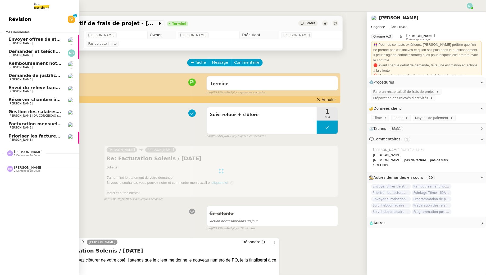
click at [10, 42] on span "[PERSON_NAME]" at bounding box center [20, 43] width 24 height 3
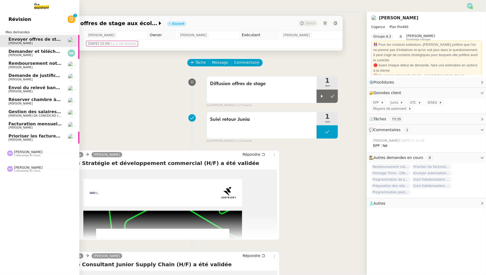
click at [10, 53] on span "Demander et télécharger les factures pour Qonto" at bounding box center [67, 51] width 118 height 5
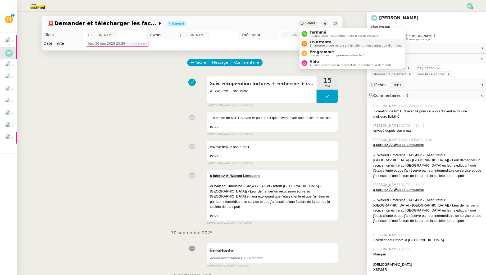
click at [314, 40] on span "En attente" at bounding box center [355, 42] width 93 height 4
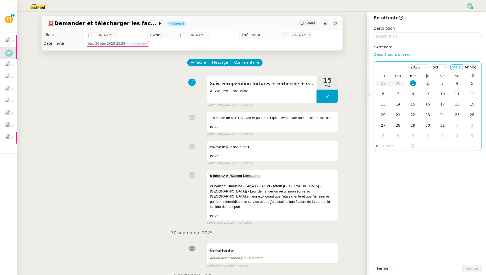
click at [425, 83] on div "2" at bounding box center [428, 83] width 6 height 6
click at [473, 269] on span "Sauver" at bounding box center [471, 268] width 13 height 6
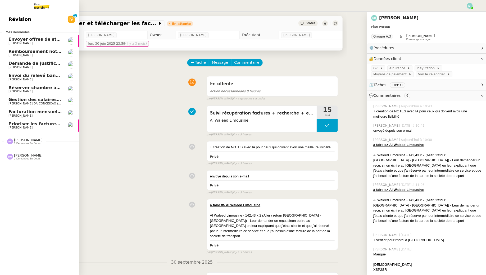
click at [16, 54] on span "[PERSON_NAME]" at bounding box center [20, 54] width 24 height 3
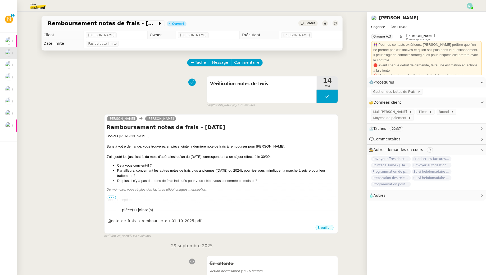
click at [36, 7] on img at bounding box center [33, 6] width 41 height 12
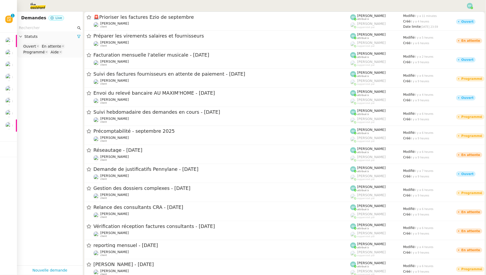
click at [58, 27] on input "text" at bounding box center [47, 28] width 57 height 6
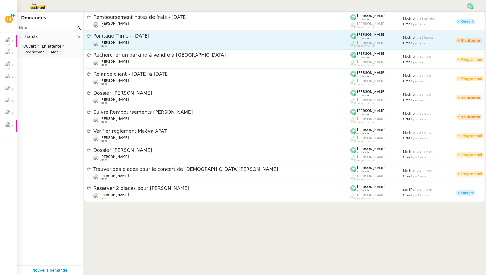
type input "tiime"
click at [161, 38] on span "Pointage Tiime - [DATE]" at bounding box center [221, 36] width 257 height 5
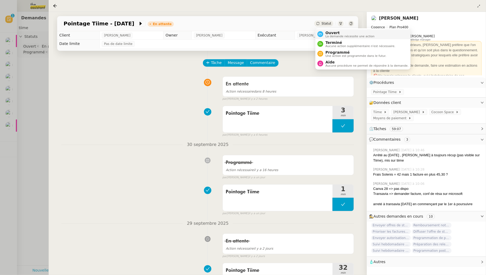
click at [328, 33] on span "Ouvert" at bounding box center [349, 33] width 49 height 4
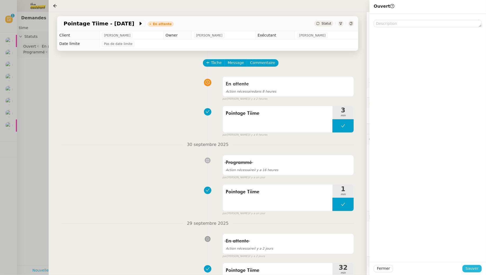
click at [471, 265] on button "Sauver" at bounding box center [471, 268] width 19 height 7
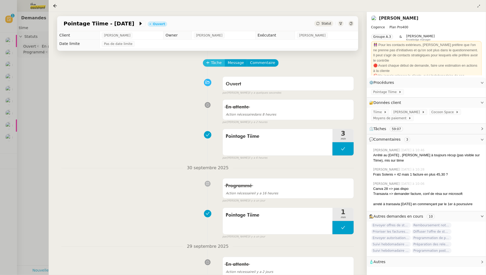
click at [215, 65] on span "Tâche" at bounding box center [216, 63] width 11 height 6
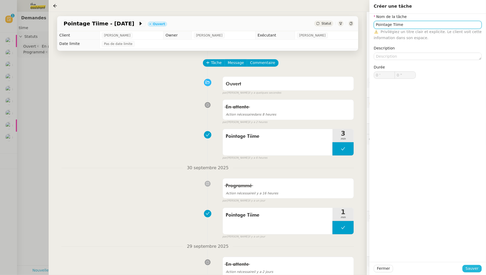
type input "Pointage Tiime"
click at [467, 269] on span "Sauver" at bounding box center [471, 268] width 13 height 6
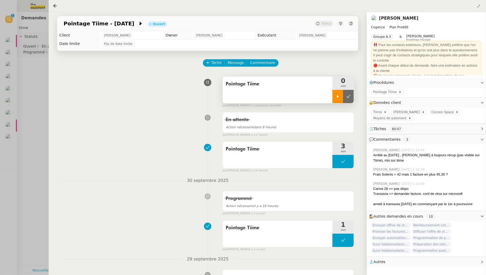
click at [340, 91] on div at bounding box center [337, 96] width 11 height 13
click at [377, 90] on div "Pointage Tiime" at bounding box center [387, 92] width 33 height 6
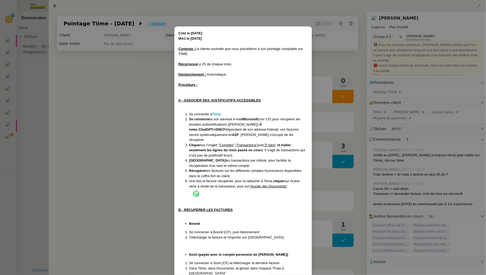
click at [271, 93] on div at bounding box center [242, 95] width 129 height 5
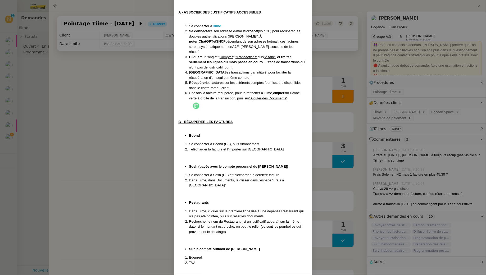
scroll to position [103, 0]
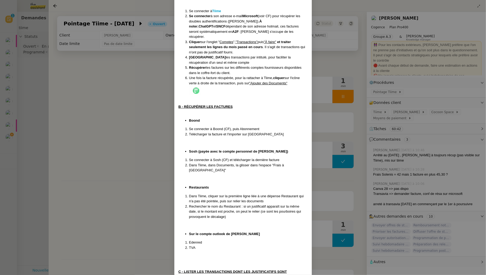
click at [129, 92] on nz-modal-container "Créé le [DATE] MAJ le [DATE] Contexte : La cliente souhaite que nous procédions…" at bounding box center [243, 137] width 486 height 275
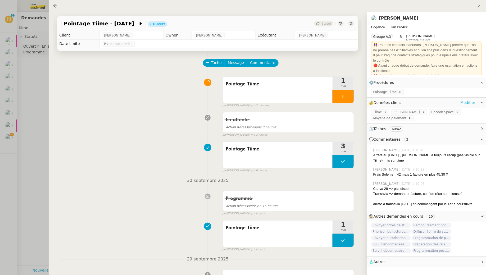
click at [466, 102] on link "Modifier" at bounding box center [467, 103] width 15 height 6
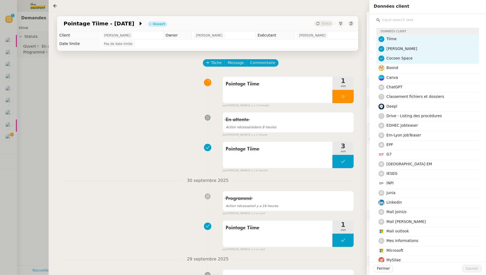
click at [389, 20] on input "text" at bounding box center [429, 19] width 99 height 7
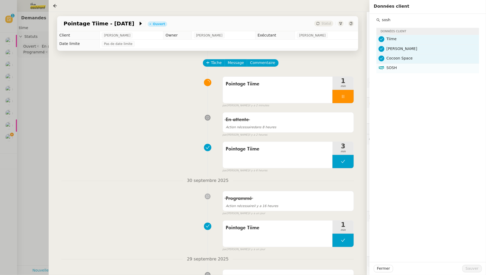
type input "sosh"
click at [399, 65] on h4 "SOSH" at bounding box center [430, 68] width 89 height 6
click at [467, 269] on span "Sauver" at bounding box center [471, 268] width 13 height 6
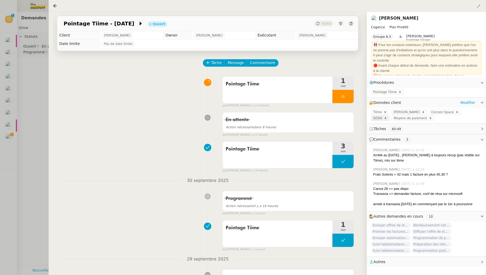
click at [384, 116] on span "SOSH" at bounding box center [378, 118] width 11 height 5
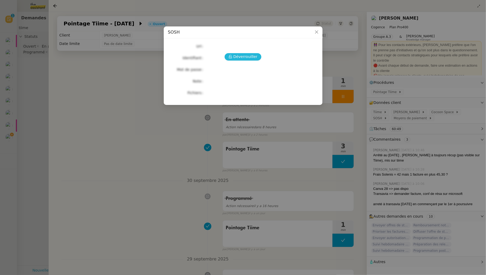
click at [254, 58] on span "Déverrouiller" at bounding box center [245, 57] width 24 height 6
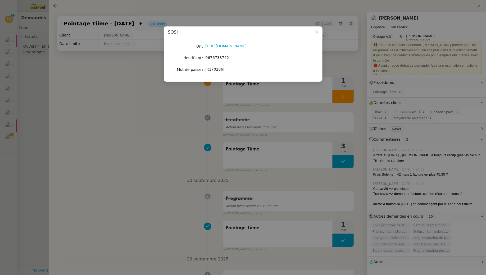
click at [225, 57] on span "0676733742" at bounding box center [217, 58] width 24 height 4
copy span "0676733742"
click at [211, 70] on span "jR170286!" at bounding box center [214, 69] width 19 height 4
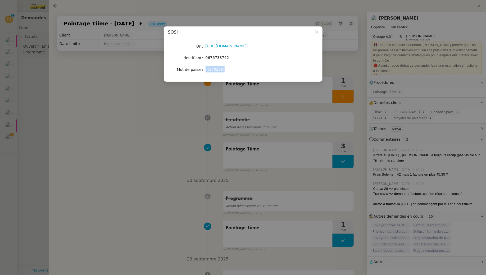
click at [211, 70] on span "jR170286!" at bounding box center [214, 69] width 19 height 4
copy span "jR170286!"
click at [171, 157] on nz-modal-container "SOSH Url [URL][DOMAIN_NAME] Identifiant 0676733742 Mot de passe [SECURITY_DATA]" at bounding box center [243, 137] width 486 height 275
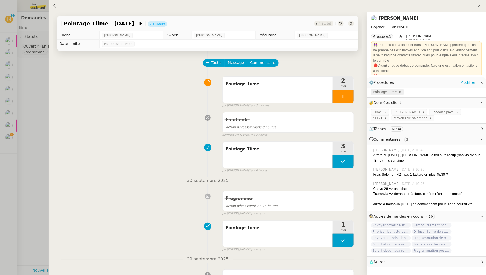
click at [386, 90] on span "Pointage Tiime" at bounding box center [385, 91] width 25 height 5
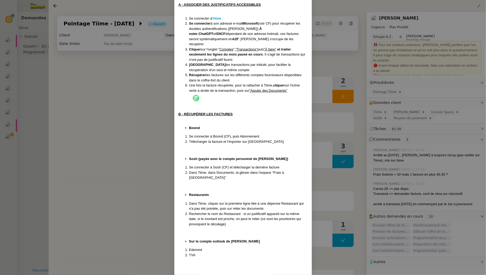
scroll to position [135, 0]
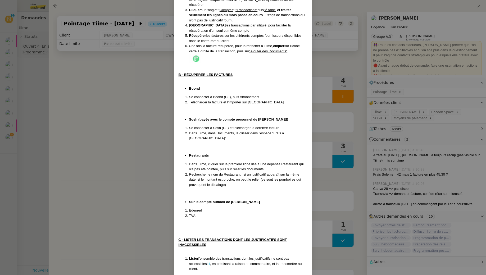
click at [74, 136] on nz-modal-container "Créé le [DATE] MAJ le [DATE] Contexte : La cliente souhaite que nous procédions…" at bounding box center [243, 137] width 486 height 275
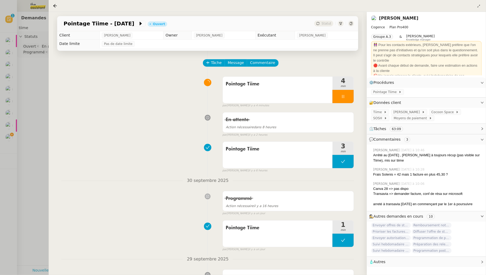
scroll to position [109, 0]
click at [341, 96] on div at bounding box center [342, 96] width 21 height 13
click at [343, 96] on div at bounding box center [337, 96] width 11 height 13
click at [352, 97] on div at bounding box center [342, 96] width 21 height 13
click at [352, 97] on button at bounding box center [348, 96] width 11 height 13
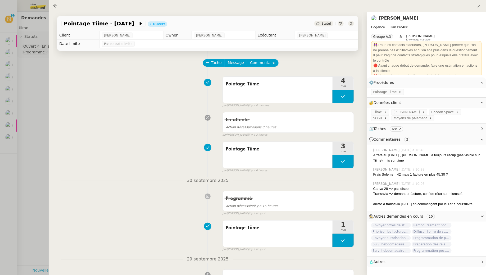
click at [26, 123] on div at bounding box center [243, 137] width 486 height 275
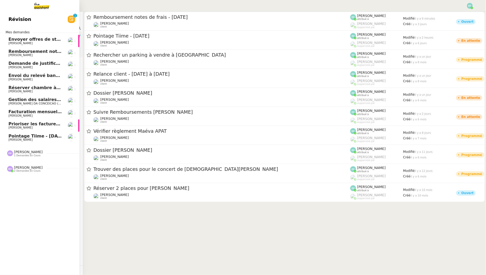
click at [16, 140] on span "[PERSON_NAME]" at bounding box center [20, 139] width 24 height 3
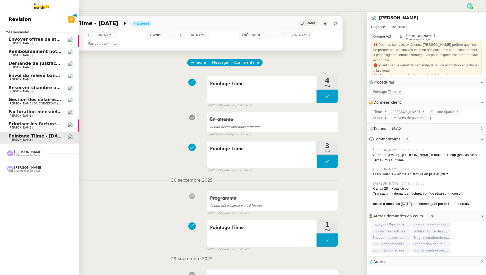
click at [36, 53] on span "Remboursement notes de frais - [DATE]" at bounding box center [55, 51] width 94 height 5
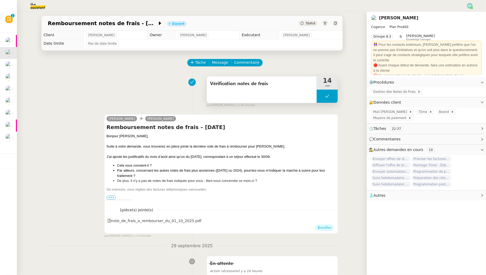
click at [325, 96] on icon at bounding box center [327, 96] width 4 height 3
click at [320, 96] on icon at bounding box center [322, 96] width 4 height 4
click at [401, 94] on span "Gestion des Notes de Frais" at bounding box center [395, 91] width 44 height 5
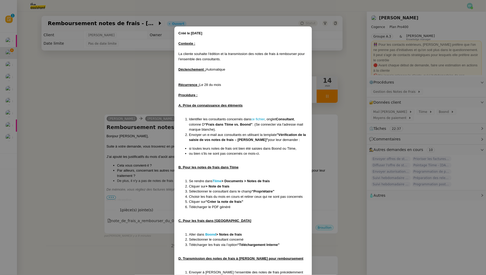
scroll to position [29, 0]
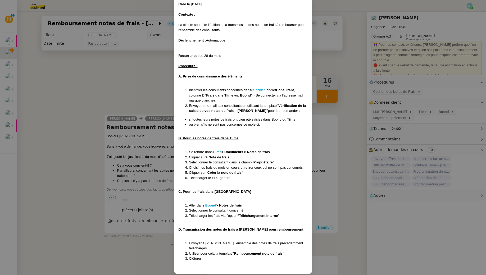
click at [113, 99] on nz-modal-container "Créé le [DATE] Contexte : La cliente souhaite l’édition et la transmission des …" at bounding box center [243, 137] width 486 height 275
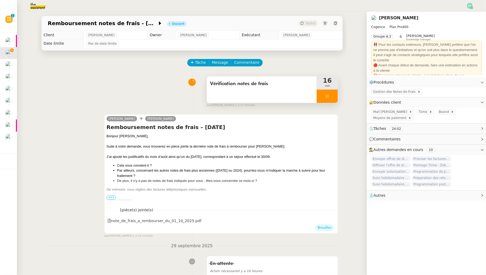
click at [113, 99] on nz-modal-container "Créé le [DATE] Contexte : La cliente souhaite l’édition et la transmission des …" at bounding box center [243, 137] width 486 height 275
click at [280, 169] on li "Par ailleurs, concernant les autres notes de frais plus anciennes ([DATE] ou 20…" at bounding box center [226, 173] width 219 height 10
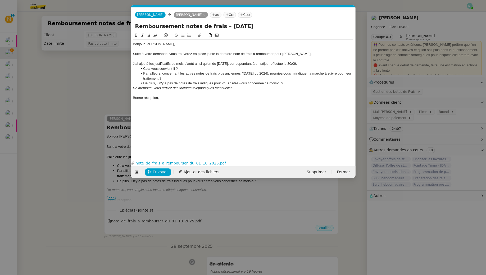
scroll to position [0, 11]
click at [209, 170] on span "Ajouter des fichiers" at bounding box center [202, 172] width 36 height 6
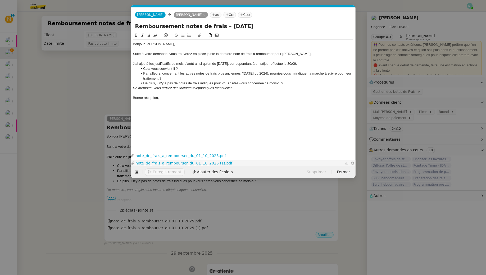
click at [210, 162] on link "note_de_frais_a_rembourser_du_01_10_2025 (1).pdf" at bounding box center [239, 163] width 209 height 6
drag, startPoint x: 300, startPoint y: 54, endPoint x: 217, endPoint y: 53, distance: 83.6
click at [217, 53] on div "Suite à votre demande, vous trouverez en pièce jointe la dernière note de frais…" at bounding box center [243, 54] width 220 height 5
click at [134, 66] on div "J’ai ajouté les justificatifs du mois d’août ainsi qu’un du [DATE], corresponda…" at bounding box center [243, 63] width 220 height 5
click at [218, 67] on li "Cela vous convient-il ?" at bounding box center [245, 68] width 215 height 5
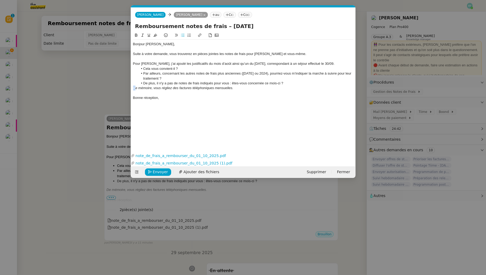
drag, startPoint x: 288, startPoint y: 83, endPoint x: 207, endPoint y: 93, distance: 81.8
click at [136, 86] on div "Bonjour [PERSON_NAME], Suite à votre demande, vous trouverez en pièces jointes …" at bounding box center [243, 71] width 220 height 63
drag, startPoint x: 236, startPoint y: 91, endPoint x: 135, endPoint y: 85, distance: 101.5
click at [135, 85] on div "Bonjour [PERSON_NAME], Suite à votre demande, vous trouverez en pièces jointes …" at bounding box center [243, 71] width 220 height 63
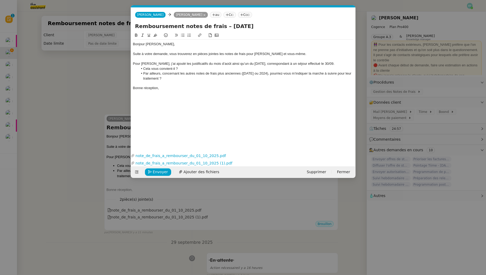
click at [171, 78] on li "Par ailleurs, concernant les autres notes de frais plus anciennes ([DATE] ou 20…" at bounding box center [245, 76] width 215 height 10
click at [161, 170] on span "Envoyer" at bounding box center [160, 172] width 15 height 6
click at [161, 170] on span "Confirmer l'envoi" at bounding box center [169, 172] width 32 height 6
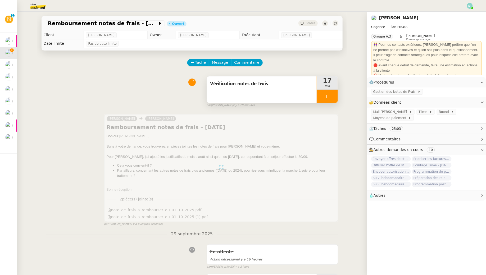
click at [298, 91] on div "Vérification notes de frais" at bounding box center [262, 89] width 110 height 26
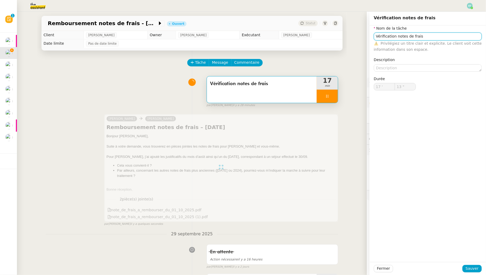
click at [427, 36] on input "Vérification notes de frais" at bounding box center [428, 37] width 108 height 8
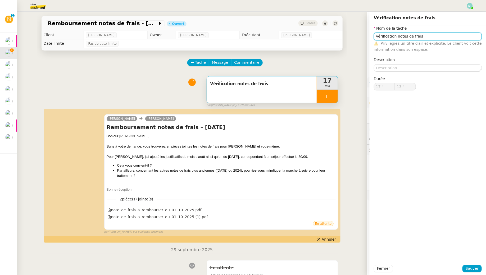
type input "Vérification notes de frais +"
type input "14 ""
type input "Vérification notes de frais"
type input "17 '"
type input "14 ""
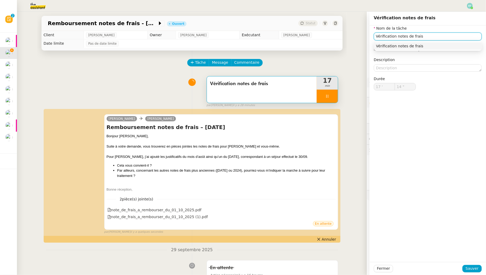
type input "Vérification notes de frais"
type input "17 '"
type input "14 ""
type input "Vérification notes de frais"
type input "17 '"
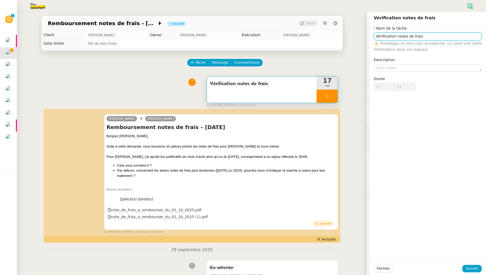
type input "14 ""
type input "Vérification notes de frai"
type input "15 ""
type input "Vérification notes de frai"
type input "16 ""
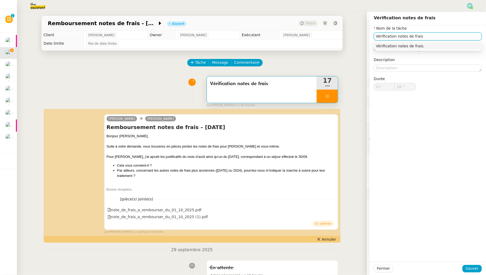
type input "Vérification notes de frais"
type input "17 ""
type input "Vérification notes de frais + créatio"
type input "18 ""
type input "Vérification notes de frais + création notes d"
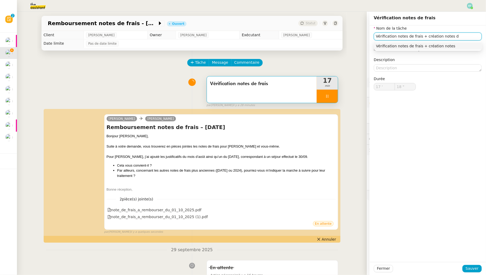
type input "19 ""
type input "Vérification notes de frais + création notes de frais +"
type input "20 ""
type input "Vérification notes de frais + création notes de frais + envoi d'"
type input "21 ""
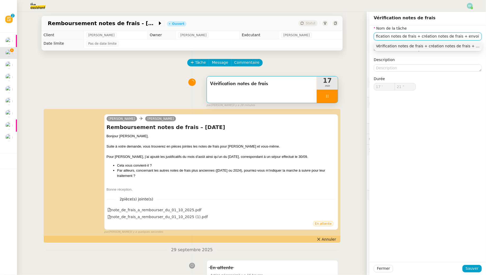
type input "Vérification notes de frais + création notes de frais + envoi d'emai"
type input "22 ""
type input "Vérification notes de frais + création notes de frais + envoi d'email"
type input "23 ""
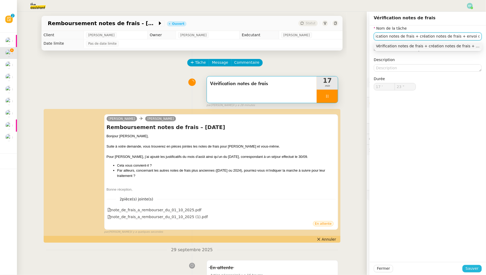
type input "Vérification notes de frais + création notes de frais + envoi d'email"
click at [471, 267] on span "Sauver" at bounding box center [471, 268] width 13 height 6
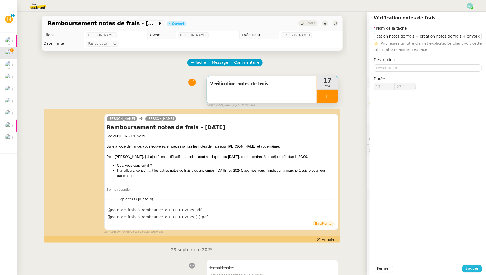
type input "24 ""
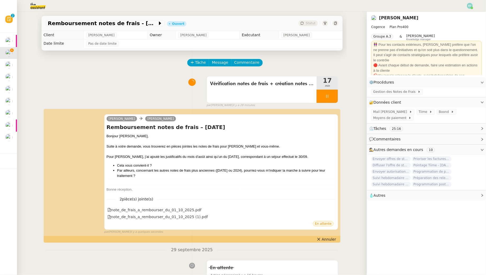
click at [332, 95] on div at bounding box center [327, 96] width 21 height 13
click at [332, 95] on icon at bounding box center [332, 96] width 4 height 4
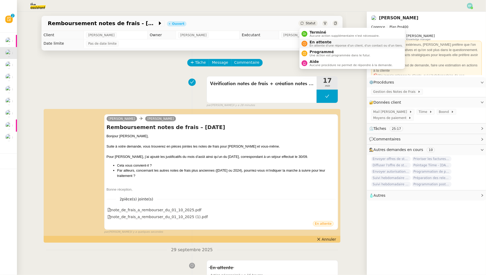
click at [311, 39] on li "En attente En attente d'une réponse d'un client, d'un contact ou d'un tiers." at bounding box center [351, 44] width 105 height 10
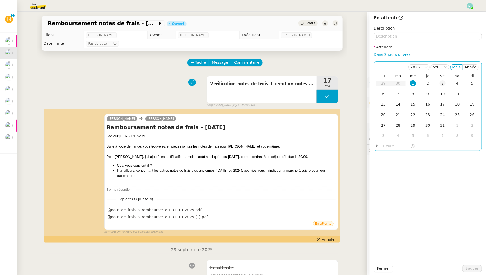
click at [440, 82] on div "3" at bounding box center [442, 83] width 6 height 6
click at [470, 270] on span "Sauver" at bounding box center [471, 268] width 13 height 6
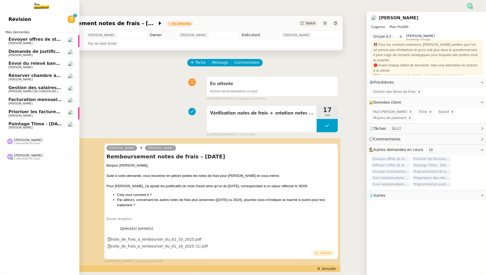
click at [36, 115] on span "[PERSON_NAME]" at bounding box center [34, 115] width 53 height 3
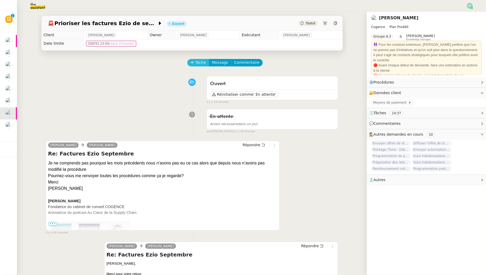
click at [202, 63] on span "Tâche" at bounding box center [200, 62] width 11 height 6
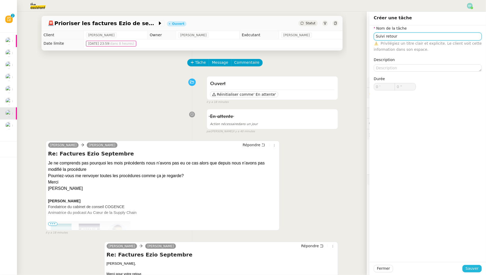
type input "Suivi retour"
click at [476, 269] on span "Sauver" at bounding box center [471, 268] width 13 height 6
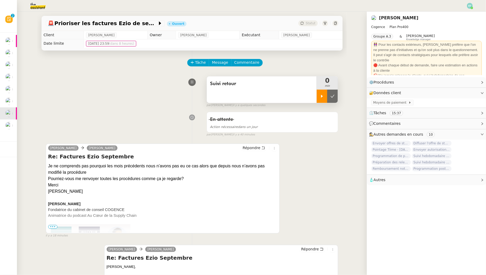
click at [321, 94] on icon at bounding box center [322, 96] width 4 height 4
click at [327, 97] on icon at bounding box center [327, 96] width 4 height 4
click at [36, 4] on img at bounding box center [33, 6] width 41 height 12
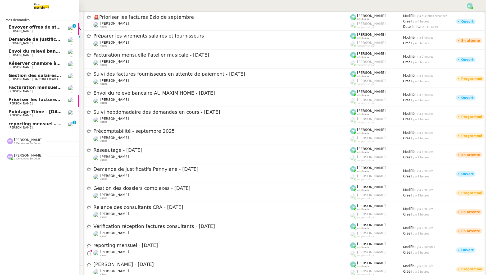
click at [11, 28] on span "Envoyer offres de stage aux écoles" at bounding box center [49, 27] width 83 height 5
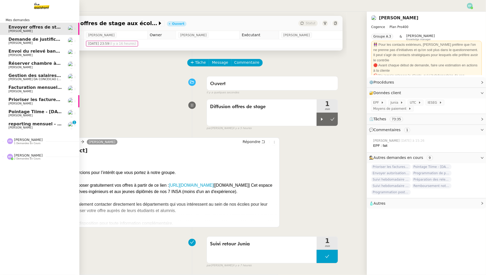
click at [11, 126] on span "reporting mensuel - [DATE]" at bounding box center [40, 123] width 65 height 5
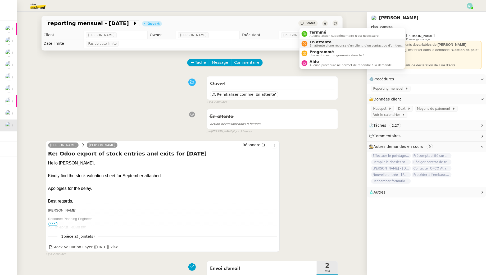
click at [312, 43] on span "En attente" at bounding box center [355, 42] width 93 height 4
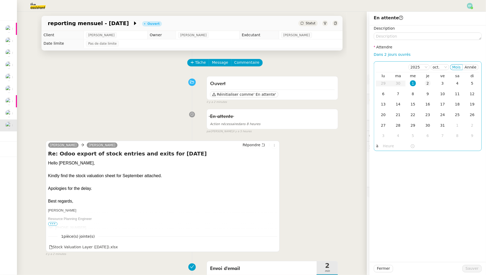
click at [425, 87] on td "2" at bounding box center [427, 83] width 15 height 11
click at [471, 272] on span "Sauver" at bounding box center [471, 268] width 13 height 6
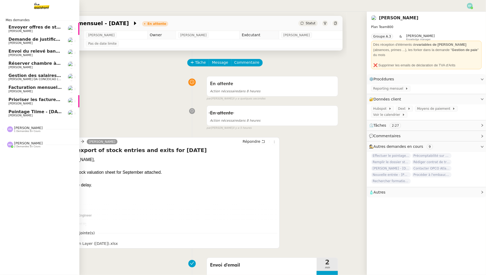
click at [12, 114] on span "[PERSON_NAME]" at bounding box center [20, 115] width 24 height 3
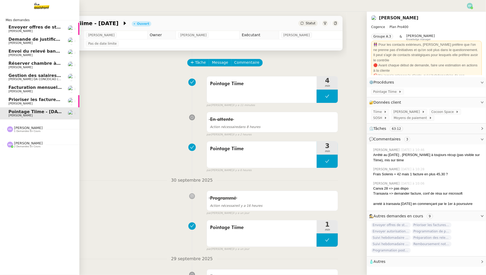
click at [21, 102] on span "[PERSON_NAME]" at bounding box center [20, 103] width 24 height 3
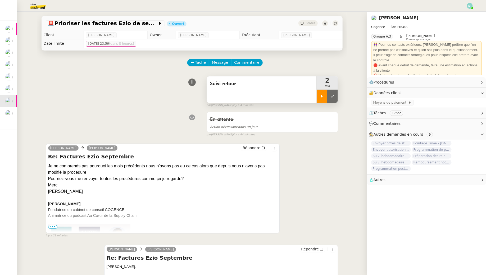
click at [320, 99] on div at bounding box center [322, 96] width 11 height 13
click at [263, 148] on icon at bounding box center [263, 148] width 4 height 4
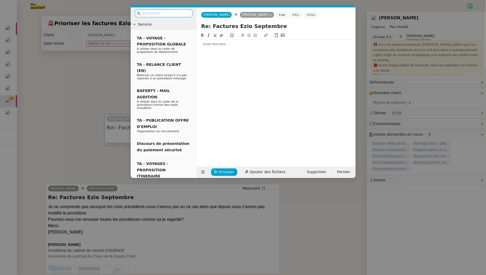
click at [242, 44] on div at bounding box center [276, 44] width 154 height 5
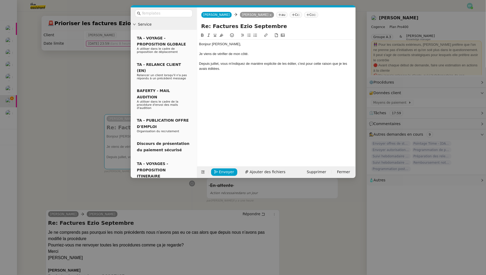
click at [233, 62] on div "Depuis juillet, vous m'indiquez de manière explicite de les éditer, c'est pour …" at bounding box center [276, 66] width 154 height 10
click at [253, 62] on div "Depuis juillet, vous m'avez indiquez de manière explicite de les éditer, c'est …" at bounding box center [276, 66] width 154 height 10
click at [305, 64] on div "Depuis juillet, vous m'avez indidqué de manière explicite de les éditer, c'est …" at bounding box center [276, 66] width 154 height 10
drag, startPoint x: 259, startPoint y: 69, endPoint x: 247, endPoint y: 70, distance: 12.0
click at [247, 70] on div "Depuis juillet, vous m'avez indidqué de manière explicite de les éditer par e-m…" at bounding box center [276, 66] width 154 height 10
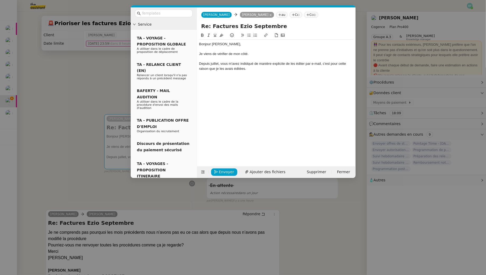
click at [244, 69] on div "Depuis juillet, vous m'avez indidqué de manière explicite de les éditer par e-m…" at bounding box center [276, 66] width 154 height 10
click at [0, 0] on lt-em "éditée" at bounding box center [0, 0] width 0 height 0
click at [252, 70] on div "Depuis juillet, vous m'avez indidqué de manière explicite de les éditer par e-m…" at bounding box center [276, 66] width 154 height 10
click at [242, 69] on div "Depuis juillet, vous m'avez indidqué de manière explicite de les éditer par e-m…" at bounding box center [276, 66] width 154 height 10
click at [253, 67] on div "Depuis juillet, vous m'avez indidqué de manière explicite de les éditer par e-m…" at bounding box center [276, 66] width 154 height 10
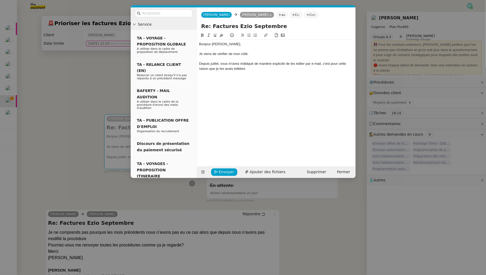
click at [250, 64] on div "Depuis juillet, vous m'avez indidqué de manière explicite de les éditer par e-m…" at bounding box center [276, 66] width 154 height 10
click at [0, 0] on lt-span "indi que" at bounding box center [0, 0] width 0 height 0
click at [247, 63] on div "Depuis juillet, vous m'avez indique de manière explicite de les éditer par e-ma…" at bounding box center [276, 66] width 154 height 10
click at [0, 0] on lt-span "indiqu é e" at bounding box center [0, 0] width 0 height 0
click at [253, 71] on div "Depuis juillet, vous m'avez indiquée de manière explicite de les éditer par e-m…" at bounding box center [276, 66] width 154 height 10
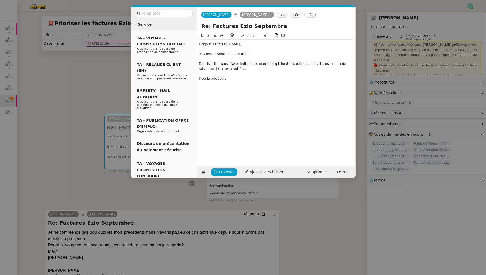
click at [108, 70] on nz-modal-container "Service TA - VOYAGE - PROPOSITION GLOBALE A utiliser dans le cadre de propositi…" at bounding box center [243, 137] width 486 height 275
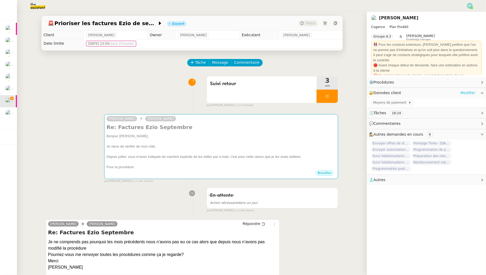
click at [473, 92] on link "Modifier" at bounding box center [467, 93] width 15 height 6
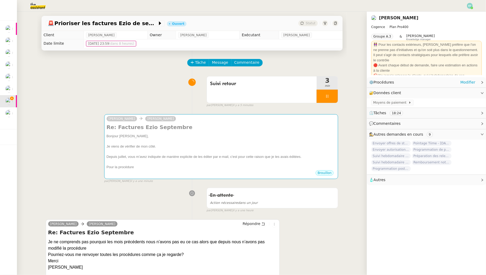
click at [460, 79] on div "⚙️ Procédures Modifier" at bounding box center [426, 82] width 119 height 10
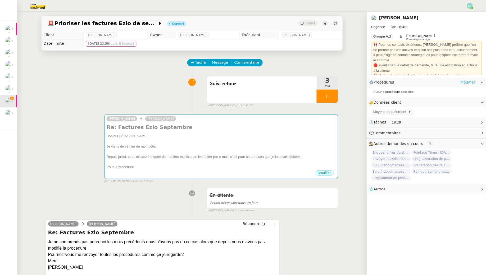
click at [466, 81] on link "Modifier" at bounding box center [467, 82] width 15 height 6
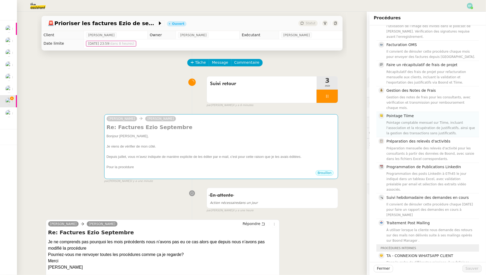
scroll to position [69, 0]
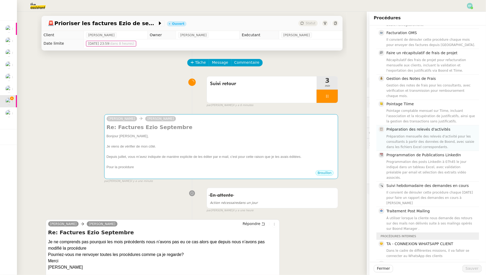
click at [429, 139] on div "Préparation mensuelle des relevés d'activité pour les consultants à partir des …" at bounding box center [430, 142] width 89 height 16
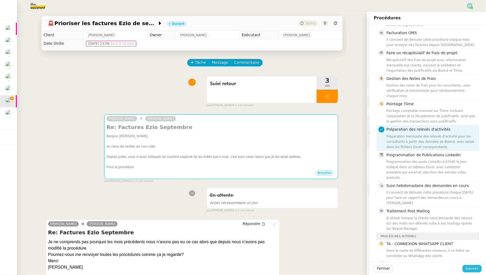
click at [469, 266] on span "Sauver" at bounding box center [471, 268] width 13 height 6
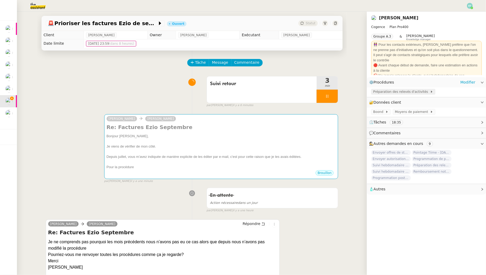
click at [418, 91] on span "Préparation des relevés d'activités" at bounding box center [401, 91] width 57 height 5
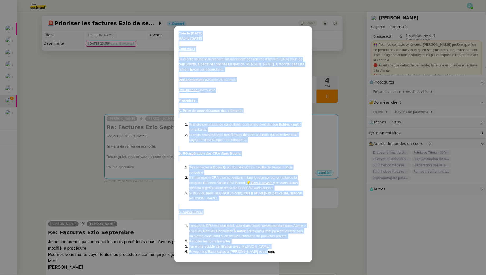
drag, startPoint x: 178, startPoint y: 33, endPoint x: 260, endPoint y: 251, distance: 232.4
click at [260, 251] on div "Créé le [DATE] MAJ le [DATE] Contexte : La cliente souhaite la préparation mens…" at bounding box center [242, 143] width 137 height 235
copy div "Lore ip 78/56/38 DOL si 53/68/77 Ametcons : Ad elitsed doeiusmo te incididuntu …"
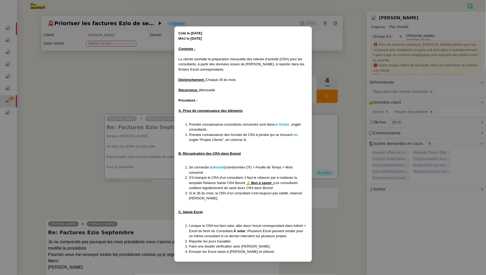
click at [128, 67] on nz-modal-container "Créé le [DATE] MAJ le [DATE] Contexte : La cliente souhaite la préparation mens…" at bounding box center [243, 137] width 486 height 275
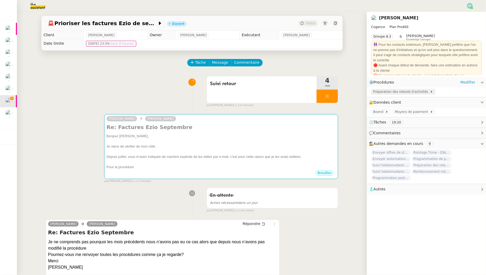
click at [421, 93] on span "Préparation des relevés d'activités" at bounding box center [401, 91] width 57 height 5
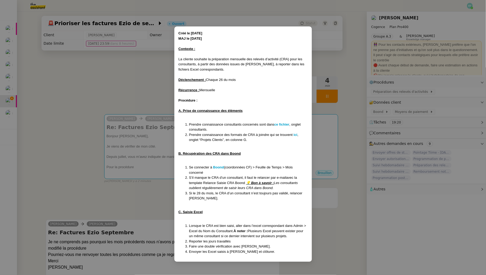
click at [101, 84] on nz-modal-container "Créé le [DATE] MAJ le [DATE] Contexte : La cliente souhaite la préparation mens…" at bounding box center [243, 137] width 486 height 275
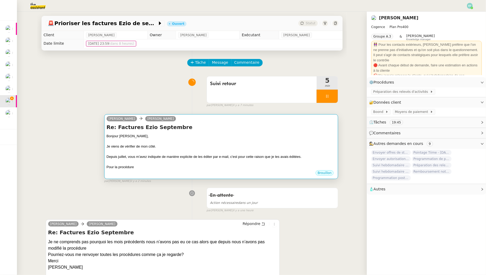
click at [243, 138] on div "Bonjour [PERSON_NAME]," at bounding box center [221, 136] width 229 height 5
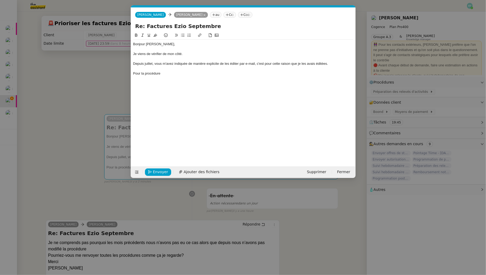
scroll to position [0, 11]
click at [172, 76] on div "Bonjour [PERSON_NAME], Je viens de vérifier de mon côté. Depuis juillet, vous m…" at bounding box center [243, 59] width 220 height 38
drag, startPoint x: 225, startPoint y: 73, endPoint x: 196, endPoint y: 73, distance: 29.1
click at [196, 73] on div "Pour la procédure de relevés d'activités : voici la procédure" at bounding box center [243, 73] width 220 height 5
click at [200, 35] on icon at bounding box center [200, 35] width 4 height 4
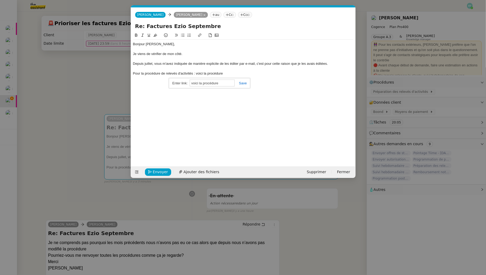
paste input "[URL][DOMAIN_NAME]"
type input "[URL][DOMAIN_NAME]"
click at [112, 85] on nz-modal-container "Service TA - VOYAGE - PROPOSITION GLOBALE A utiliser dans le cadre de propositi…" at bounding box center [243, 137] width 486 height 275
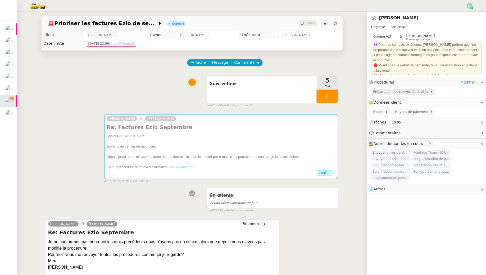
click at [391, 93] on span "Préparation des relevés d'activités" at bounding box center [401, 91] width 57 height 5
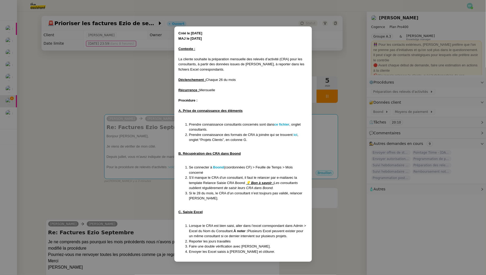
click at [116, 61] on nz-modal-container "Créé le [DATE] MAJ le [DATE] Contexte : La cliente souhaite la préparation mens…" at bounding box center [243, 137] width 486 height 275
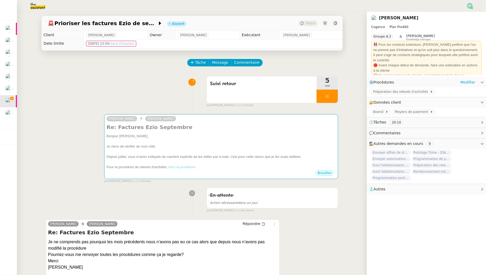
click at [473, 88] on div "Préparation des relevés d'activités" at bounding box center [426, 92] width 119 height 9
click at [469, 80] on link "Modifier" at bounding box center [467, 82] width 15 height 6
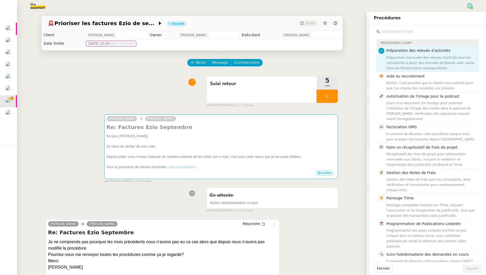
click at [162, 86] on div "Suivi retour 5 min false par [PERSON_NAME] il y a 7 minutes" at bounding box center [192, 91] width 292 height 34
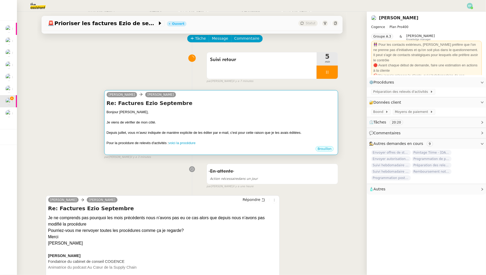
scroll to position [22, 0]
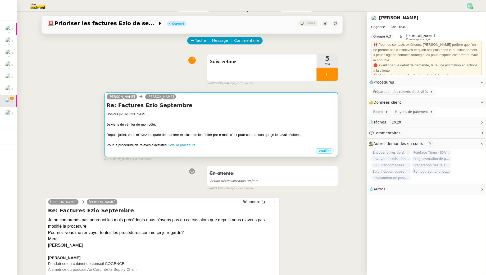
click at [232, 122] on div "Je viens de vérifier de mon côté." at bounding box center [221, 124] width 229 height 5
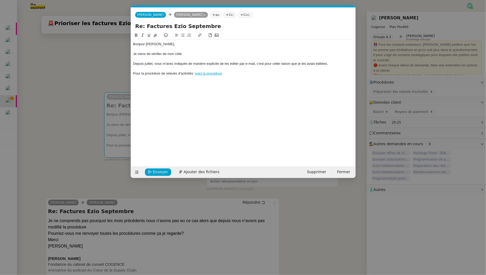
scroll to position [0, 11]
click at [134, 73] on div "Pour la procédure de relevés d'activités : voici la procédure" at bounding box center [243, 73] width 220 height 5
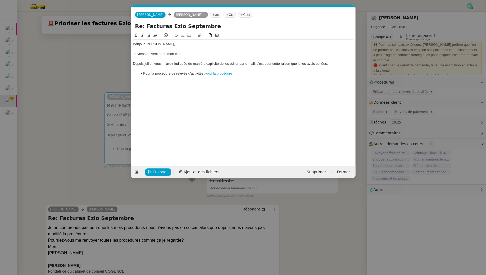
click at [246, 72] on li "Pour la procédure de relevés d'activités : voici la procédure" at bounding box center [245, 73] width 215 height 5
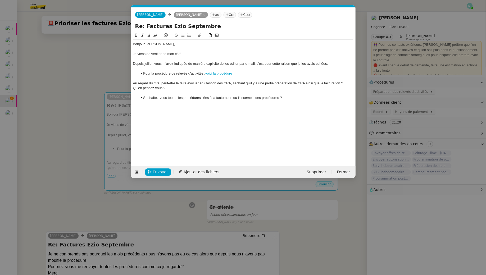
click at [68, 99] on nz-modal-container "Service TA - VOYAGE - PROPOSITION GLOBALE A utiliser dans le cadre de propositi…" at bounding box center [243, 137] width 486 height 275
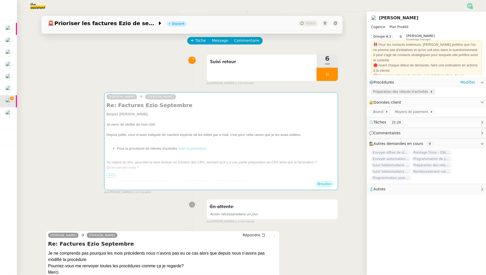
click at [387, 93] on span "Préparation des relevés d'activités" at bounding box center [401, 91] width 57 height 5
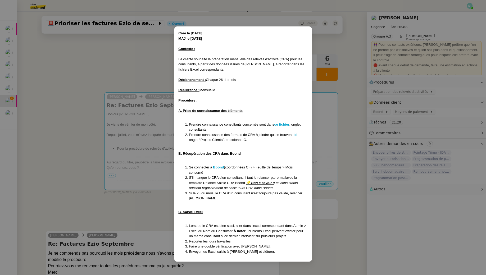
click at [327, 98] on nz-modal-container "Créé le [DATE] MAJ le [DATE] Contexte : La cliente souhaite la préparation mens…" at bounding box center [243, 137] width 486 height 275
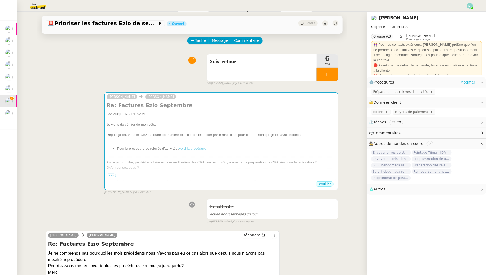
click at [467, 83] on link "Modifier" at bounding box center [467, 82] width 15 height 6
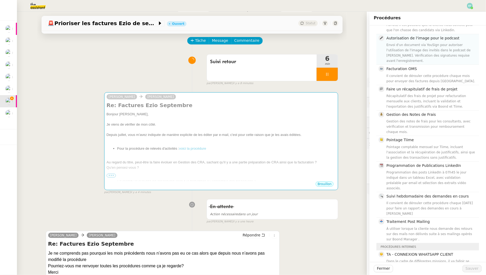
scroll to position [60, 0]
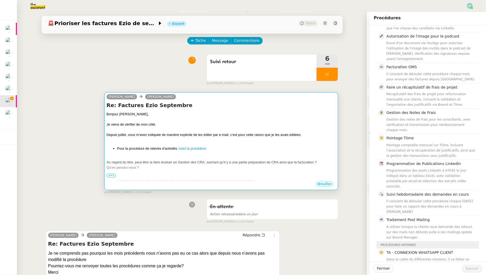
click at [198, 112] on div "Bonjour [PERSON_NAME]," at bounding box center [221, 114] width 229 height 5
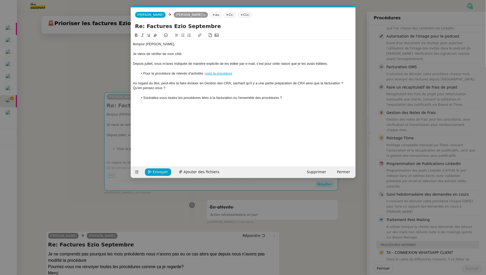
scroll to position [0, 11]
click at [299, 101] on div "Bonjour [PERSON_NAME], Je viens de vérifier de mon côté. Depuis juillet, vous m…" at bounding box center [243, 71] width 220 height 63
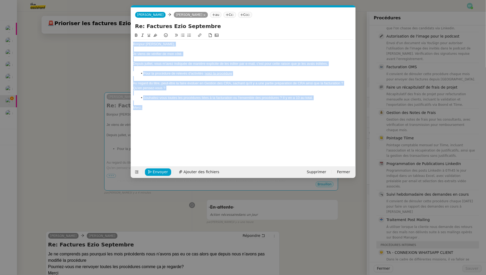
drag, startPoint x: 151, startPoint y: 110, endPoint x: 117, endPoint y: 29, distance: 87.3
click at [117, 29] on nz-modal-container "Service TA - VOYAGE - PROPOSITION GLOBALE A utiliser dans le cadre de propositi…" at bounding box center [243, 137] width 486 height 275
copy div "Bonjour [PERSON_NAME], Je viens de vérifier de mon côté. Depuis juillet, vous m…"
click at [230, 60] on div at bounding box center [243, 59] width 220 height 5
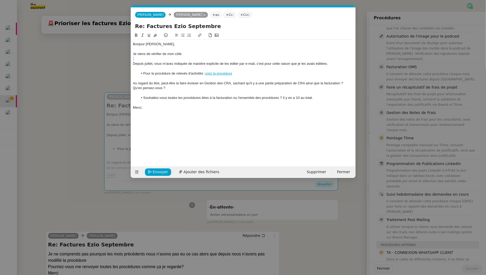
click at [230, 60] on div at bounding box center [243, 59] width 220 height 5
click at [230, 61] on div "Depuis juillet, vous m'avez indiquée de manière explicite de les éditer par e-m…" at bounding box center [243, 63] width 220 height 5
click at [230, 62] on div "Depuis juillet, vous m'avez indiquée de manière explicite de les éditer par e-m…" at bounding box center [243, 63] width 220 height 5
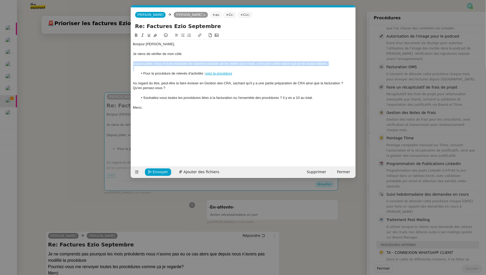
click at [230, 62] on div "Depuis juillet, vous m'avez indiquée de manière explicite de les éditer par e-m…" at bounding box center [243, 63] width 220 height 5
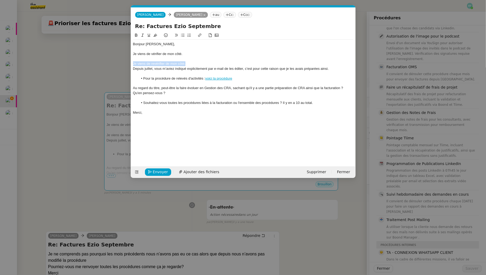
drag, startPoint x: 190, startPoint y: 65, endPoint x: 125, endPoint y: 63, distance: 64.8
click at [125, 63] on nz-modal-container "Service TA - VOYAGE - PROPOSITION GLOBALE A utiliser dans le cadre de propositi…" at bounding box center [243, 137] width 486 height 275
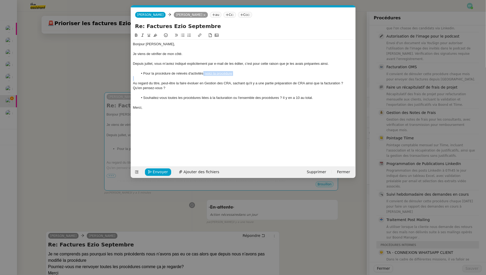
drag, startPoint x: 203, startPoint y: 74, endPoint x: 137, endPoint y: 76, distance: 65.6
click at [137, 76] on div "Bonjour [PERSON_NAME], Je viens de vérifier de mon côté. Depuis juillet, vous m…" at bounding box center [243, 76] width 220 height 72
click at [192, 75] on li "Pour la procédure de relevés d'activités : voici la procédure" at bounding box center [245, 73] width 215 height 5
drag, startPoint x: 203, startPoint y: 74, endPoint x: 141, endPoint y: 73, distance: 61.6
click at [141, 73] on li "Pour la procédure de relevés d'activités : voici la procédure" at bounding box center [245, 73] width 215 height 5
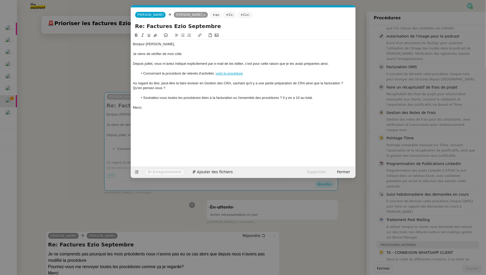
click at [226, 73] on link "voici la procédure" at bounding box center [229, 73] width 27 height 4
click at [226, 82] on link "[URL][DOMAIN_NAME]" at bounding box center [217, 83] width 36 height 7
click at [165, 93] on div at bounding box center [243, 93] width 220 height 5
click at [133, 84] on div "Au regard du titre, peut-être la faire évoluer en Gestion des CRA, sachant qu'i…" at bounding box center [243, 83] width 220 height 5
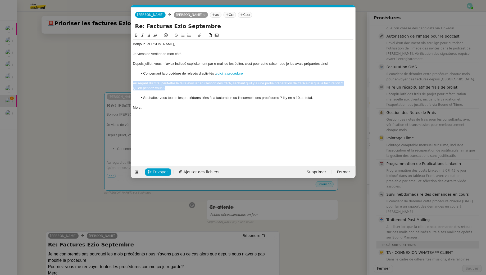
drag, startPoint x: 178, startPoint y: 90, endPoint x: 125, endPoint y: 84, distance: 53.8
click at [125, 84] on nz-modal-container "Service TA - VOYAGE - PROPOSITION GLOBALE A utiliser dans le cadre de propositi…" at bounding box center [243, 137] width 486 height 275
click at [245, 83] on div "Au regard du contenu, pensez-vous pertinent de la faire évoluer vers une « Gest…" at bounding box center [243, 86] width 220 height 10
click at [286, 82] on div "Au regard du contenu, pensez-vous pertinent de la faire évoluer vers un titre «…" at bounding box center [243, 86] width 220 height 10
click at [157, 91] on div at bounding box center [243, 93] width 220 height 5
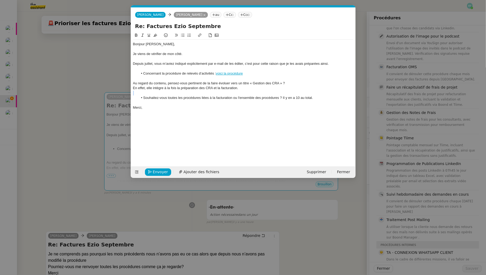
click at [157, 91] on div at bounding box center [243, 93] width 220 height 5
click at [157, 88] on div "En effet, elle intègre à la fois la préparation des CRA et la facturation." at bounding box center [243, 88] width 220 height 5
click at [173, 95] on div at bounding box center [243, 93] width 220 height 5
click at [282, 97] on li "Souhaitez-vous toutes les procédures liées à la facturation ou l'ensemble des p…" at bounding box center [245, 97] width 215 height 5
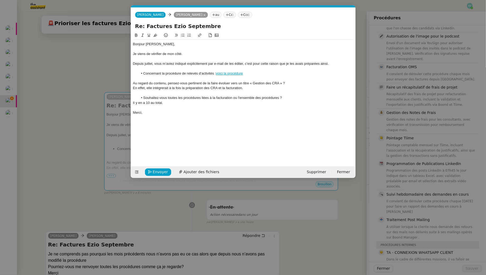
click at [156, 104] on div "Il y en a 10 au total." at bounding box center [243, 102] width 220 height 5
click at [144, 37] on icon at bounding box center [143, 35] width 4 height 4
click at [172, 104] on div "Il y en a 10 au total." at bounding box center [243, 102] width 220 height 5
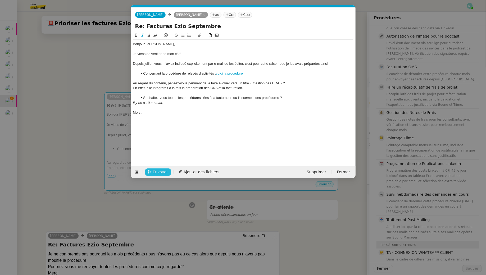
click at [158, 171] on span "Envoyer" at bounding box center [160, 172] width 15 height 6
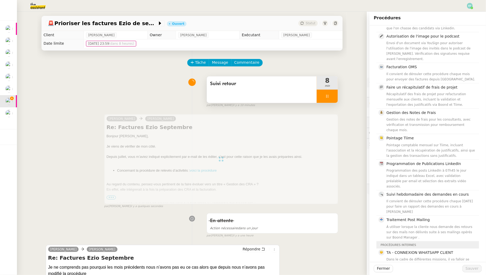
click at [289, 93] on div "Suivi retour" at bounding box center [262, 89] width 110 height 26
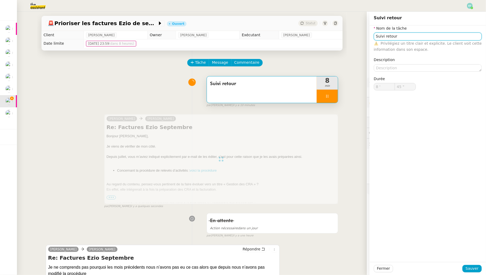
drag, startPoint x: 402, startPoint y: 36, endPoint x: 357, endPoint y: 35, distance: 44.7
click at [357, 35] on app-ticket "🚨 Prioriser les factures Ezio de septembre Ouvert Statut Client [PERSON_NAME] O…" at bounding box center [251, 143] width 469 height 263
type input "46 ""
click at [398, 37] on input "Suivi retour" at bounding box center [428, 37] width 108 height 8
type input "Suivi retour"
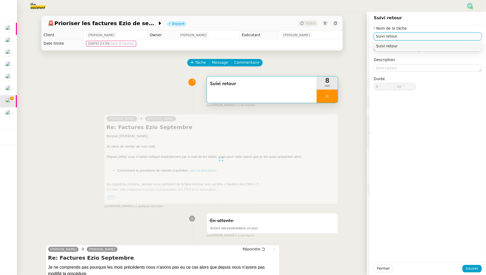
type input "47 ""
type input "Suivi retour + recher"
type input "48 ""
type input "Suivi retour"
type input "8 '"
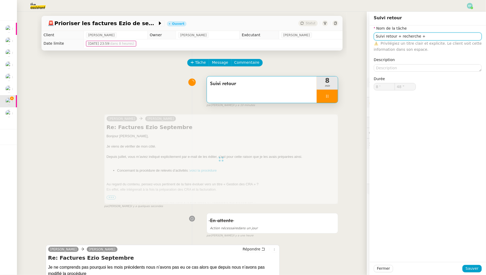
type input "49 ""
type input "Suivi retourenvo"
type input "50 ""
type input "Suivi retour +"
type input "51 ""
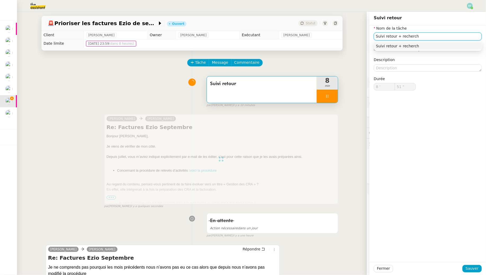
type input "Suivi retour + recherche"
type input "52 ""
type input "Suivi retour + recherche + e"
type input "53 ""
type input "Suivi retour + recherche + envoi d'emai"
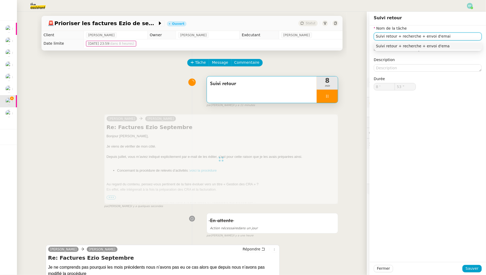
type input "54 ""
type input "Suivi retour + recherche + envoi d'email"
type input "55 ""
type input "Suivi retour + recherche + envoi d'email"
click at [466, 267] on button "Sauver" at bounding box center [471, 268] width 19 height 7
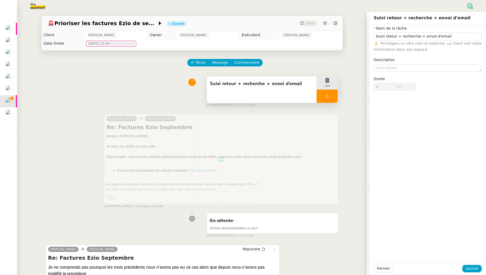
click at [329, 102] on div at bounding box center [327, 96] width 21 height 13
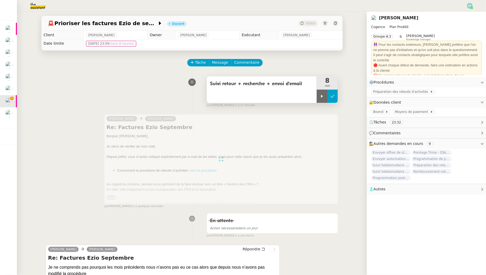
click at [330, 102] on button at bounding box center [332, 96] width 11 height 13
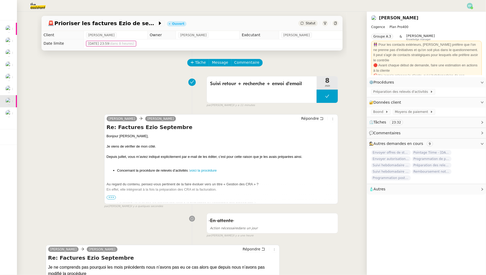
click at [112, 197] on span "•••" at bounding box center [112, 198] width 10 height 4
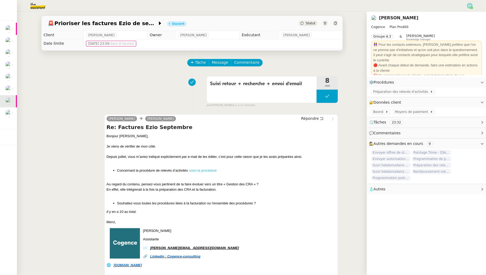
click at [198, 169] on link "voici la procédure" at bounding box center [203, 170] width 27 height 4
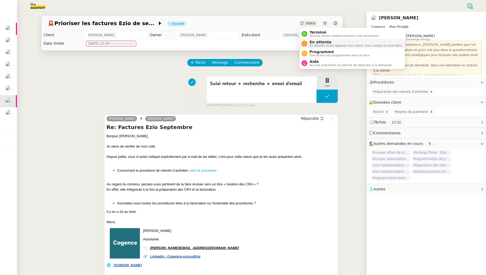
click at [310, 40] on span "En attente" at bounding box center [355, 42] width 93 height 4
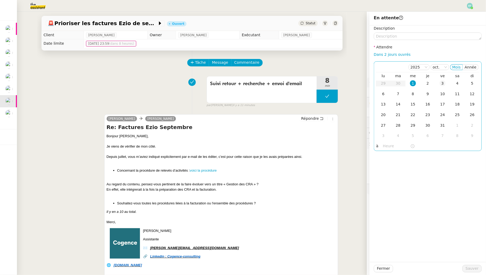
click at [438, 86] on td "3" at bounding box center [442, 83] width 15 height 11
click at [472, 268] on span "Sauver" at bounding box center [471, 268] width 13 height 6
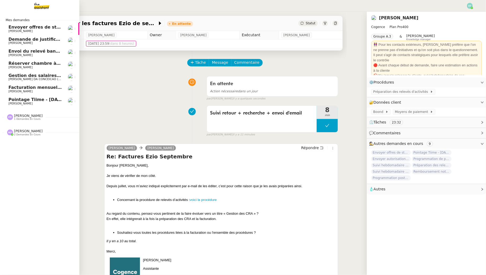
click at [26, 105] on span "[PERSON_NAME]" at bounding box center [20, 103] width 24 height 3
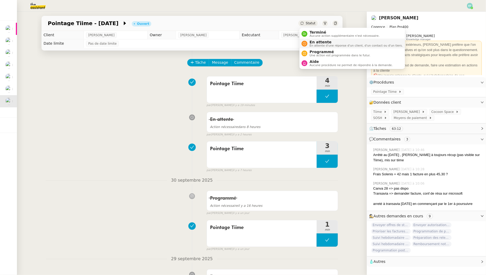
click at [314, 42] on span "En attente" at bounding box center [355, 42] width 93 height 4
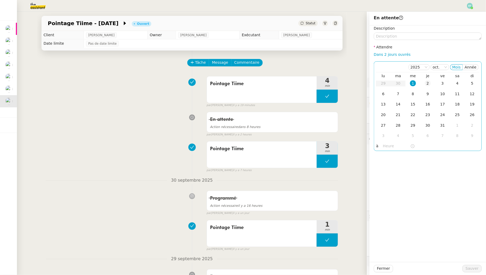
click at [429, 84] on div "2" at bounding box center [428, 83] width 6 height 6
click at [114, 86] on div "Pointage Tiime 4 min false par [PERSON_NAME] il y a 19 minutes" at bounding box center [192, 91] width 292 height 34
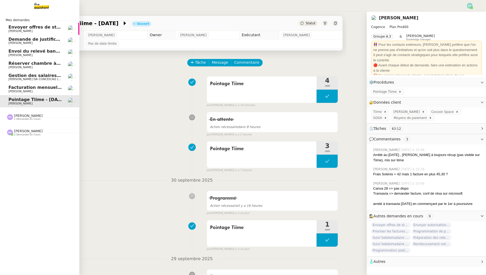
click at [17, 27] on span "Envoyer offres de stage aux écoles" at bounding box center [49, 27] width 83 height 5
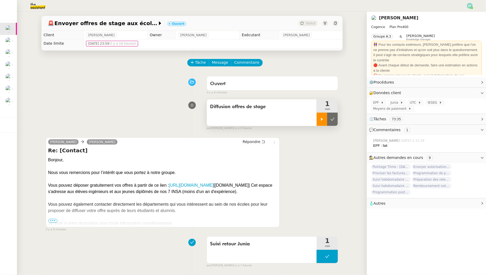
click at [325, 119] on div at bounding box center [322, 119] width 11 height 13
click at [289, 116] on div "Diffusion offres de stage" at bounding box center [262, 112] width 110 height 26
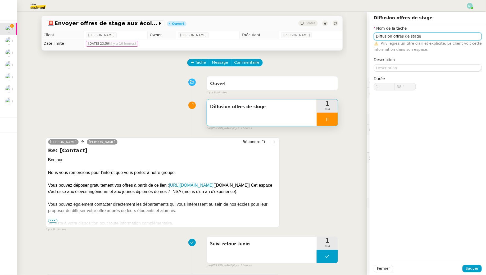
click at [399, 39] on input "Diffusion offres de stage" at bounding box center [428, 37] width 108 height 8
type input "39 ""
type input "Suivi re"
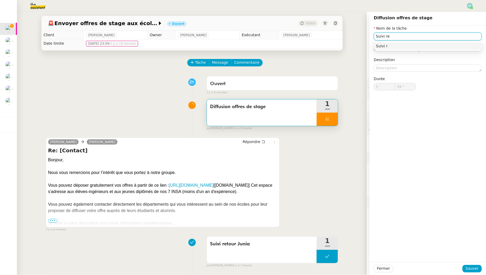
type input "40 ""
type input "Suivi retour IN"
type input "41 ""
type input "Suivi retour INSA"
type input "43 ""
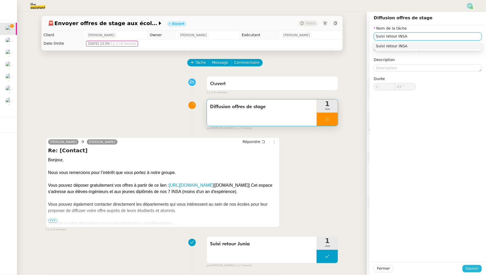
type input "Suivi retour INSA"
type input "44 ""
click at [466, 266] on button "Sauver" at bounding box center [471, 268] width 19 height 7
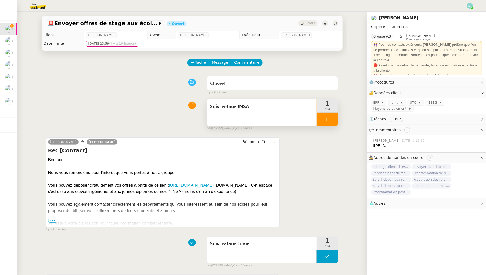
click at [330, 120] on div at bounding box center [327, 119] width 21 height 13
click at [333, 120] on icon at bounding box center [333, 119] width 4 height 3
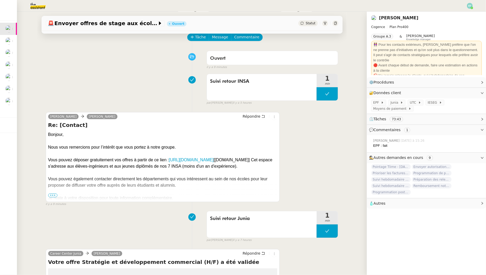
scroll to position [28, 0]
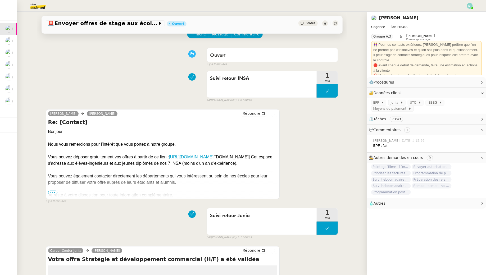
click at [56, 192] on span "•••" at bounding box center [53, 193] width 10 height 4
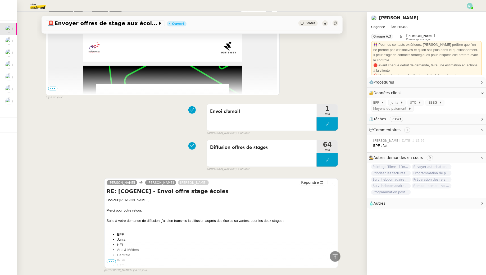
scroll to position [1243, 0]
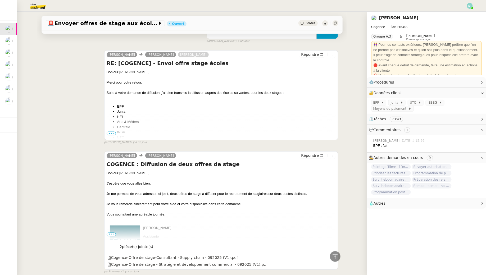
click at [113, 135] on span "•••" at bounding box center [112, 134] width 10 height 4
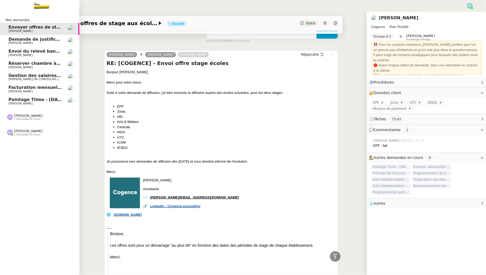
click at [30, 42] on span "[PERSON_NAME]" at bounding box center [20, 42] width 24 height 3
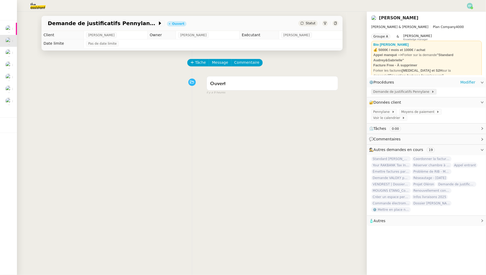
click at [405, 90] on span "Demande de justificatifs Pennylane" at bounding box center [402, 91] width 58 height 5
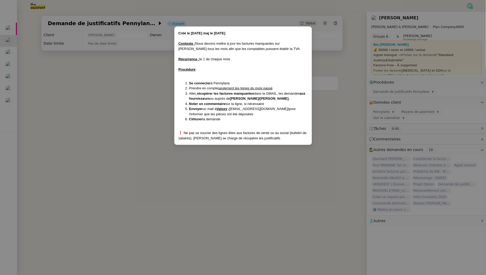
click at [152, 69] on nz-modal-container "Créé le [DATE] maj le [DATE] Contexte : Nous devons mettre à jour les factures …" at bounding box center [243, 137] width 486 height 275
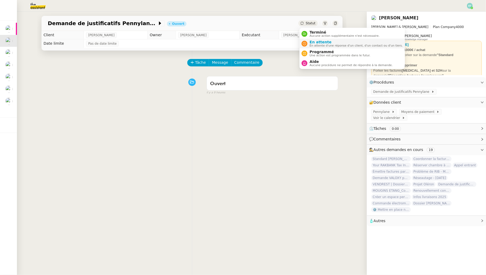
click at [315, 41] on span "En attente" at bounding box center [355, 42] width 93 height 4
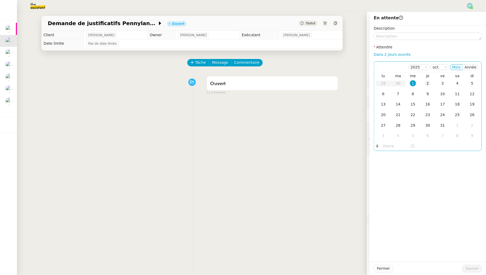
click at [428, 83] on div "2" at bounding box center [428, 83] width 6 height 6
click at [470, 269] on span "Sauver" at bounding box center [471, 268] width 13 height 6
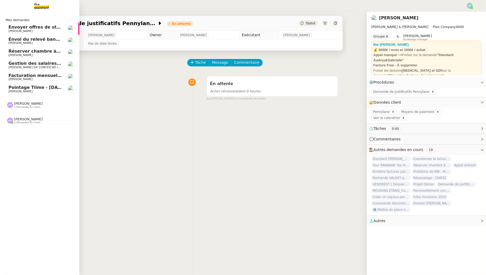
click at [6, 38] on link "Envoi du relevé bancaire AU MAXIM'HOME - [DATE] [PERSON_NAME]" at bounding box center [39, 41] width 79 height 12
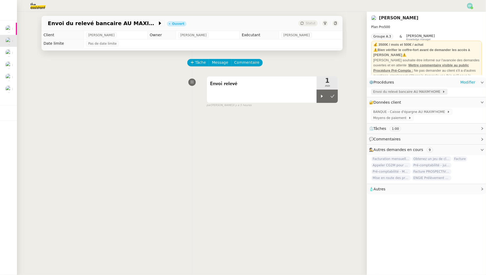
click at [388, 91] on span "Envoi du relevé bancaire AU MAXIM'HOME" at bounding box center [407, 91] width 69 height 5
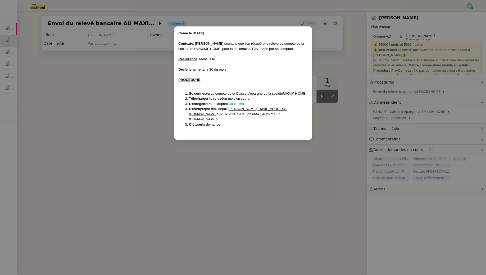
click at [252, 161] on nz-modal-container "Créée le [DATE] Contexte : [PERSON_NAME] souhaite que l'on récupère le relevé d…" at bounding box center [243, 137] width 486 height 275
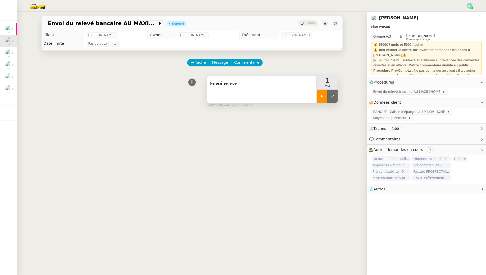
click at [321, 94] on div at bounding box center [322, 96] width 11 height 13
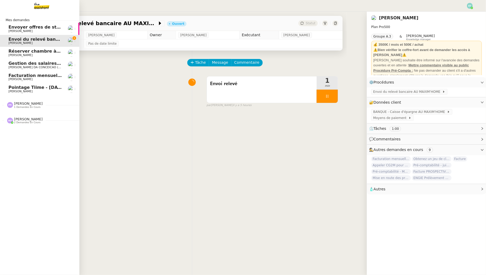
click at [10, 56] on span "[PERSON_NAME]" at bounding box center [20, 54] width 24 height 3
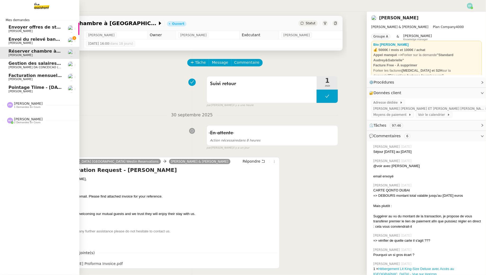
click at [15, 67] on span "[PERSON_NAME] DA CONCEICAO (thermisure)" at bounding box center [41, 67] width 67 height 3
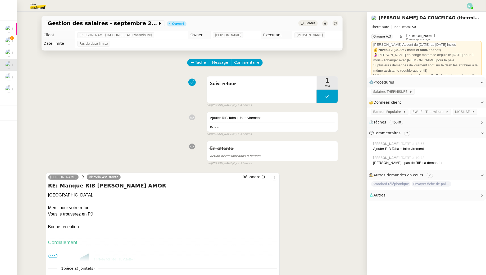
click at [17, 41] on div "Gestion des salaires - [DATE] Ouvert Statut Client [PERSON_NAME] DA CONCEICAO (…" at bounding box center [192, 143] width 350 height 263
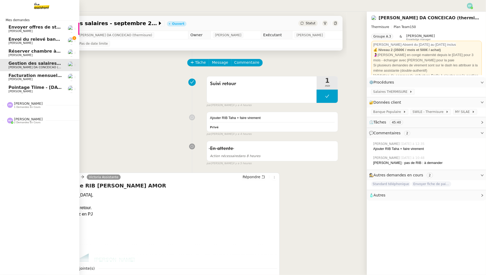
click at [12, 39] on span "Envoi du relevé bancaire AU MAXIM'HOME - [DATE]" at bounding box center [68, 39] width 121 height 5
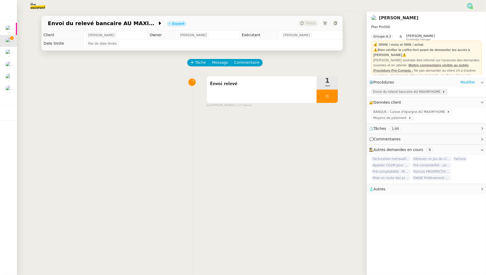
click at [428, 91] on span "Envoi du relevé bancaire AU MAXIM'HOME" at bounding box center [407, 91] width 69 height 5
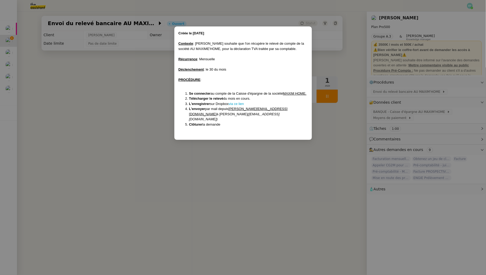
click at [152, 141] on nz-modal-container "Créée le [DATE] Contexte : [PERSON_NAME] souhaite que l'on récupère le relevé d…" at bounding box center [243, 137] width 486 height 275
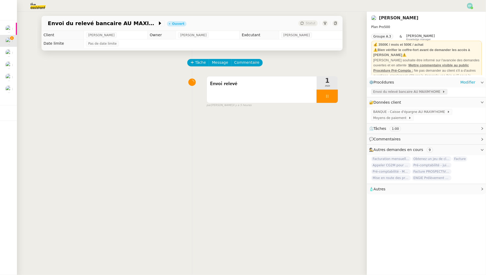
click at [400, 92] on span "Envoi du relevé bancaire AU MAXIM'HOME" at bounding box center [407, 91] width 69 height 5
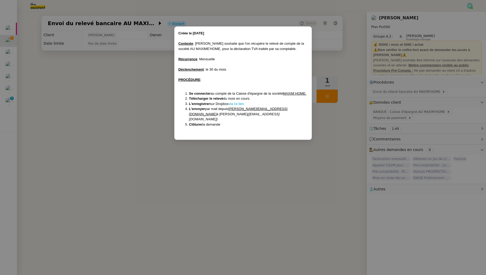
click at [241, 171] on nz-modal-container "Créée le [DATE] Contexte : [PERSON_NAME] souhaite que l'on récupère le relevé d…" at bounding box center [243, 137] width 486 height 275
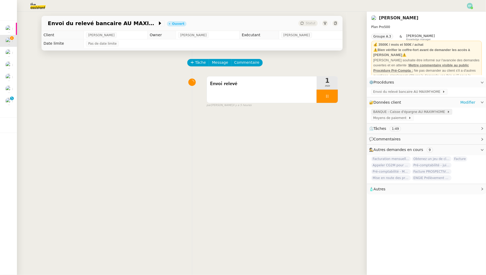
click at [413, 112] on span "BANQUE - Caisse d'épargne AU MAXIM'HOME" at bounding box center [410, 111] width 74 height 5
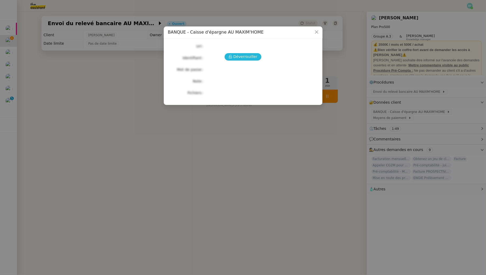
click at [243, 58] on span "Déverrouiller" at bounding box center [245, 57] width 24 height 6
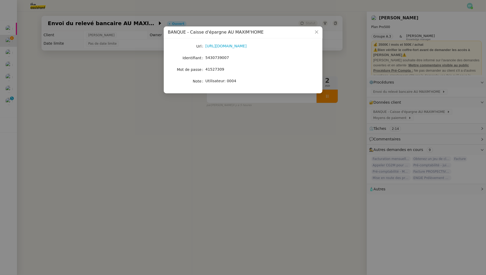
click at [219, 134] on nz-modal-container "BANQUE - Caisse d'épargne AU MAXIM'HOME Url [URL][DOMAIN_NAME] Identifiant 5430…" at bounding box center [243, 137] width 486 height 275
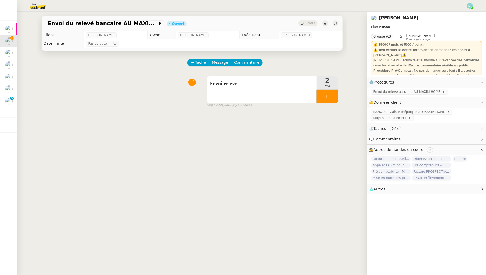
click at [219, 134] on nz-modal-container "BANQUE - Caisse d'épargne AU MAXIM'HOME Url [URL][DOMAIN_NAME] Identifiant 5430…" at bounding box center [243, 137] width 486 height 275
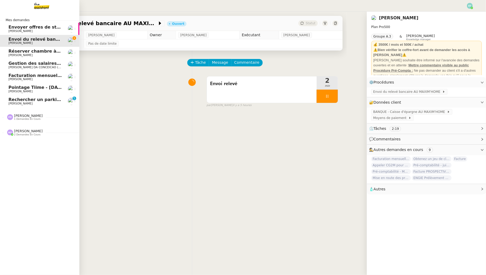
click at [8, 104] on link "Rechercher un parking à vendre à [GEOGRAPHIC_DATA] [PERSON_NAME] 0 1 2 3 4 5 6 …" at bounding box center [39, 101] width 79 height 12
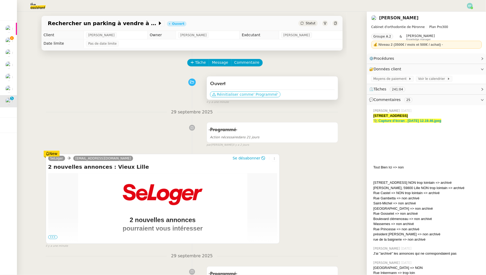
click at [230, 94] on span "Réinitialiser comme" at bounding box center [235, 94] width 36 height 5
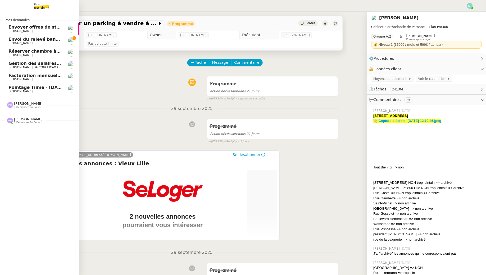
click at [13, 43] on span "[PERSON_NAME]" at bounding box center [20, 42] width 24 height 3
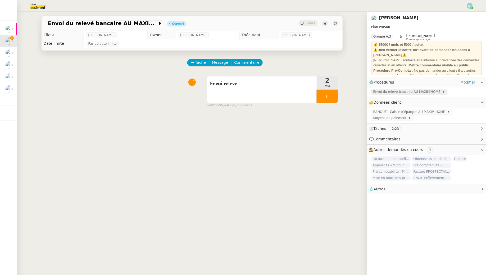
click at [392, 90] on span "Envoi du relevé bancaire AU MAXIM'HOME" at bounding box center [407, 91] width 69 height 5
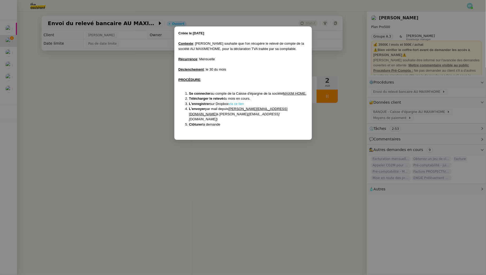
click at [238, 106] on link "via ce lien" at bounding box center [235, 104] width 15 height 4
click at [240, 107] on li "L'enregistrer sur Dropbox via ce lien" at bounding box center [248, 103] width 118 height 5
click at [239, 106] on link "via ce lien" at bounding box center [235, 104] width 15 height 4
drag, startPoint x: 200, startPoint y: 119, endPoint x: 247, endPoint y: 121, distance: 47.1
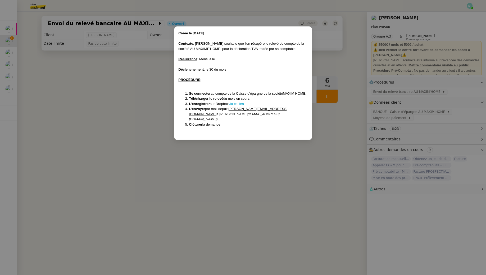
click at [247, 121] on em "([EMAIL_ADDRESS][DOMAIN_NAME])" at bounding box center [234, 116] width 90 height 9
copy em "[EMAIL_ADDRESS][DOMAIN_NAME]"
click at [228, 193] on nz-modal-container "Créée le [DATE] Contexte : [PERSON_NAME] souhaite que l'on récupère le relevé d…" at bounding box center [243, 137] width 486 height 275
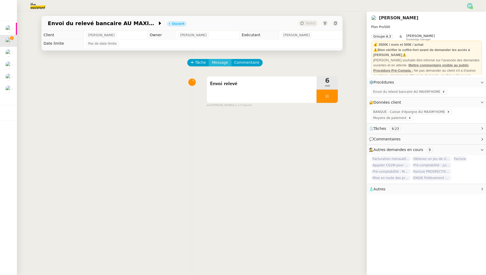
click at [219, 62] on span "Message" at bounding box center [220, 62] width 16 height 6
click at [219, 75] on link "Nouvelle conversation" at bounding box center [244, 78] width 66 height 11
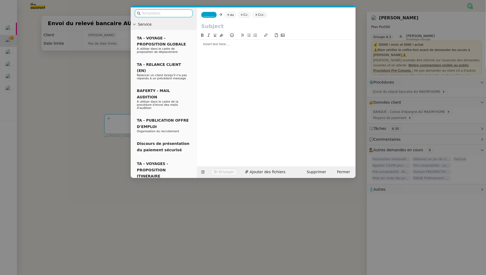
click at [233, 16] on nz-tag "au" at bounding box center [229, 15] width 11 height 6
paste input "[EMAIL_ADDRESS][DOMAIN_NAME]"
type input "[EMAIL_ADDRESS][DOMAIN_NAME]"
click at [268, 22] on span "[EMAIL_ADDRESS][DOMAIN_NAME]" at bounding box center [261, 23] width 65 height 4
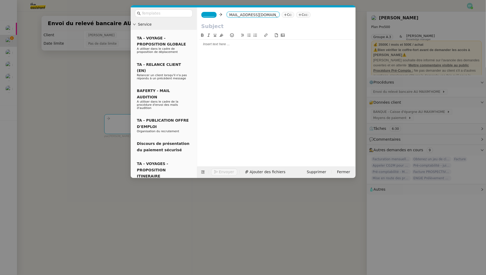
scroll to position [0, 0]
click at [261, 172] on span "Ajouter des fichiers" at bounding box center [268, 172] width 36 height 6
click at [208, 14] on span "_______" at bounding box center [208, 15] width 11 height 4
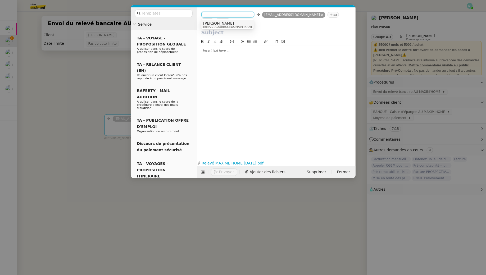
click at [232, 23] on span "[PERSON_NAME]" at bounding box center [228, 23] width 51 height 4
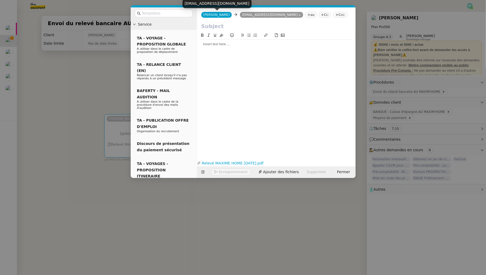
click at [209, 15] on span "[PERSON_NAME]" at bounding box center [216, 15] width 26 height 4
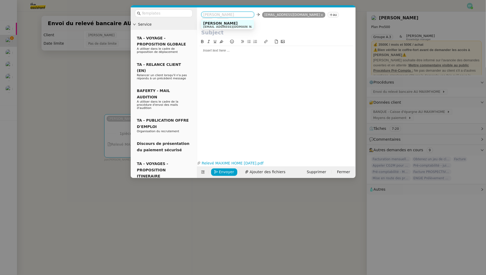
click at [76, 87] on nz-modal-container "Service TA - VOYAGE - PROPOSITION GLOBALE A utiliser dans le cadre de propositi…" at bounding box center [243, 137] width 486 height 275
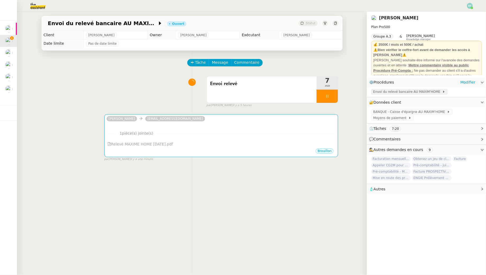
click at [384, 92] on span "Envoi du relevé bancaire AU MAXIM'HOME" at bounding box center [407, 91] width 69 height 5
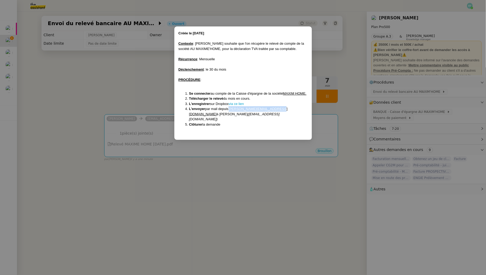
drag, startPoint x: 275, startPoint y: 114, endPoint x: 230, endPoint y: 115, distance: 45.2
click at [230, 115] on li "L'envoyer par mail depuis [PERSON_NAME][EMAIL_ADDRESS][DOMAIN_NAME] à [PERSON_N…" at bounding box center [248, 114] width 118 height 16
copy u "[PERSON_NAME][EMAIL_ADDRESS][DOMAIN_NAME]"
click at [149, 127] on nz-modal-container "Créée le [DATE] Contexte : [PERSON_NAME] souhaite que l'on récupère le relevé d…" at bounding box center [243, 137] width 486 height 275
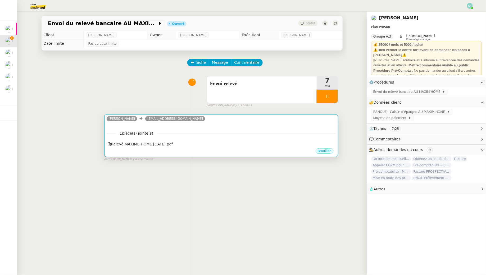
click at [158, 126] on div "1 pièce(s) jointe(s) Relevé MAXIME HOME [DATE].pdf" at bounding box center [221, 137] width 229 height 22
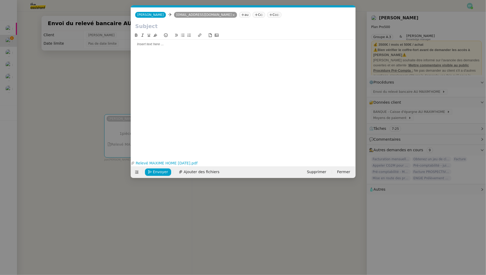
scroll to position [0, 11]
click at [144, 13] on span "[PERSON_NAME]" at bounding box center [150, 15] width 26 height 4
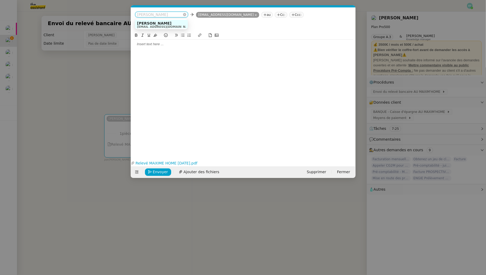
paste input "[PERSON_NAME][EMAIL_ADDRESS][DOMAIN_NAME]"
type input "[PERSON_NAME][EMAIL_ADDRESS][DOMAIN_NAME]"
drag, startPoint x: 171, startPoint y: 23, endPoint x: 168, endPoint y: 32, distance: 10.1
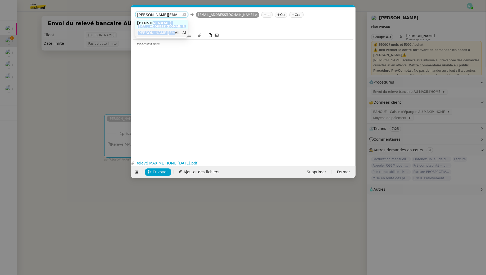
click at [168, 32] on div "Hubert [EMAIL_ADDRESS][DOMAIN_NAME] [DOMAIN_NAME][EMAIL_ADDRESS][DOMAIN_NAME]" at bounding box center [161, 28] width 53 height 17
click at [168, 32] on span "[PERSON_NAME][EMAIL_ADDRESS][DOMAIN_NAME]" at bounding box center [184, 33] width 95 height 4
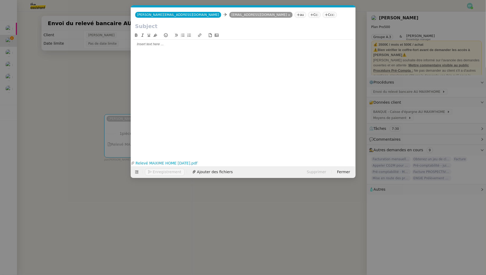
click at [159, 26] on input "text" at bounding box center [243, 26] width 216 height 8
click at [103, 56] on nz-modal-container "Service TA - VOYAGE - PROPOSITION GLOBALE A utiliser dans le cadre de propositi…" at bounding box center [243, 137] width 486 height 275
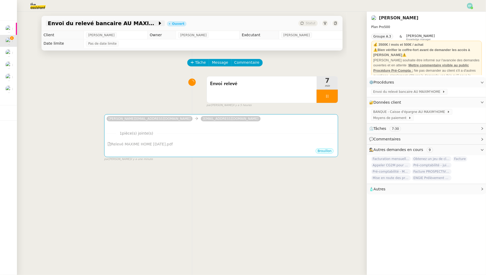
click at [130, 23] on span "Envoi du relevé bancaire AU MAXIM'HOME - [DATE]" at bounding box center [102, 23] width 109 height 5
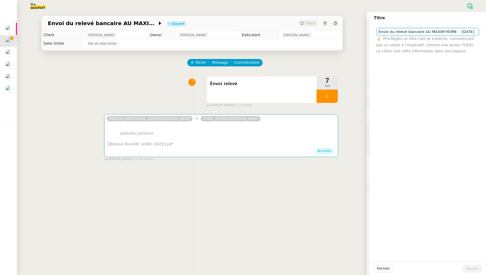
scroll to position [0, 3]
drag, startPoint x: 391, startPoint y: 32, endPoint x: 480, endPoint y: 32, distance: 89.6
click at [480, 32] on div "Envoi du relevé bancaire AU MAXIM'HOME - [DATE] ⚠️ Privilégiez un titre clair e…" at bounding box center [428, 39] width 108 height 29
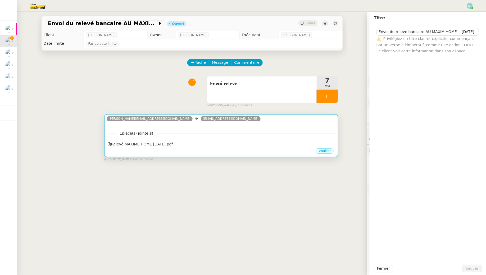
scroll to position [0, 0]
click at [272, 127] on div "1 pièce(s) jointe(s) Relevé MAXIME HOME [DATE].pdf" at bounding box center [221, 137] width 229 height 22
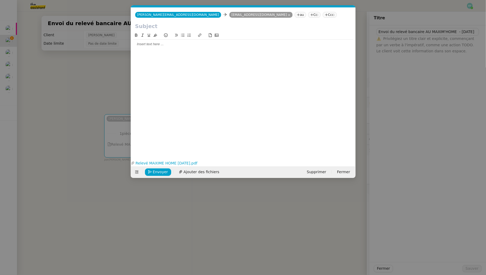
scroll to position [0, 11]
click at [161, 27] on input "text" at bounding box center [243, 26] width 216 height 8
paste input "relevé bancaire AU MAXIM'HOME - [DATE]"
click at [137, 26] on input "relevé bancaire AU MAXIM'HOME - [DATE]" at bounding box center [243, 26] width 216 height 8
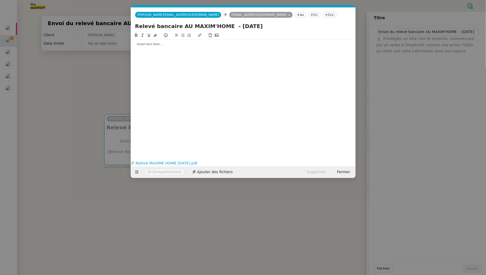
click at [238, 23] on input "Relevé bancaire AU MAXIM'HOME - [DATE]" at bounding box center [243, 26] width 216 height 8
type input "Relevé bancaire AU MAXIM'HOME - [DATE]"
click at [232, 45] on div at bounding box center [243, 44] width 220 height 5
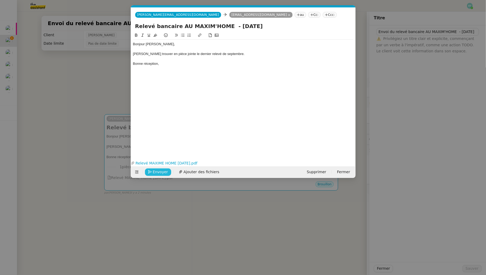
click at [163, 169] on span "Envoyer" at bounding box center [160, 172] width 15 height 6
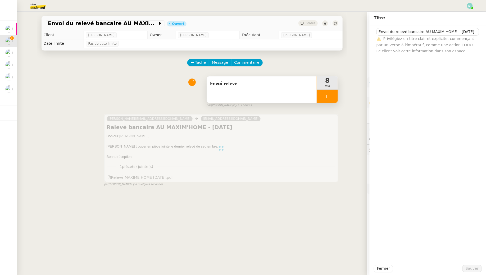
click at [277, 92] on div "Envoi relevé" at bounding box center [262, 89] width 110 height 26
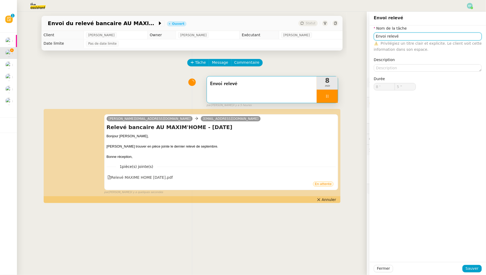
click at [410, 37] on input "Envoi relevé" at bounding box center [428, 37] width 108 height 8
type input "Envoi relevé"
type input "8 '"
type input "6 ""
type input "Envoi relevé"
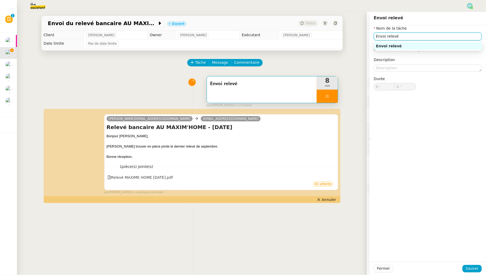
type input "8 '"
type input "6 ""
type input "Envoi relevé"
type input "8 '"
type input "7 ""
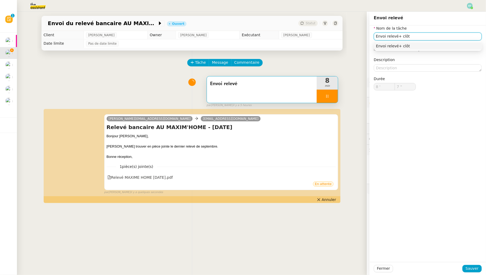
type input "Envoi relevé+ clôtr"
type input "8 ""
type input "Envoi relevé+ clôtjur"
type input "9 ""
type input "Envoi relevé+ clôtju"
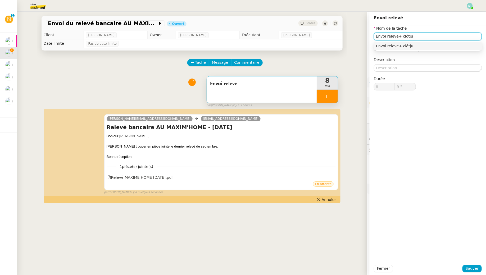
type input "10 ""
type input "Envoi relevé+ clôture"
type input "12 ""
click at [397, 35] on input "Envoi relevé+ clôture" at bounding box center [428, 37] width 108 height 8
type input "Envoi relevé + clôture"
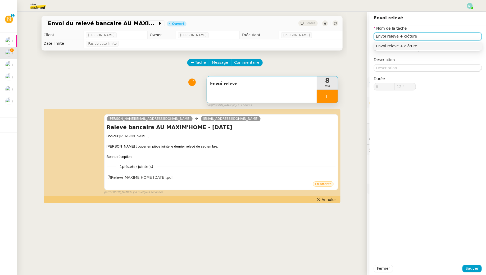
type input "13 ""
type input "Envoi relevé + clôture"
click at [470, 272] on button "Sauver" at bounding box center [471, 268] width 19 height 7
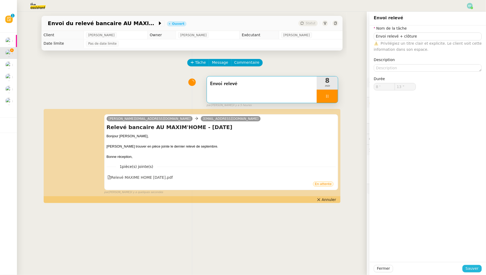
type input "14 ""
click at [336, 95] on div at bounding box center [327, 96] width 21 height 13
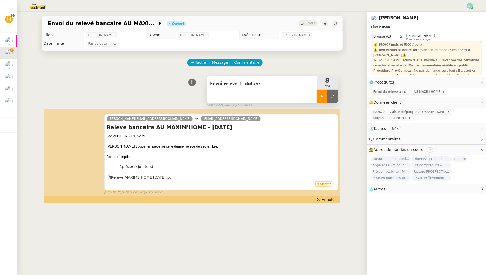
click at [336, 95] on button at bounding box center [332, 96] width 11 height 13
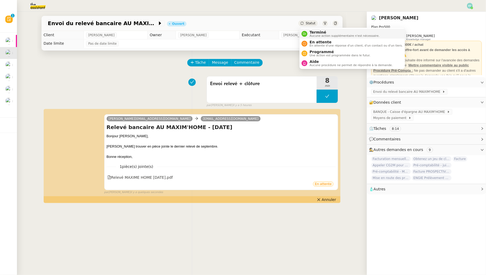
click at [315, 34] on span "Terminé" at bounding box center [344, 32] width 70 height 4
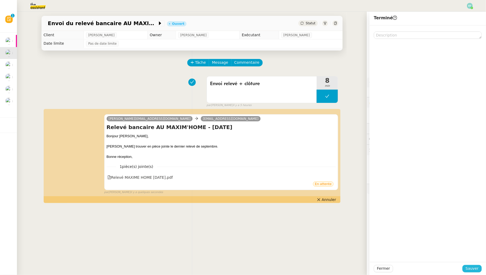
click at [472, 269] on span "Sauver" at bounding box center [471, 268] width 13 height 6
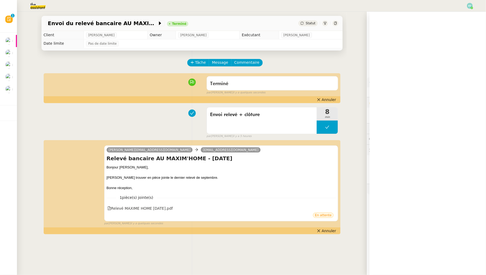
click at [405, 91] on span "Envoi du relevé bancaire AU MAXIM'HOME" at bounding box center [407, 91] width 69 height 5
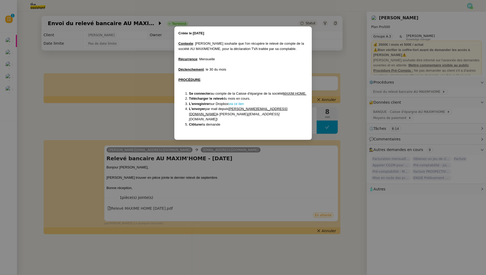
click at [146, 120] on nz-modal-container "Créée le [DATE] Contexte : [PERSON_NAME] souhaite que l'on récupère le relevé d…" at bounding box center [243, 137] width 486 height 275
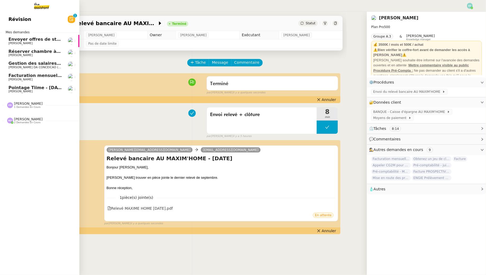
click at [12, 39] on span "Envoyer offres de stage aux écoles" at bounding box center [49, 39] width 83 height 5
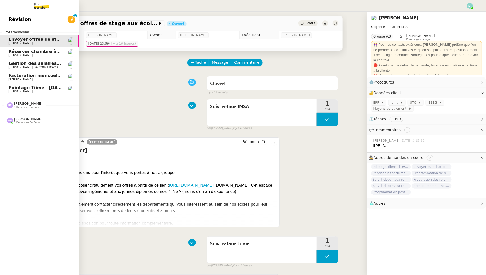
click at [25, 53] on span "Réserver chambre à [GEOGRAPHIC_DATA] // WESTIN" at bounding box center [69, 51] width 123 height 5
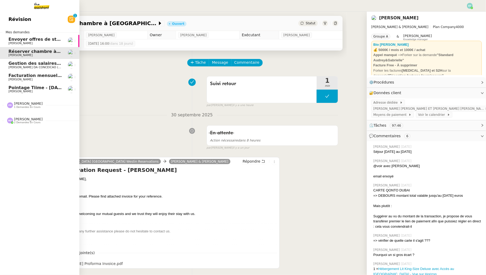
click at [12, 65] on span "Gestion des salaires - septembre 2025" at bounding box center [54, 63] width 92 height 5
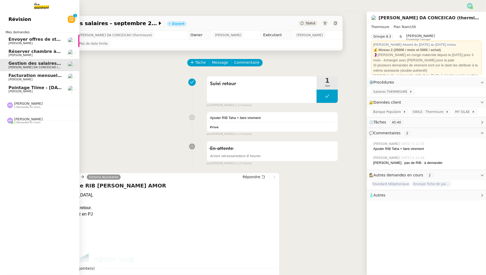
click at [28, 78] on span "[PERSON_NAME]" at bounding box center [20, 79] width 24 height 3
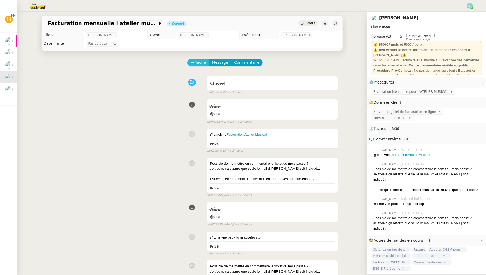
click at [199, 61] on span "Tâche" at bounding box center [200, 62] width 11 height 6
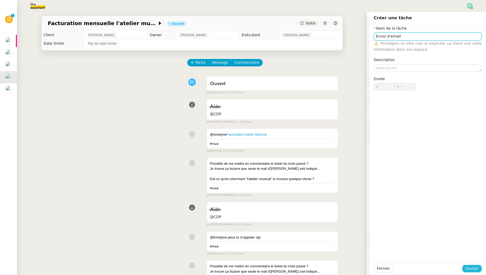
type input "Envoi d'email"
click at [475, 267] on span "Sauver" at bounding box center [471, 268] width 13 height 6
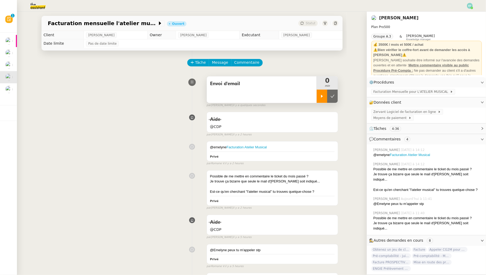
click at [321, 92] on div at bounding box center [322, 96] width 11 height 13
click at [259, 147] on link "Facturation Atelier Musical" at bounding box center [246, 147] width 40 height 4
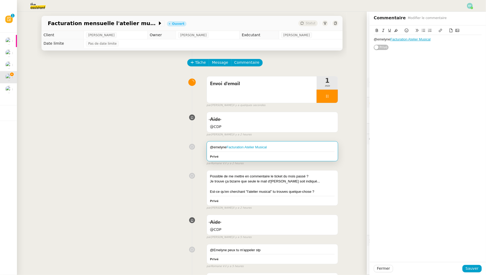
click at [170, 154] on div "@emelyne Facturation Atelier Musical Privé false par [PERSON_NAME]. il y a 2 he…" at bounding box center [192, 152] width 292 height 27
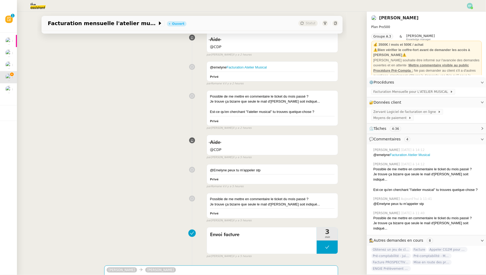
scroll to position [180, 0]
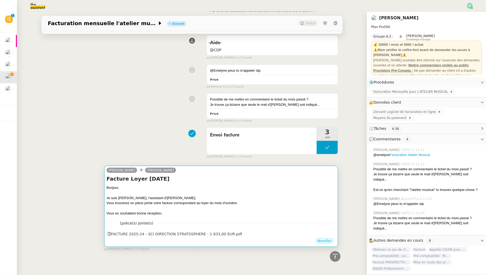
click at [199, 179] on h4 "Facture Loyer [DATE]" at bounding box center [221, 178] width 229 height 7
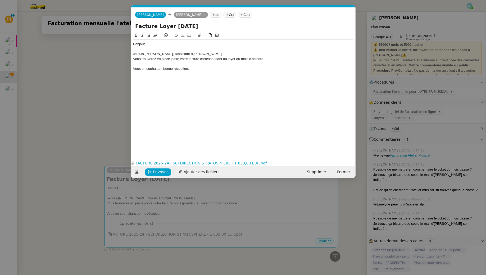
scroll to position [0, 11]
click at [203, 15] on icon at bounding box center [204, 15] width 3 height 3
click at [174, 15] on nz-tag "au" at bounding box center [179, 15] width 11 height 6
paste input "[EMAIL_ADDRESS] MATHAUT"
type input "[EMAIL_ADDRESS] MATHAUT"
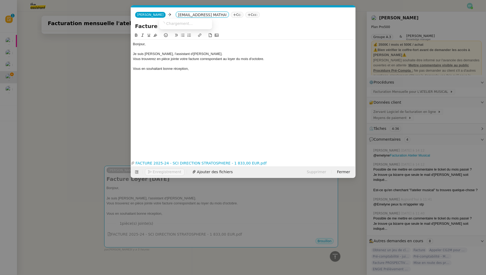
scroll to position [0, 28]
drag, startPoint x: 182, startPoint y: 15, endPoint x: 218, endPoint y: 14, distance: 36.5
click at [218, 14] on div "[PERSON_NAME] [EMAIL_ADDRESS] MATHAUT Cc: Ccc:" at bounding box center [243, 14] width 224 height 15
click at [195, 70] on div "Vous en souhaitant bonne réception," at bounding box center [243, 68] width 220 height 5
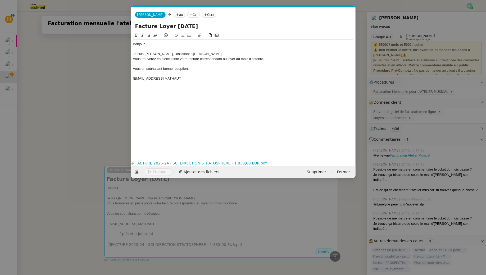
drag, startPoint x: 176, startPoint y: 78, endPoint x: 132, endPoint y: 78, distance: 43.4
click at [133, 78] on div "[EMAIL_ADDRESS] MATHAUT" at bounding box center [243, 78] width 220 height 5
click at [174, 16] on nz-tag "au" at bounding box center [179, 15] width 11 height 6
paste input "[EMAIL_ADDRESS][DOMAIN_NAME]"
type input "[EMAIL_ADDRESS][DOMAIN_NAME]"
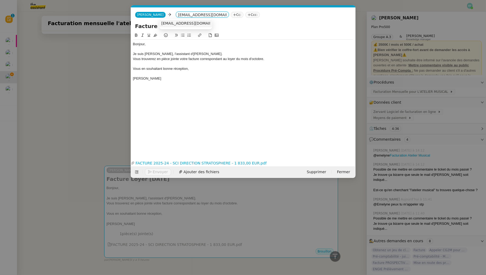
click at [198, 22] on span "[EMAIL_ADDRESS][DOMAIN_NAME]" at bounding box center [193, 23] width 65 height 4
drag, startPoint x: 168, startPoint y: 77, endPoint x: 123, endPoint y: 77, distance: 45.2
click at [123, 77] on nz-modal-container "Service TA - VOYAGE - PROPOSITION GLOBALE A utiliser dans le cadre de propositi…" at bounding box center [243, 137] width 486 height 275
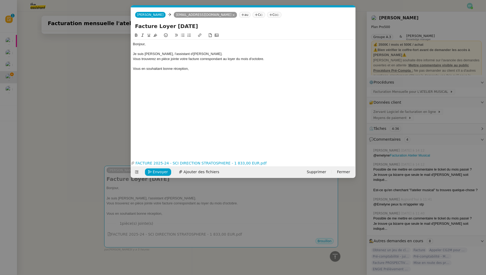
click at [253, 15] on nz-tag "Cc:" at bounding box center [259, 15] width 12 height 6
paste input "[PERSON_NAME][EMAIL_ADDRESS][DOMAIN_NAME]"
type input "[PERSON_NAME][EMAIL_ADDRESS][DOMAIN_NAME]"
click at [261, 24] on span "[PERSON_NAME]" at bounding box center [265, 23] width 75 height 4
click at [149, 45] on div "Bonjour," at bounding box center [243, 44] width 220 height 5
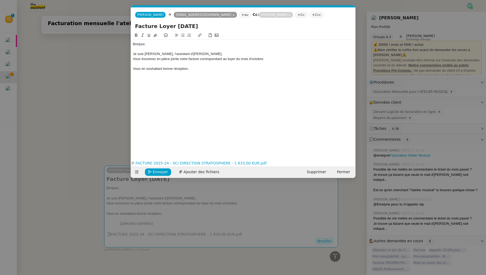
click at [170, 63] on div at bounding box center [243, 63] width 220 height 5
click at [179, 163] on link "FACTURE 2025-24 - SCI DIRECTION STRATOSPHERE - 1 833,00 EUR.pdf" at bounding box center [242, 163] width 215 height 6
click at [194, 3] on div "[EMAIL_ADDRESS][DOMAIN_NAME]" at bounding box center [188, 3] width 69 height 9
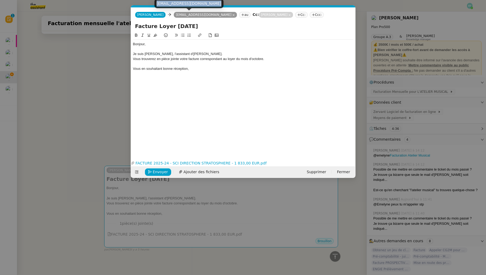
copy body "[EMAIL_ADDRESS][DOMAIN_NAME]"
click at [168, 169] on button "Envoyer" at bounding box center [158, 171] width 26 height 7
click at [168, 169] on span "Confirmer l'envoi" at bounding box center [169, 172] width 32 height 6
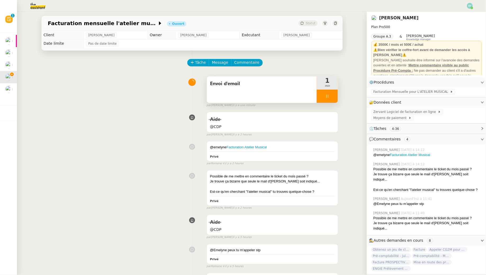
click at [330, 93] on div at bounding box center [327, 96] width 21 height 13
click at [334, 98] on icon at bounding box center [332, 96] width 4 height 4
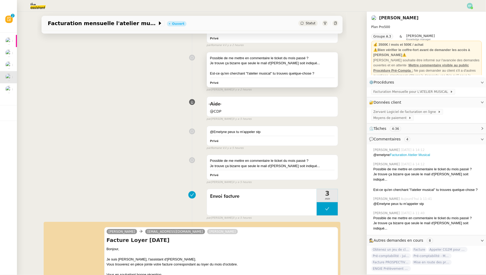
scroll to position [187, 0]
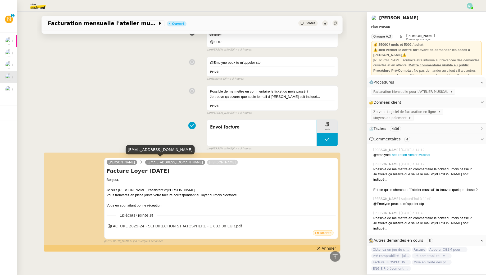
click at [156, 150] on div "[EMAIL_ADDRESS][DOMAIN_NAME]" at bounding box center [160, 149] width 69 height 9
click at [147, 110] on div "Possible de me mettre en commentaire le ticket du mois passé ? Je trouve ça biz…" at bounding box center [192, 99] width 292 height 32
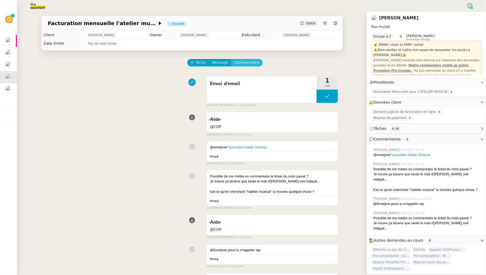
click at [237, 63] on span "Commentaire" at bounding box center [246, 62] width 25 height 6
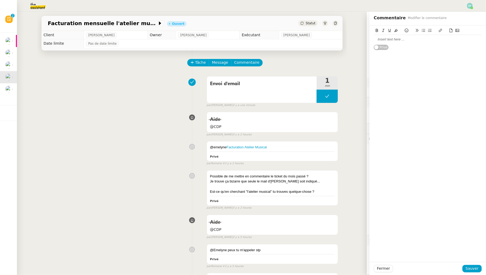
click at [396, 40] on div at bounding box center [428, 39] width 108 height 5
drag, startPoint x: 452, startPoint y: 38, endPoint x: 395, endPoint y: 40, distance: 57.7
click at [395, 40] on div "Il faut inclure [EMAIL_ADDRESS][DOMAIN_NAME]" at bounding box center [428, 39] width 108 height 5
click at [396, 30] on icon at bounding box center [396, 30] width 4 height 3
click at [392, 37] on div "Il faut inclure [EMAIL_ADDRESS][DOMAIN_NAME]" at bounding box center [428, 39] width 108 height 5
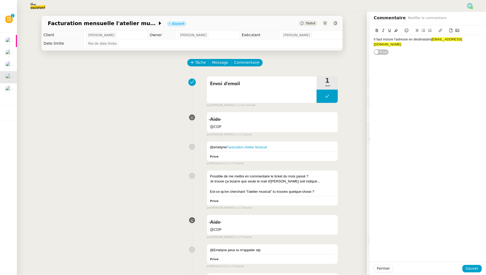
click at [0, 0] on lt-div at bounding box center [0, 0] width 0 height 0
click at [444, 38] on span "[EMAIL_ADDRESS][DOMAIN_NAME]" at bounding box center [418, 41] width 88 height 9
click at [462, 40] on span "[EMAIL_ADDRESS][DOMAIN_NAME]" at bounding box center [418, 41] width 88 height 9
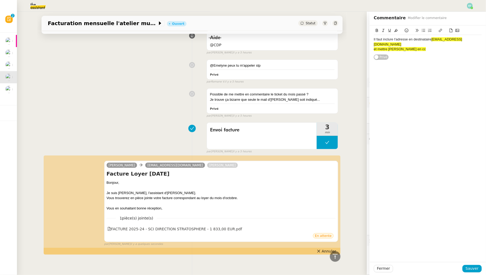
scroll to position [187, 0]
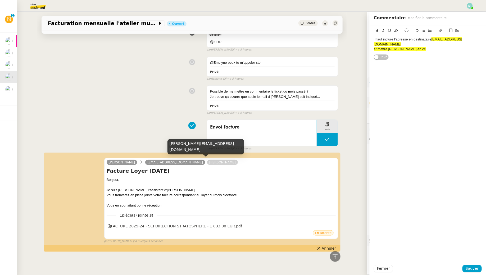
click at [184, 149] on div "[PERSON_NAME][EMAIL_ADDRESS][DOMAIN_NAME]" at bounding box center [205, 147] width 77 height 16
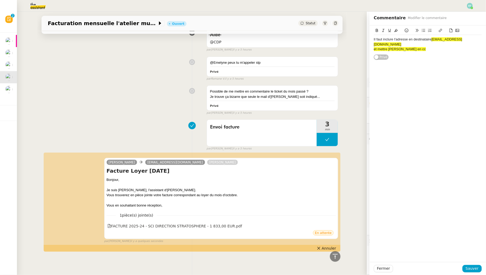
click at [412, 39] on div "Il faut inclure l'adresse en destinataire [EMAIL_ADDRESS][DOMAIN_NAME]" at bounding box center [428, 42] width 108 height 10
click at [412, 40] on div "Il faut inclure l'adresse en destinataire [EMAIL_ADDRESS][DOMAIN_NAME]" at bounding box center [428, 42] width 108 height 10
click at [412, 47] on div "et mettre [PERSON_NAME] en cc" at bounding box center [428, 49] width 108 height 5
click at [375, 39] on div "Il faut inclure l'adresse en destinataire [EMAIL_ADDRESS][DOMAIN_NAME]" at bounding box center [428, 42] width 108 height 10
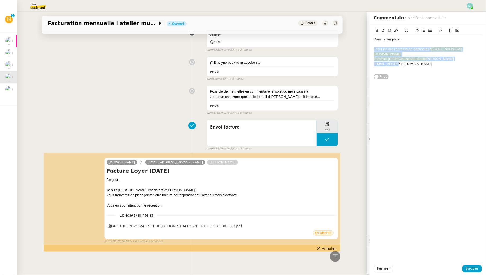
drag, startPoint x: 452, startPoint y: 56, endPoint x: 370, endPoint y: 50, distance: 82.4
click at [370, 50] on div "Dans la template : Il faut inclure l'adresse en destinataire [EMAIL_ADDRESS][DO…" at bounding box center [427, 52] width 116 height 54
click at [396, 32] on icon at bounding box center [396, 31] width 4 height 4
click at [402, 57] on div "et mettre [PERSON_NAME] en cc [EMAIL_ADDRESS][DOMAIN_NAME]" at bounding box center [428, 62] width 108 height 10
drag, startPoint x: 457, startPoint y: 56, endPoint x: 371, endPoint y: 38, distance: 87.5
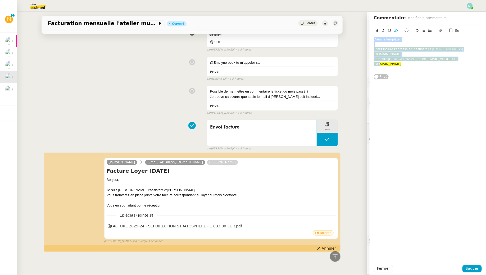
click at [371, 38] on div "Dans la template : Il faut inclure l'adresse en destinataire [EMAIL_ADDRESS][DO…" at bounding box center [427, 52] width 116 height 54
click at [396, 30] on icon at bounding box center [396, 31] width 4 height 4
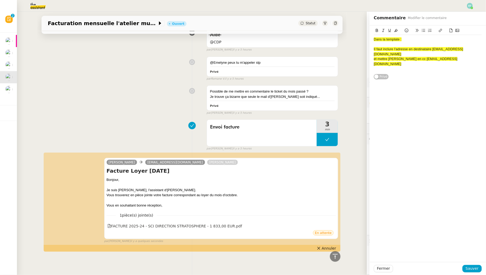
click at [405, 74] on div "Dans la template : Il faut inclure l'adresse en destinataire [EMAIL_ADDRESS][DO…" at bounding box center [427, 143] width 116 height 237
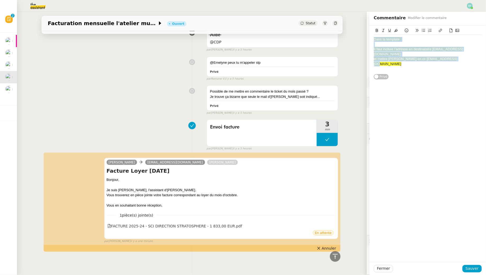
drag, startPoint x: 450, startPoint y: 54, endPoint x: 351, endPoint y: 36, distance: 100.7
click at [351, 36] on app-ticket "Facturation mensuelle l'atelier musicale - [DATE] Ouvert Statut Client [PERSON_…" at bounding box center [251, 143] width 469 height 263
click at [395, 31] on icon at bounding box center [396, 31] width 4 height 4
click at [396, 49] on div "Il faut inclure l'adresse en destinataire [EMAIL_ADDRESS][DOMAIN_NAME]" at bounding box center [428, 52] width 108 height 10
click at [455, 57] on div "et mettre [PERSON_NAME] en cc [EMAIL_ADDRESS][DOMAIN_NAME]" at bounding box center [428, 62] width 108 height 10
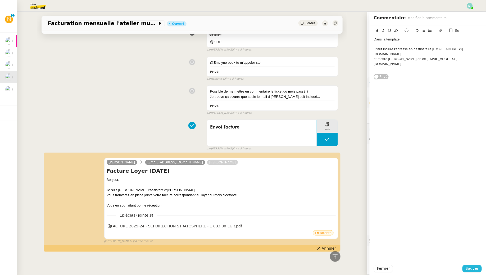
click at [472, 270] on span "Sauver" at bounding box center [471, 268] width 13 height 6
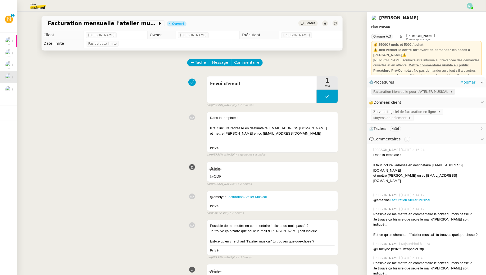
click at [390, 94] on span "Facturation Mensuelle pour L'ATELIER MUSICAL" at bounding box center [411, 91] width 77 height 5
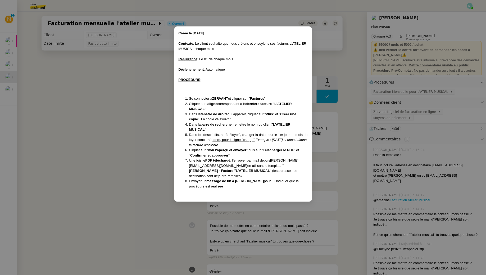
drag, startPoint x: 258, startPoint y: 171, endPoint x: 206, endPoint y: 171, distance: 51.3
click at [206, 171] on strong "[PERSON_NAME] - Facture "L'ATELIER MUSICAL" at bounding box center [229, 171] width 81 height 4
click at [106, 154] on nz-modal-container "Créée le [DATE] Contexte : Le client souhaite que nous créions et envoyions ses…" at bounding box center [243, 137] width 486 height 275
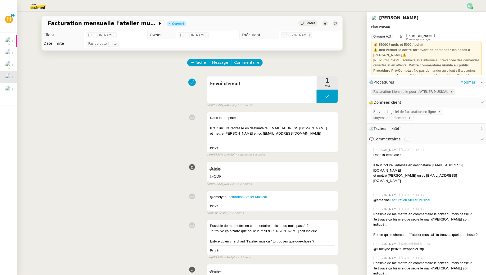
click at [411, 89] on div "Facturation Mensuelle pour L'ATELIER MUSICAL" at bounding box center [413, 92] width 84 height 6
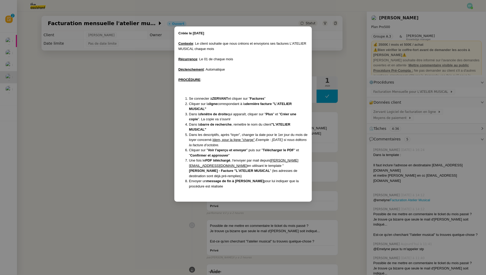
drag, startPoint x: 258, startPoint y: 171, endPoint x: 281, endPoint y: 164, distance: 24.4
click at [281, 164] on li "Une fois le PDF téléchargé , l'envoyer par mail depuis [PERSON_NAME][EMAIL_ADDR…" at bounding box center [248, 168] width 118 height 21
click at [121, 139] on nz-modal-container "Créée le [DATE] Contexte : Le client souhaite que nous créions et envoyions ses…" at bounding box center [243, 137] width 486 height 275
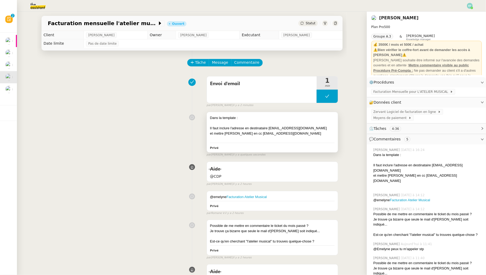
click at [260, 133] on div "et mettre [PERSON_NAME] en cc [EMAIL_ADDRESS][DOMAIN_NAME]" at bounding box center [272, 133] width 125 height 5
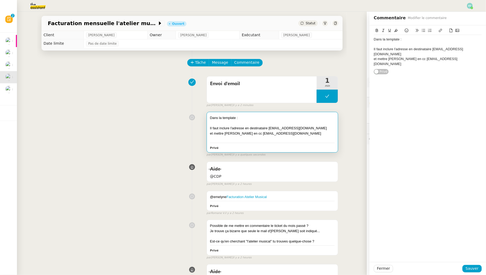
click at [374, 39] on div "Dans la template :" at bounding box center [428, 39] width 108 height 5
click at [415, 40] on div "Dans la template :" at bounding box center [428, 39] width 108 height 5
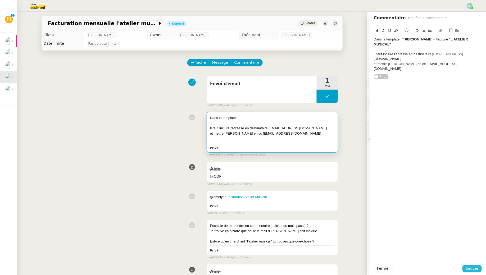
click at [475, 270] on span "Sauver" at bounding box center [471, 268] width 13 height 6
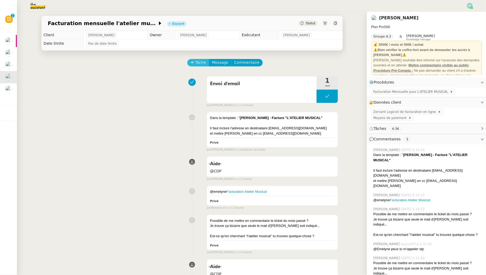
click at [203, 65] on span "Tâche" at bounding box center [200, 62] width 11 height 6
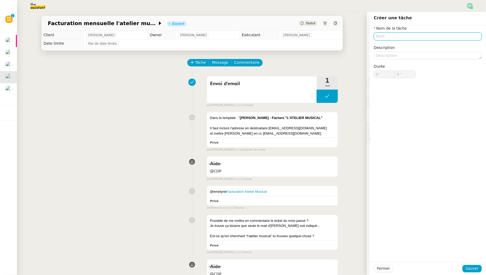
click at [405, 39] on input "text" at bounding box center [428, 37] width 108 height 8
type input "Modification template"
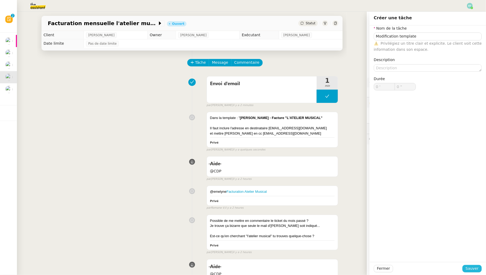
click at [474, 271] on span "Sauver" at bounding box center [471, 268] width 13 height 6
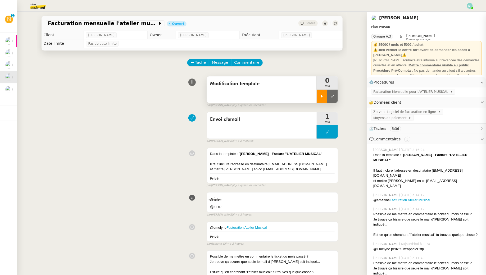
click at [320, 100] on div at bounding box center [322, 96] width 11 height 13
click at [328, 97] on icon at bounding box center [327, 96] width 2 height 3
click at [333, 97] on icon at bounding box center [332, 96] width 4 height 4
click at [311, 62] on div "Tâche Message Commentaire" at bounding box center [263, 65] width 150 height 13
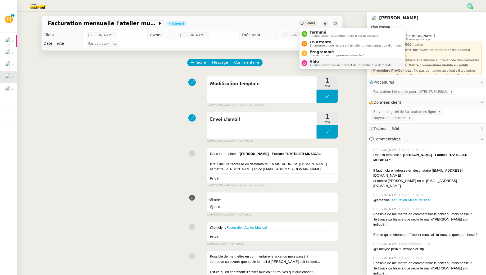
click at [317, 61] on span "Aide" at bounding box center [350, 61] width 83 height 4
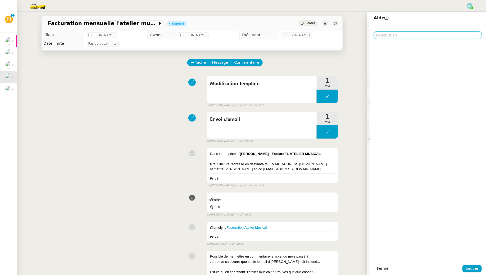
click at [386, 36] on textarea at bounding box center [428, 34] width 108 height 7
type textarea "@CDP pour modification template"
click at [478, 268] on span "Sauver" at bounding box center [471, 268] width 13 height 6
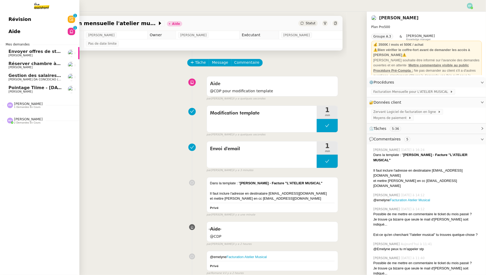
click at [19, 93] on link "Pointage Tiime - [DATE] [PERSON_NAME]" at bounding box center [39, 89] width 79 height 12
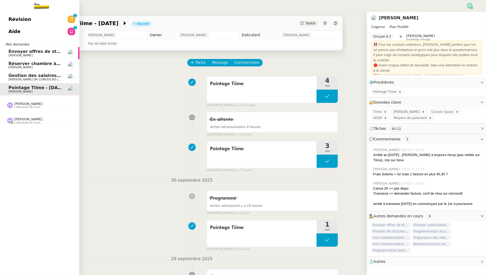
click at [15, 52] on span "Envoyer offres de stage aux écoles" at bounding box center [49, 51] width 83 height 5
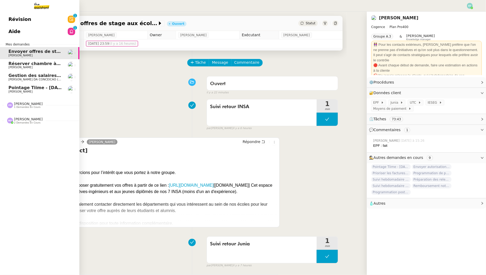
click at [13, 65] on span "Réserver chambre à [GEOGRAPHIC_DATA] // WESTIN" at bounding box center [69, 63] width 123 height 5
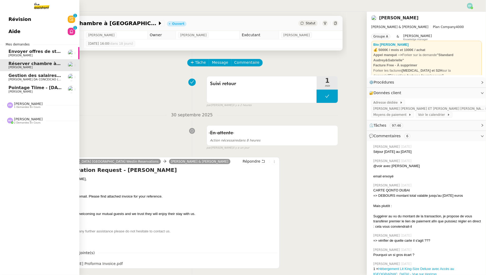
click at [48, 81] on link "Gestion des salaires - [DATE] [PERSON_NAME] (thermisure)" at bounding box center [39, 77] width 79 height 12
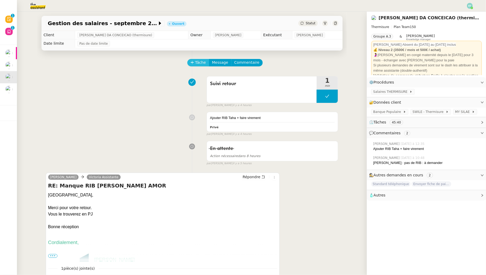
click at [201, 60] on span "Tâche" at bounding box center [200, 62] width 11 height 6
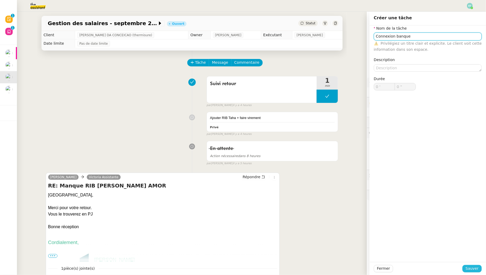
type input "Connexion banque"
click at [475, 267] on span "Sauver" at bounding box center [471, 268] width 13 height 6
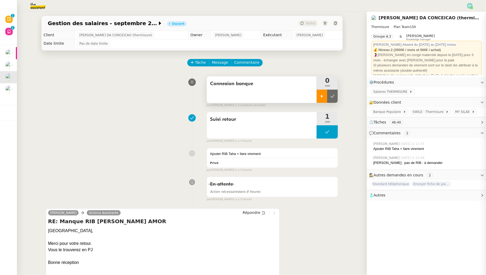
click at [319, 98] on div at bounding box center [322, 96] width 11 height 13
click at [403, 110] on div "Banque Populaire" at bounding box center [389, 111] width 33 height 5
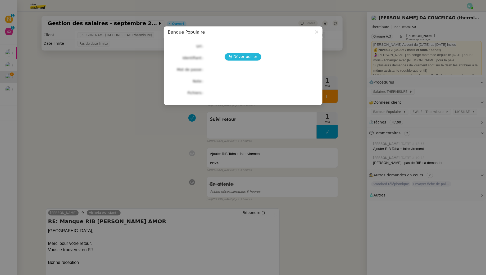
click at [247, 59] on span "Déverrouiller" at bounding box center [245, 57] width 24 height 6
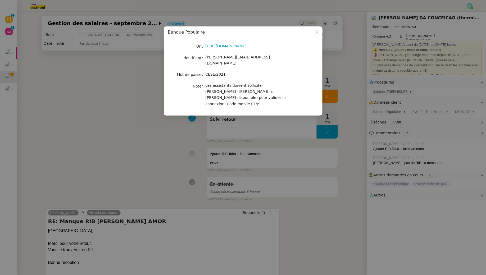
click at [240, 43] on div "[URL][DOMAIN_NAME]" at bounding box center [249, 46] width 88 height 7
click at [239, 45] on link "[URL][DOMAIN_NAME]" at bounding box center [225, 46] width 41 height 4
click at [232, 60] on div "[PERSON_NAME][EMAIL_ADDRESS][DOMAIN_NAME]" at bounding box center [249, 60] width 88 height 12
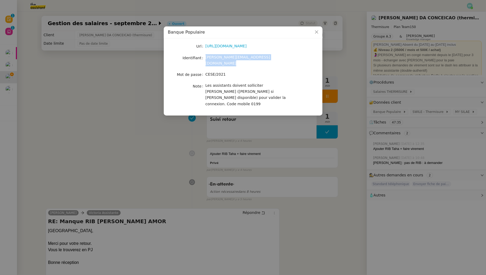
click at [232, 60] on div "[PERSON_NAME][EMAIL_ADDRESS][DOMAIN_NAME]" at bounding box center [249, 60] width 88 height 12
click at [211, 72] on span "CESE/2021" at bounding box center [215, 74] width 20 height 4
click at [118, 91] on nz-modal-container "Banque Populaire Url [URL][DOMAIN_NAME] Identifiant [PERSON_NAME][EMAIL_ADDRESS…" at bounding box center [243, 137] width 486 height 275
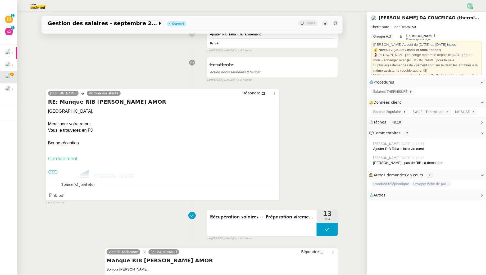
scroll to position [182, 0]
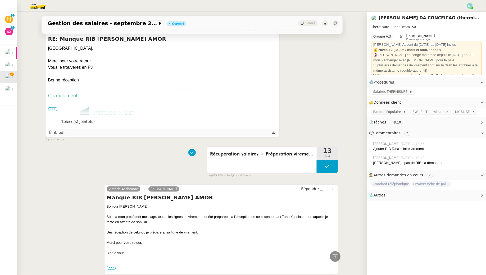
click at [276, 132] on div at bounding box center [274, 132] width 4 height 7
click at [274, 130] on icon at bounding box center [274, 132] width 4 height 4
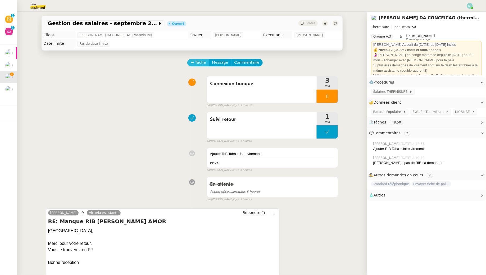
click at [201, 62] on span "Tâche" at bounding box center [200, 62] width 11 height 6
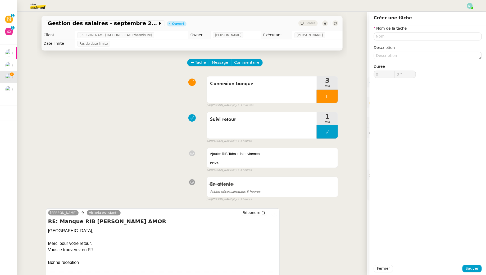
click at [186, 112] on div "Suivi retour 1 min false par [PERSON_NAME] il y a 4 heures" at bounding box center [192, 126] width 292 height 34
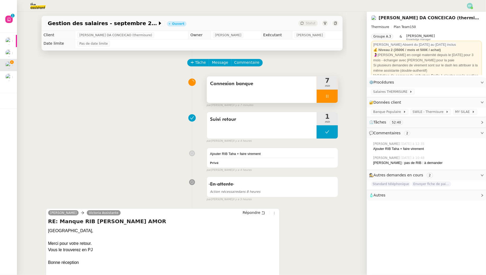
click at [295, 94] on div "Connexion banque" at bounding box center [262, 89] width 110 height 26
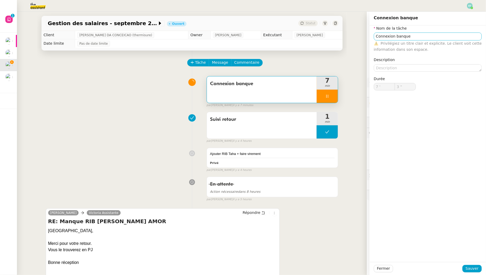
type input "4 ""
click at [444, 39] on input "Connexion banque" at bounding box center [428, 37] width 108 height 8
type input "Connexion banque"
type input "5 ""
type input "Connexion banque + ajout"
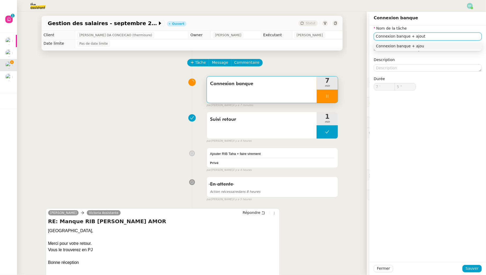
type input "6 ""
type input "Connexion banque + ajout bénéf"
type input "7 ""
type input "Connexion banque + ajout bénéficia"
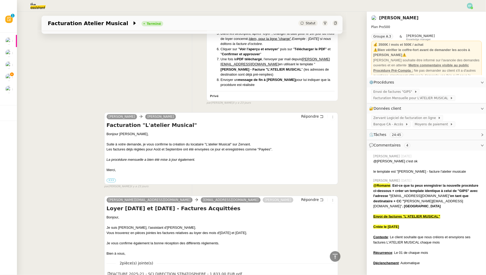
scroll to position [442, 0]
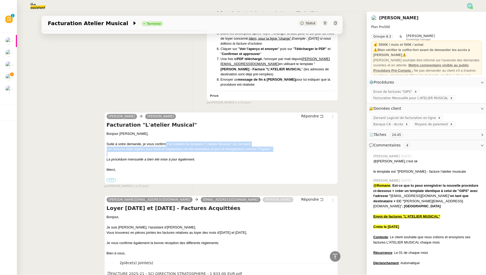
drag, startPoint x: 167, startPoint y: 138, endPoint x: 168, endPoint y: 149, distance: 10.6
click at [168, 149] on div "Bonjour [PERSON_NAME], Suite à votre demande, je vous confirme la création du l…" at bounding box center [221, 157] width 229 height 52
click at [168, 152] on div at bounding box center [221, 154] width 229 height 5
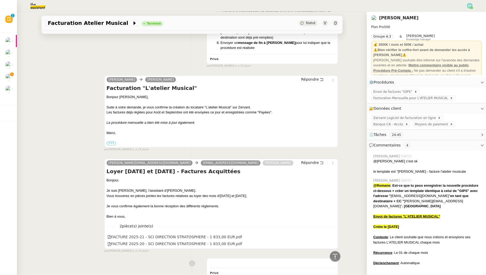
scroll to position [480, 0]
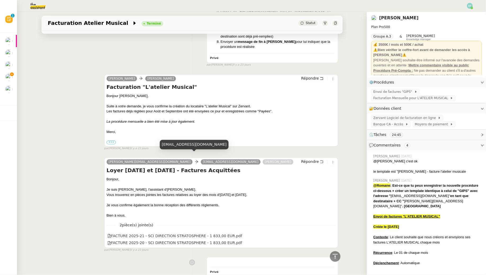
click at [183, 145] on div "lateliermusical02@orange.fr" at bounding box center [194, 144] width 69 height 9
click at [183, 145] on div "[EMAIL_ADDRESS][DOMAIN_NAME]" at bounding box center [194, 144] width 69 height 9
copy div "[EMAIL_ADDRESS][DOMAIN_NAME]"
drag, startPoint x: 165, startPoint y: 155, endPoint x: 242, endPoint y: 154, distance: 77.5
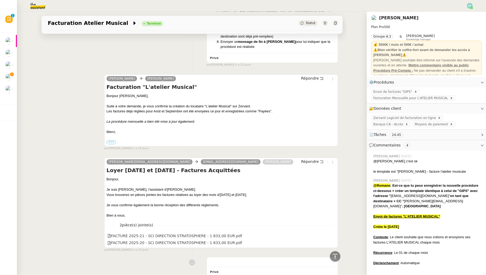
click at [242, 159] on div "hubert.uks@theassistant.com lateliermusical02@orange.fr Arthur MATHAUT" at bounding box center [201, 163] width 189 height 8
copy div "lateliermusical02@orange.fr Arthur MATHAUT"
click at [221, 146] on div "[PERSON_NAME][EMAIL_ADDRESS][DOMAIN_NAME]" at bounding box center [239, 142] width 77 height 16
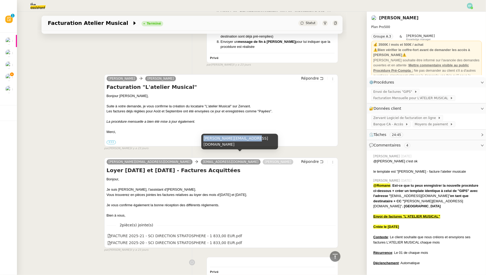
copy div "[PERSON_NAME][EMAIL_ADDRESS][DOMAIN_NAME]"
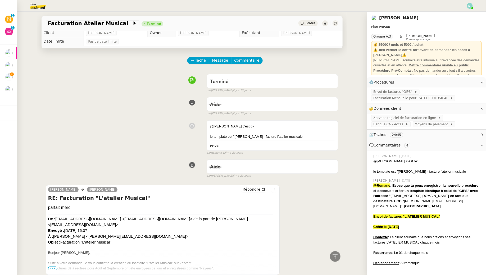
scroll to position [0, 0]
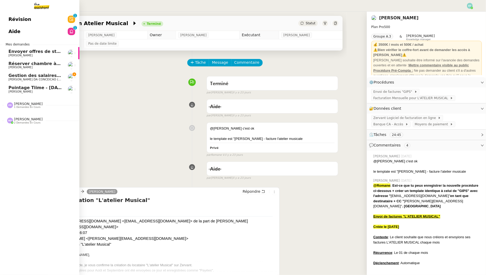
click at [9, 76] on span "Gestion des salaires - septembre 2025" at bounding box center [42, 75] width 69 height 5
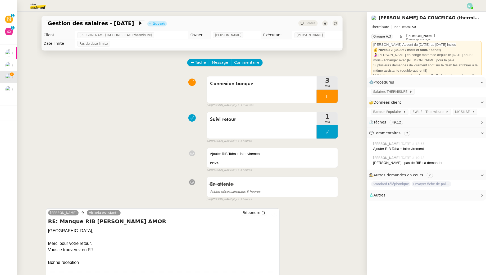
scroll to position [129, 0]
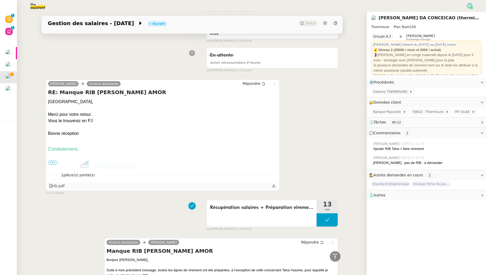
click at [275, 185] on icon at bounding box center [274, 186] width 4 height 4
click at [455, 112] on span "MY SILAE" at bounding box center [463, 111] width 17 height 5
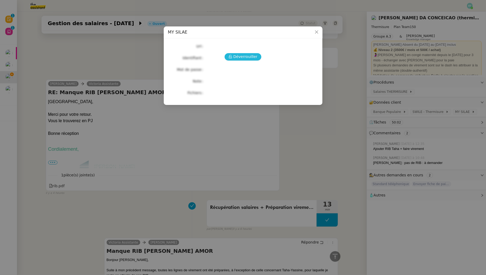
click at [251, 56] on span "Déverrouiller" at bounding box center [245, 57] width 24 height 6
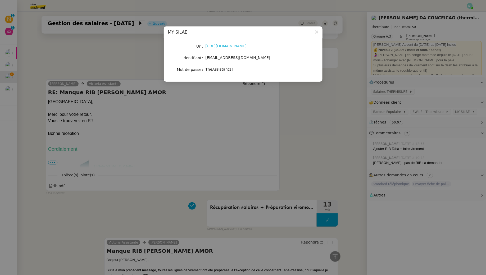
click at [245, 47] on link "https://my.silae.fr/sign-in?redirect=/home" at bounding box center [225, 46] width 41 height 4
click at [329, 135] on nz-modal-container "MY SILAE Url https://my.silae.fr/sign-in?redirect=/home Identifiant victoria.as…" at bounding box center [243, 137] width 486 height 275
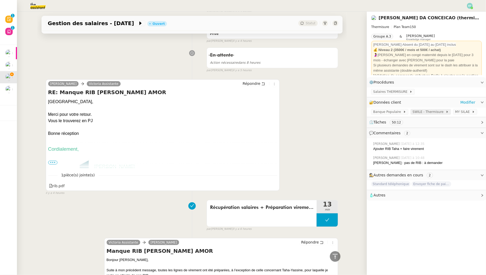
click at [434, 111] on span "SWILE - Thermisure" at bounding box center [428, 111] width 33 height 5
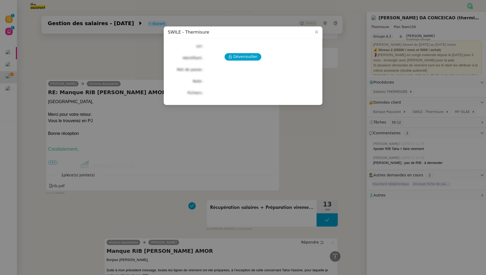
click at [458, 94] on nz-modal-container "SWILE - Thermisure Déverrouiller Url Identifiant Mot de passe Note Fichiers Upl…" at bounding box center [243, 137] width 486 height 275
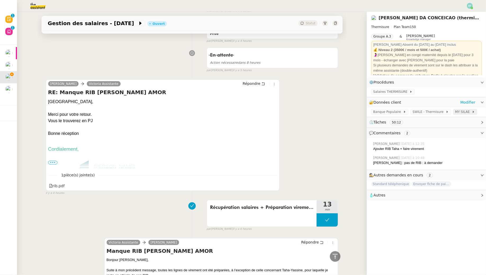
click at [458, 109] on span "MY SILAE" at bounding box center [463, 111] width 17 height 5
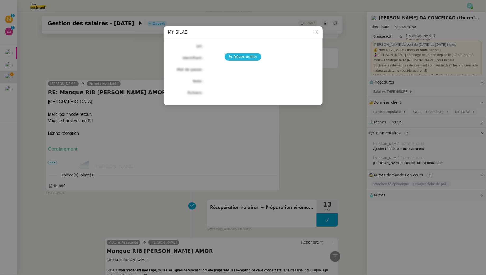
click at [249, 56] on span "Déverrouiller" at bounding box center [245, 57] width 24 height 6
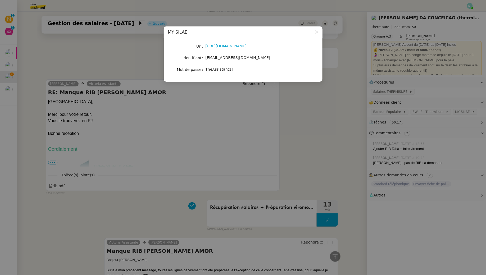
click at [242, 57] on span "[EMAIL_ADDRESS][DOMAIN_NAME]" at bounding box center [237, 58] width 65 height 4
copy span "[EMAIL_ADDRESS][DOMAIN_NAME]"
click at [226, 69] on span "TheAssistant1!" at bounding box center [218, 69] width 27 height 4
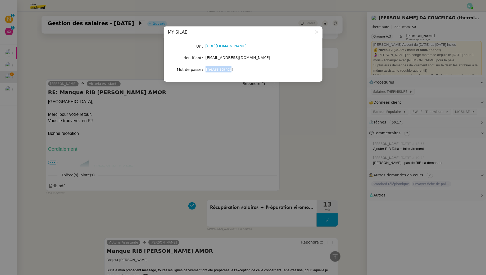
click at [226, 69] on span "TheAssistant1!" at bounding box center [218, 69] width 27 height 4
copy span "TheAssistant1!"
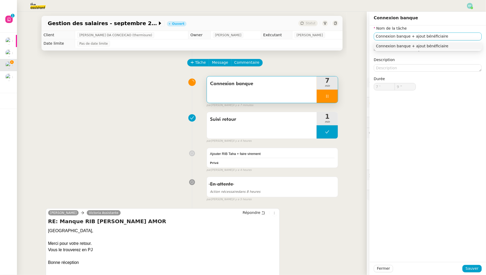
type input "10 ""
type input "Connexion banque + ajout bénéficiaire +"
type input "11 ""
type input "Connexion banque + ajout bénéficiaire + envoid"
type input "12 ""
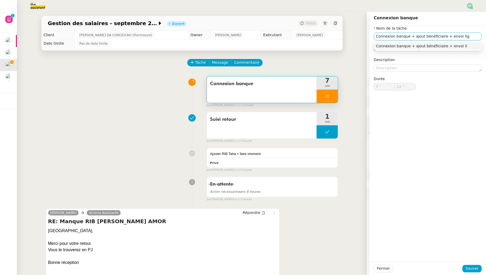
type input "Connexion banque + ajout bénéficiaire + envoi lign"
type input "13 ""
type input "Connexion banque + ajout bénéficiaire + envoi ligne de vireme"
type input "14 ""
type input "Connexion banque + ajout bénéficiaire + envoi ligne de virement"
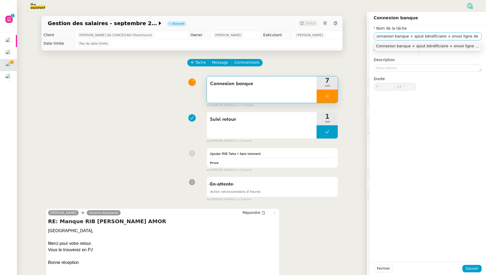
scroll to position [0, 5]
type input "15 ""
type input "Connexion banque + ajout bénéficiaire + envoi ligne de virement"
click at [475, 267] on span "Sauver" at bounding box center [471, 268] width 13 height 6
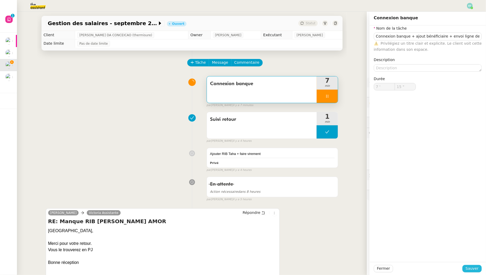
type input "16 ""
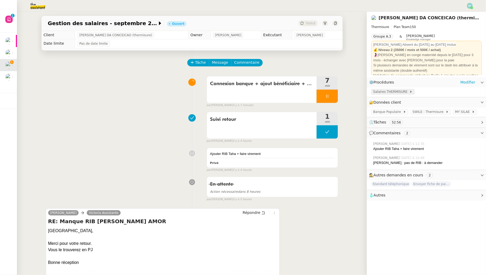
click at [403, 93] on span "Salaires THERMISURE" at bounding box center [391, 91] width 36 height 5
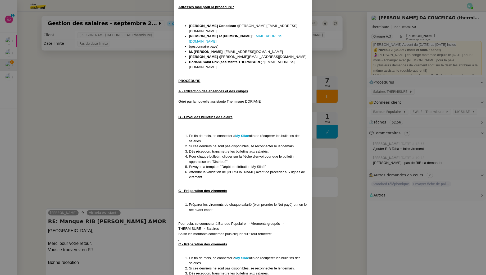
scroll to position [123, 0]
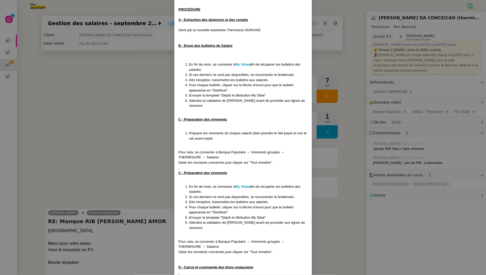
click at [130, 149] on nz-modal-container "Mise à jour : 06/04/2025 MAJ le 21/07/25 Contexte : THERMISURE souhaite que l'o…" at bounding box center [243, 137] width 486 height 275
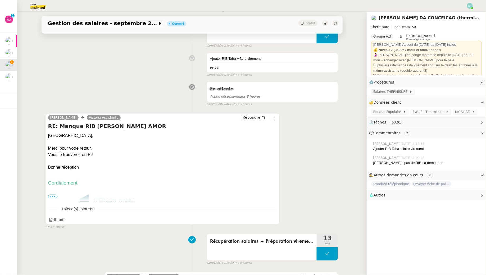
scroll to position [120, 0]
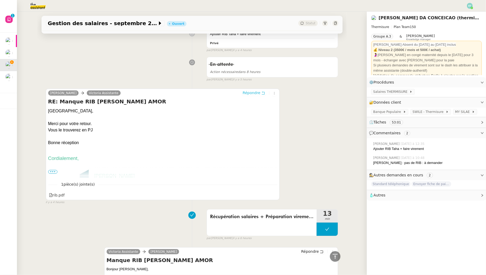
click at [264, 92] on icon at bounding box center [263, 93] width 4 height 4
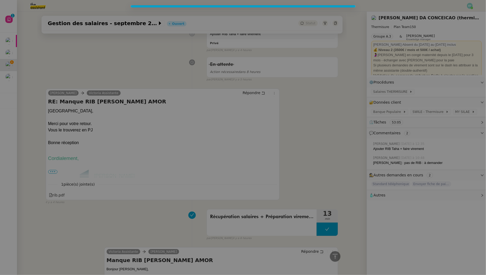
scroll to position [160, 0]
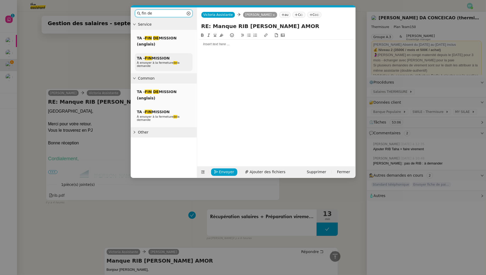
type input "fin de"
click at [171, 59] on div "TA - FIN MISSION À envoyer à la fermeture de la demande" at bounding box center [164, 62] width 58 height 18
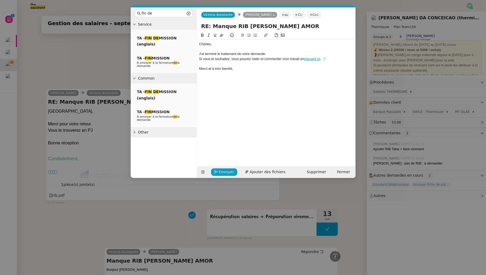
click at [228, 44] on div "﻿Charles﻿," at bounding box center [276, 44] width 154 height 5
drag, startPoint x: 221, startPoint y: 44, endPoint x: 178, endPoint y: 36, distance: 43.6
click at [178, 36] on nz-layout "fin de Service TA - FIN DE MISSION (anglais) TA - FIN MISSION À envoyer à la fe…" at bounding box center [243, 92] width 225 height 171
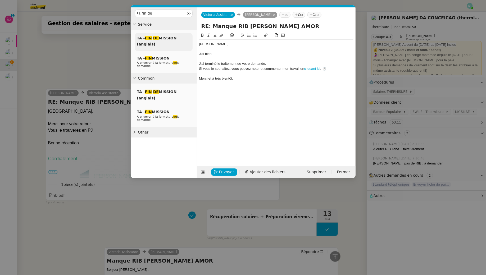
scroll to position [201, 0]
click at [273, 53] on div "J'ai bien ajouté le nouveau bénéficiaire et transmis" at bounding box center [276, 54] width 154 height 5
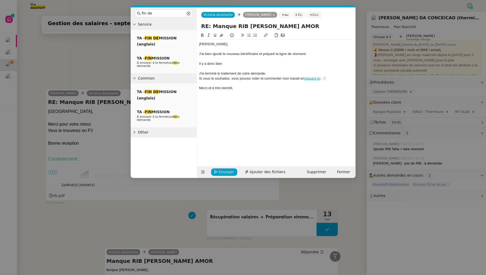
scroll to position [212, 0]
click at [299, 14] on nz-tag "Cc:" at bounding box center [298, 15] width 12 height 6
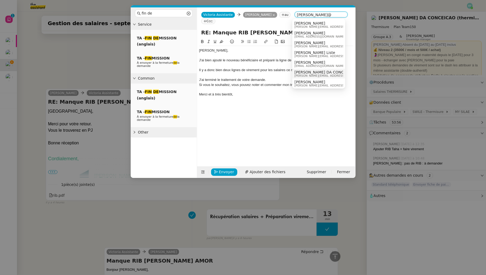
type input "charles@"
click at [313, 71] on span "[PERSON_NAME] DA CONCEICAO (thermisure)" at bounding box center [336, 72] width 85 height 4
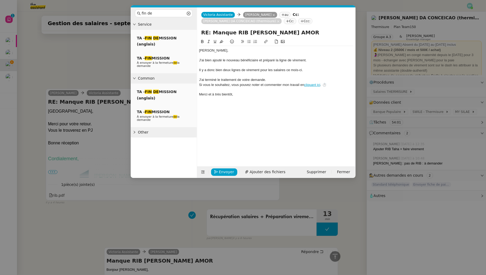
click at [200, 51] on div "Jérémy," at bounding box center [276, 50] width 154 height 5
click at [241, 69] on div "Il y a donc bien deux lignes de virement pour les salaires ce mois-ci." at bounding box center [276, 70] width 154 height 5
click at [208, 40] on icon at bounding box center [209, 42] width 4 height 4
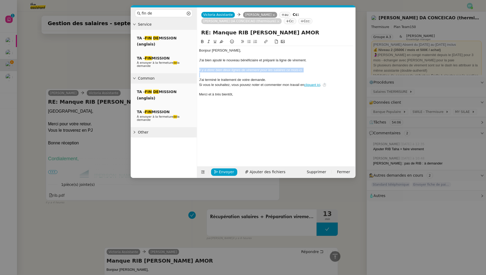
click at [225, 77] on div at bounding box center [276, 75] width 154 height 5
click at [222, 83] on div "Si vous le souhaitez, vous pouvez noter et commenter mon travail en cliquant ic…" at bounding box center [276, 84] width 154 height 5
click at [308, 70] on div "Il y a donc bien deux lignes de virement pour les salaires ce mois-ci." at bounding box center [276, 70] width 154 height 5
click at [244, 75] on div at bounding box center [276, 75] width 154 height 5
click at [201, 61] on div "J'ai bien ajouté le nouveau bénéficiaire et préparé la ligne de virement." at bounding box center [276, 60] width 154 height 5
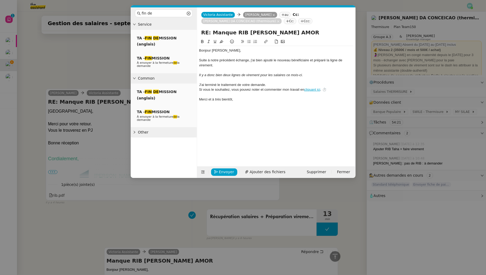
click at [224, 76] on em "Il y a donc bien deux lignes de virement pour les salaires ce mois-ci." at bounding box center [251, 75] width 104 height 4
click at [315, 77] on div "Il y a donc bien deux lignes de virement pour les salaires ce mois-ci." at bounding box center [276, 75] width 154 height 5
click at [277, 85] on div "J'ai terminé le traitement de votre demande." at bounding box center [276, 84] width 154 height 5
click at [228, 65] on div "Suite à notre précédent échange, j'ai bien ajouté le nouveau bénéficiaire et pr…" at bounding box center [276, 63] width 154 height 10
click at [225, 171] on span "Envoyer" at bounding box center [226, 172] width 15 height 6
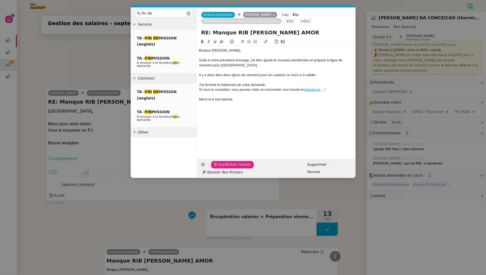
click at [225, 168] on span "Confirmer l'envoi" at bounding box center [235, 165] width 32 height 6
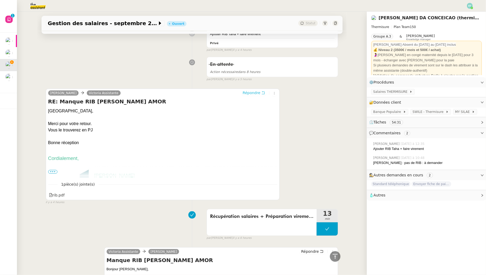
scroll to position [0, 0]
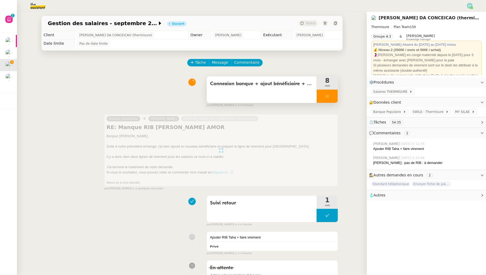
click at [337, 95] on div at bounding box center [327, 96] width 21 height 13
click at [337, 95] on button at bounding box center [332, 96] width 11 height 13
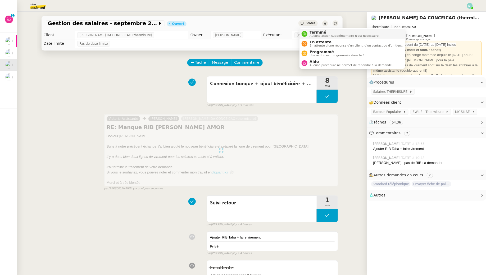
click at [316, 32] on span "Terminé" at bounding box center [344, 32] width 70 height 4
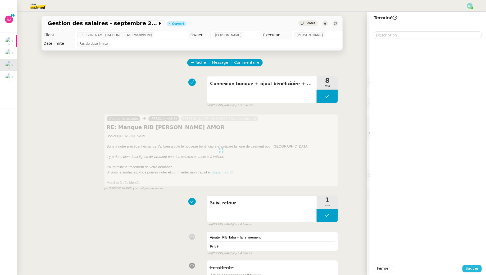
click at [473, 271] on span "Sauver" at bounding box center [471, 268] width 13 height 6
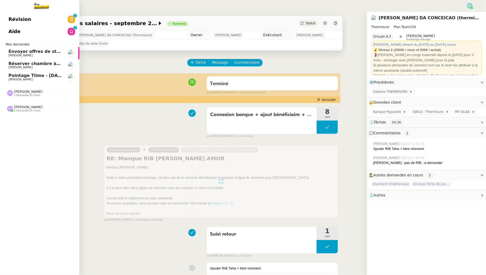
click at [11, 54] on span "[PERSON_NAME]" at bounding box center [20, 55] width 24 height 3
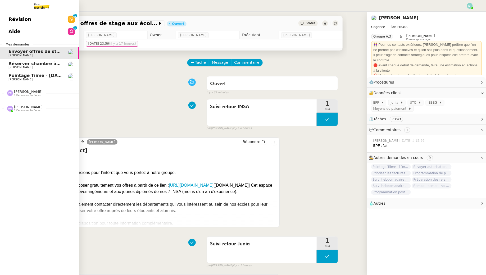
click at [15, 66] on span "[PERSON_NAME]" at bounding box center [20, 67] width 24 height 3
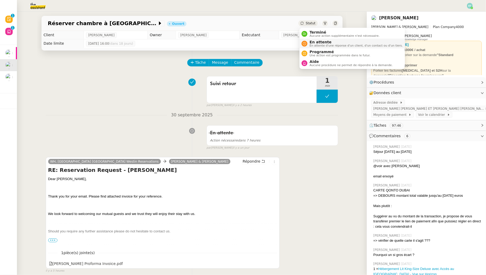
click at [315, 43] on span "En attente" at bounding box center [355, 42] width 93 height 4
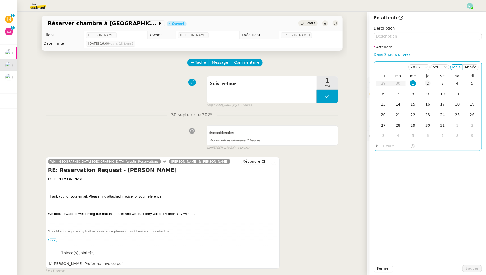
click at [432, 80] on td "2" at bounding box center [427, 83] width 15 height 11
click at [474, 269] on span "Sauver" at bounding box center [471, 268] width 13 height 6
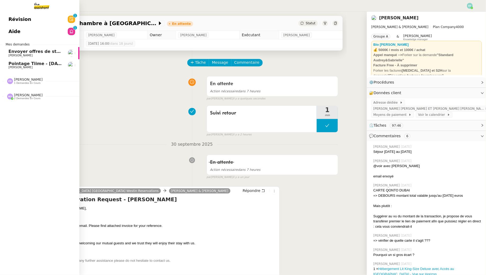
click at [13, 53] on span "Envoyer offres de stage aux écoles" at bounding box center [49, 51] width 83 height 5
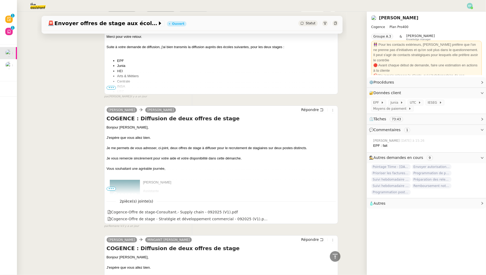
scroll to position [820, 0]
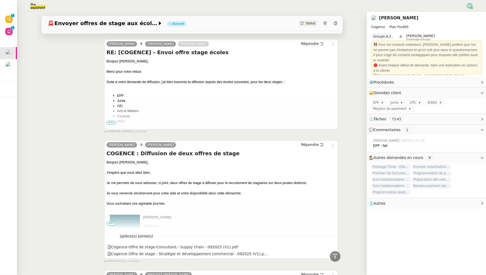
click at [108, 123] on ul "EPF Junia HEI Arts & Métiers Centrale INSA UTC ICAM IESEG" at bounding box center [221, 116] width 229 height 47
click at [108, 121] on span "•••" at bounding box center [112, 123] width 10 height 4
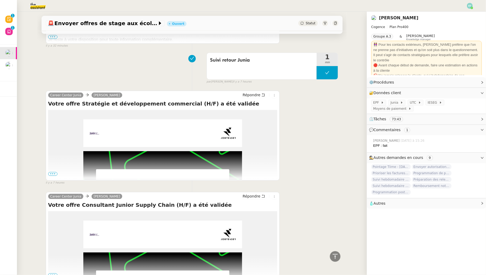
scroll to position [0, 0]
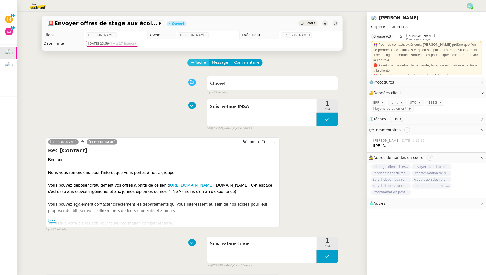
click at [199, 63] on span "Tâche" at bounding box center [200, 62] width 11 height 6
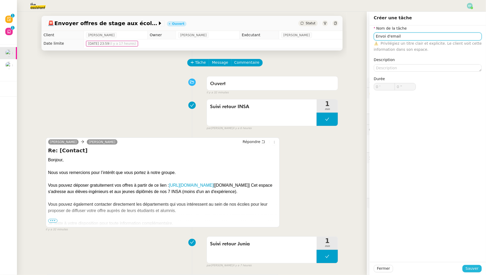
type input "Envoi d'email"
click at [474, 269] on span "Sauver" at bounding box center [471, 268] width 13 height 6
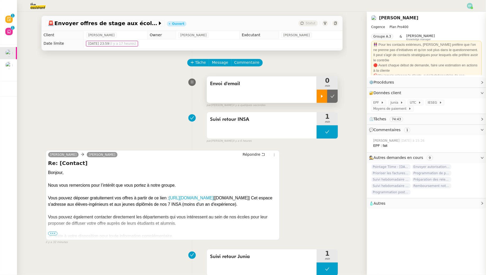
click at [321, 96] on icon at bounding box center [322, 96] width 4 height 4
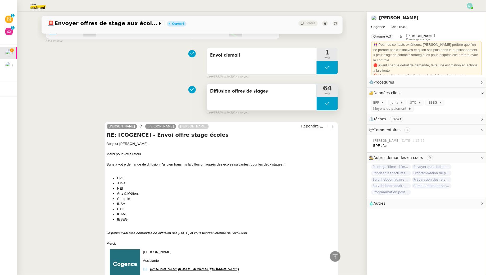
scroll to position [750, 0]
click at [312, 124] on span "Répondre" at bounding box center [310, 125] width 18 height 5
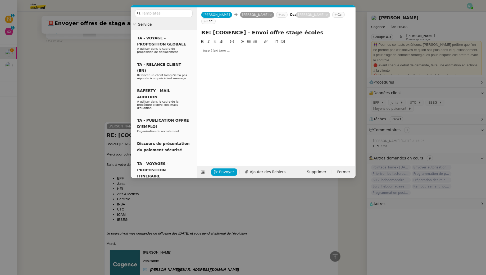
scroll to position [792, 0]
click at [232, 48] on div at bounding box center [276, 50] width 154 height 5
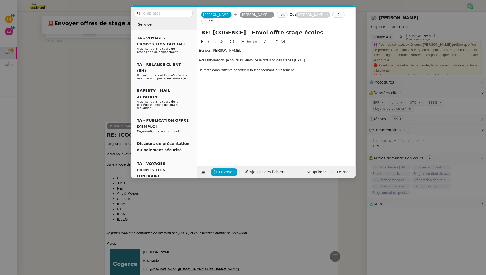
scroll to position [818, 0]
click at [201, 68] on div "Je reste dans l'attente de votre retour concernant le traitement" at bounding box center [276, 70] width 154 height 5
click at [322, 68] on div "A ce propos, je reste dans l'attente de votre retour concernant le traitement" at bounding box center [276, 70] width 154 height 5
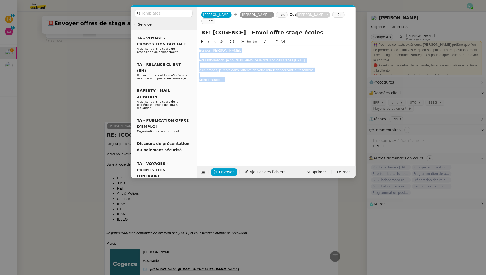
drag, startPoint x: 243, startPoint y: 72, endPoint x: 182, endPoint y: 27, distance: 75.8
click at [182, 27] on nz-layout "Service TA - VOYAGE - PROPOSITION GLOBALE A utiliser dans le cadre de propositi…" at bounding box center [243, 92] width 225 height 171
copy div "Bonjour Antoine, Pour information, je poursuis l'envoi de la diffusion des stag…"
click at [232, 77] on div "Merci beaucoup !" at bounding box center [276, 79] width 154 height 5
drag, startPoint x: 237, startPoint y: 74, endPoint x: 198, endPoint y: 40, distance: 51.9
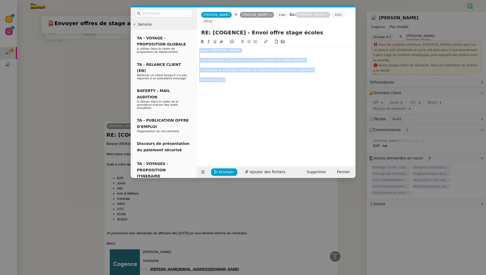
click at [198, 40] on nz-spin "Bonjour Antoine, Pour information, je poursuis l'envoi de la diffusion des stag…" at bounding box center [276, 100] width 158 height 122
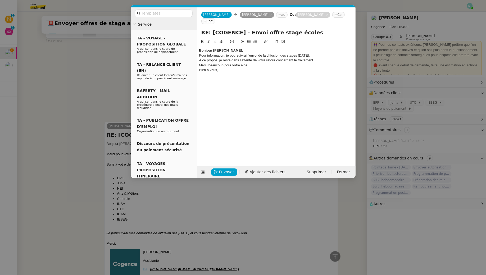
scroll to position [823, 0]
click at [235, 48] on div "Bonjour [PERSON_NAME]," at bounding box center [276, 50] width 154 height 5
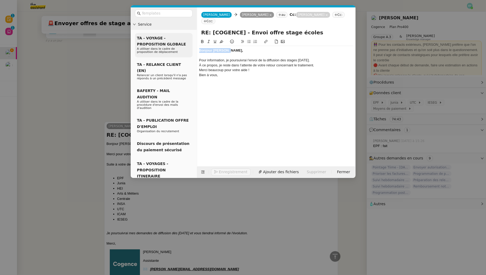
drag, startPoint x: 241, startPoint y: 45, endPoint x: 190, endPoint y: 45, distance: 51.6
click at [189, 45] on nz-layout "Service TA - VOYAGE - PROPOSITION GLOBALE A utiliser dans le cadre de propositi…" at bounding box center [243, 92] width 225 height 171
click at [202, 40] on icon at bounding box center [202, 42] width 4 height 4
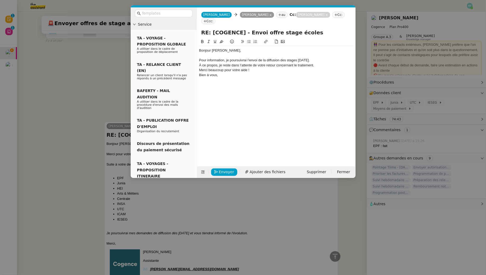
click at [319, 68] on div "Merci beaucoup pour votre aide !" at bounding box center [276, 70] width 154 height 5
click at [318, 63] on div "À ce propos, je reste dans l’attente de votre retour concernant le traitement." at bounding box center [276, 65] width 154 height 5
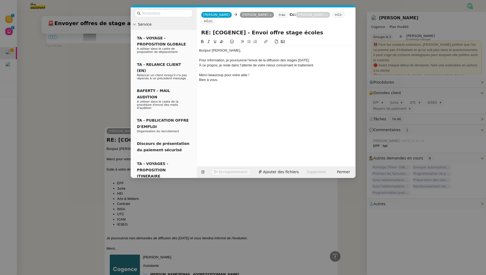
scroll to position [833, 0]
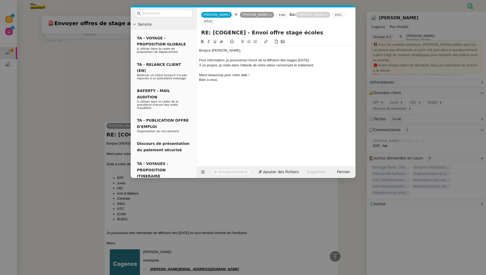
click at [274, 77] on div "Bien à vous," at bounding box center [276, 79] width 154 height 5
click at [270, 73] on div "Merci beaucoup pour votre aide !" at bounding box center [276, 75] width 154 height 5
click at [228, 169] on span "Envoyer" at bounding box center [226, 172] width 15 height 6
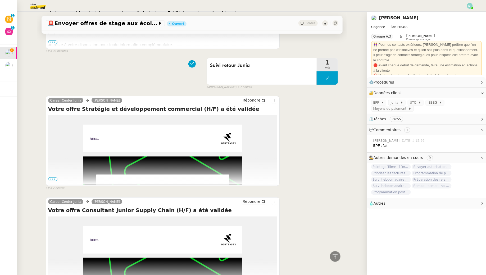
scroll to position [0, 0]
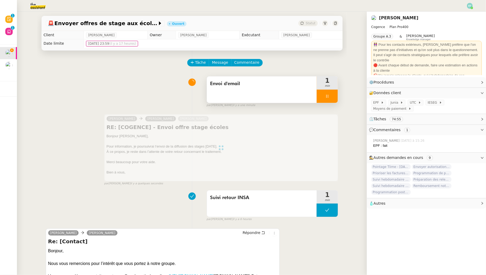
click at [321, 96] on div at bounding box center [327, 96] width 21 height 13
click at [331, 96] on icon at bounding box center [333, 96] width 4 height 3
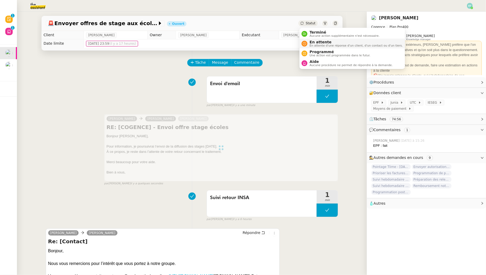
click at [313, 44] on span "En attente d'une réponse d'un client, d'un contact ou d'un tiers." at bounding box center [355, 45] width 93 height 3
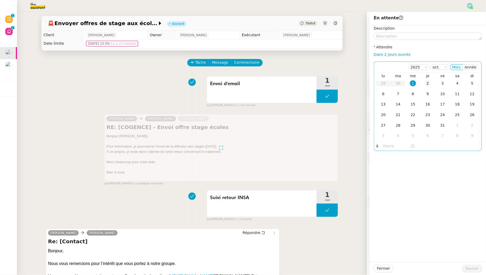
click at [429, 84] on div "2" at bounding box center [428, 83] width 6 height 6
click at [475, 269] on span "Sauver" at bounding box center [471, 268] width 13 height 6
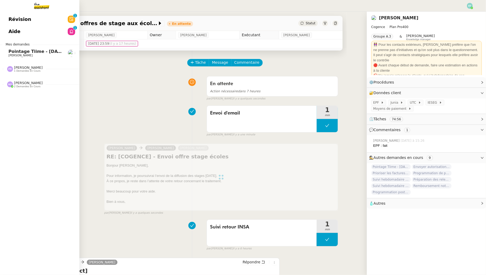
click at [27, 57] on link "Pointage Tiime - [DATE] [PERSON_NAME]" at bounding box center [39, 53] width 79 height 12
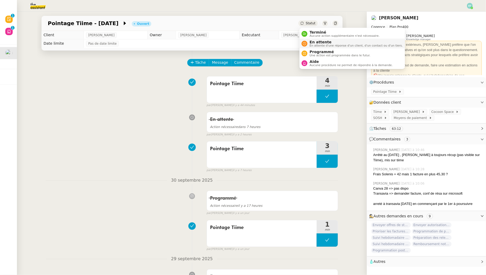
click at [318, 42] on span "En attente" at bounding box center [355, 42] width 93 height 4
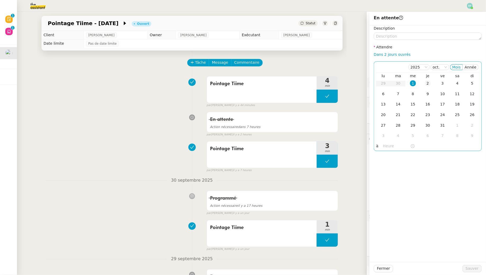
click at [428, 83] on div "2" at bounding box center [428, 83] width 6 height 6
click at [475, 268] on span "Sauver" at bounding box center [471, 268] width 13 height 6
